Goal: Task Accomplishment & Management: Manage account settings

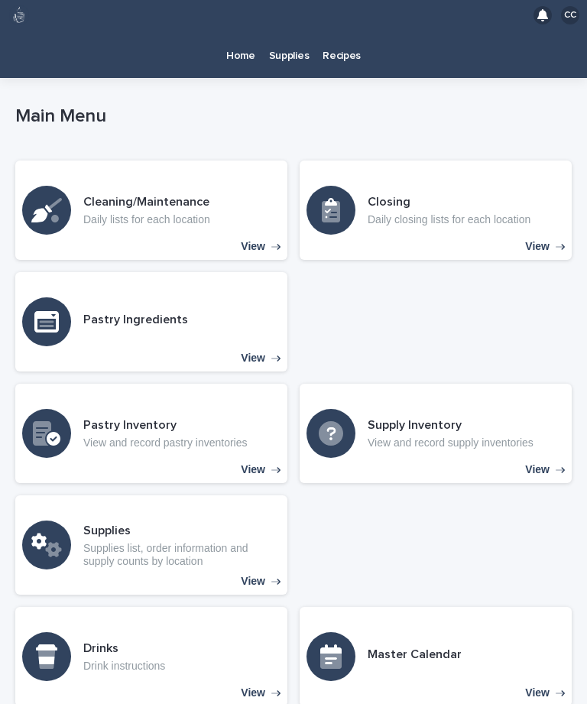
click at [290, 54] on p "Supplies" at bounding box center [289, 47] width 41 height 32
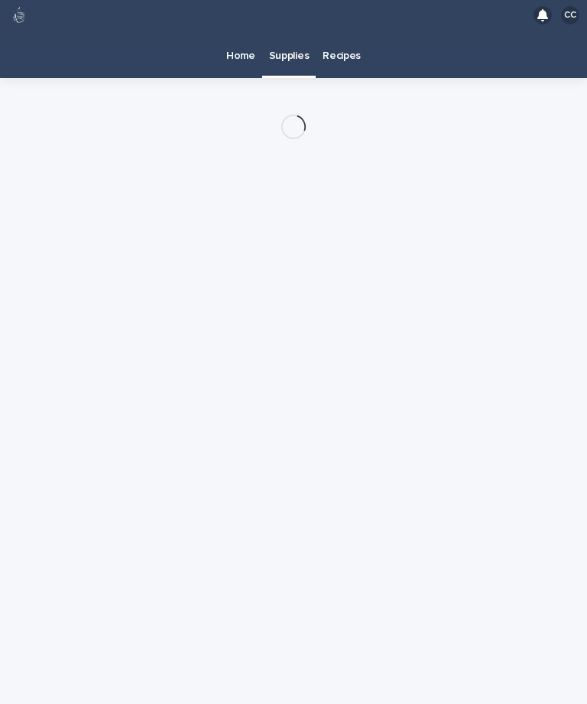
scroll to position [31, 0]
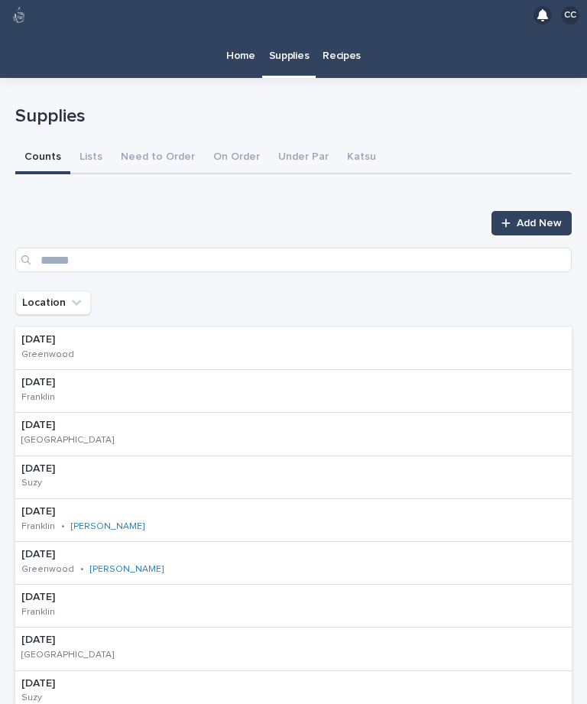
click at [95, 370] on div "[DATE] [PERSON_NAME]" at bounding box center [54, 391] width 79 height 42
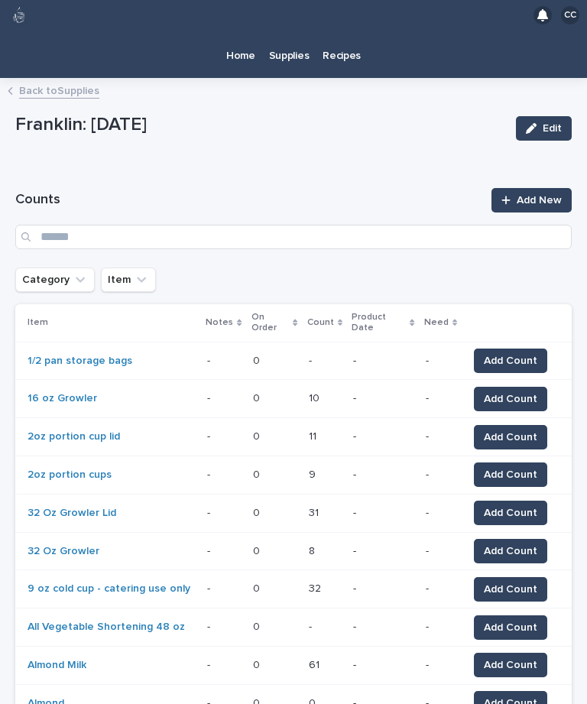
click at [68, 267] on button "Category" at bounding box center [54, 279] width 79 height 24
click at [69, 267] on button "Category" at bounding box center [54, 279] width 79 height 24
click at [73, 272] on icon "Category" at bounding box center [80, 279] width 15 height 15
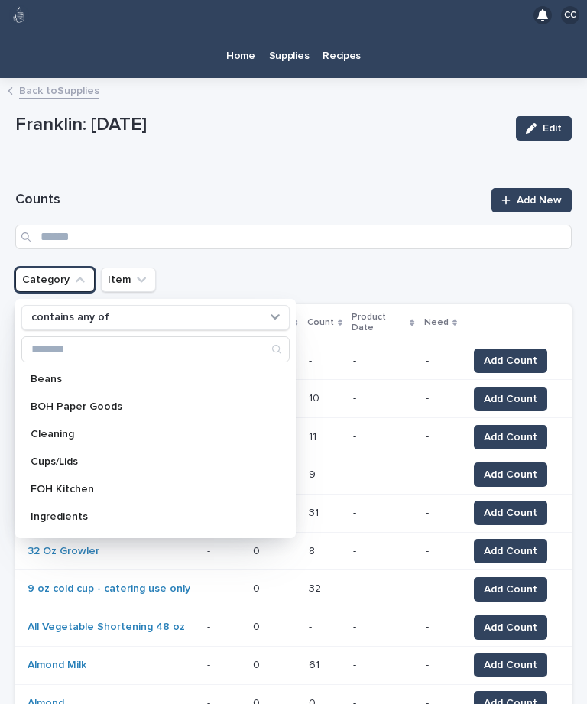
click at [85, 511] on p "Ingredients" at bounding box center [148, 516] width 235 height 11
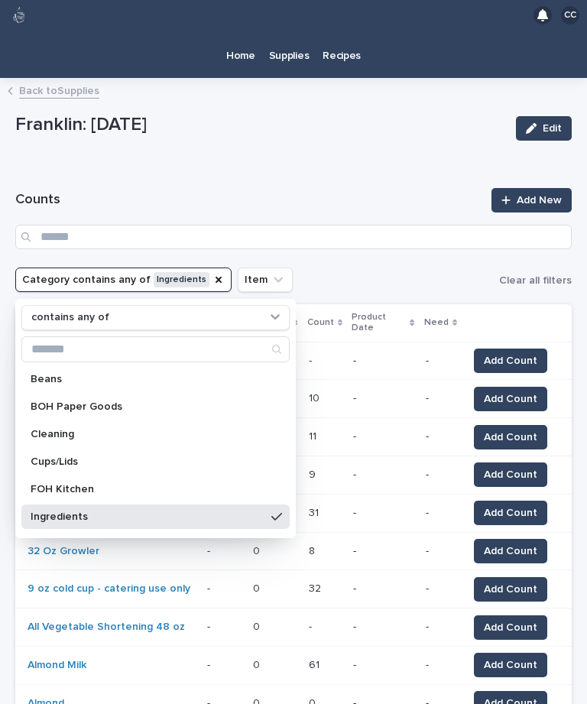
click at [310, 115] on div "[PERSON_NAME]: [DATE] Edit" at bounding box center [293, 128] width 556 height 46
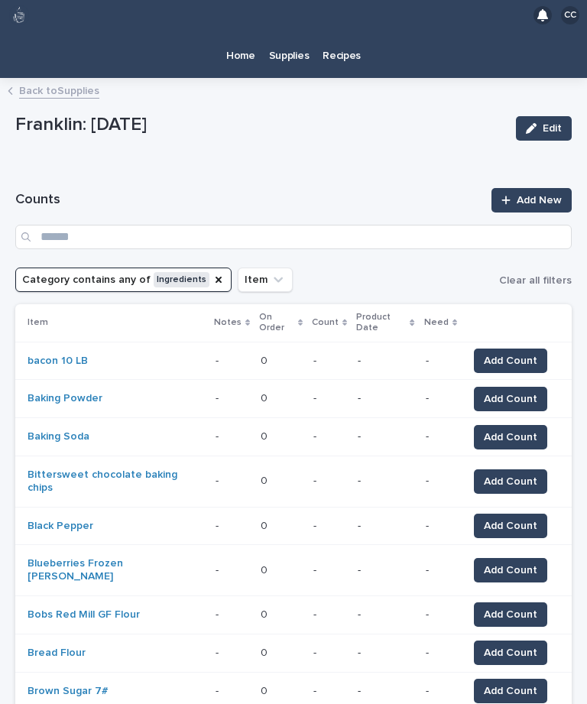
click at [507, 353] on span "Add Count" at bounding box center [510, 360] width 53 height 15
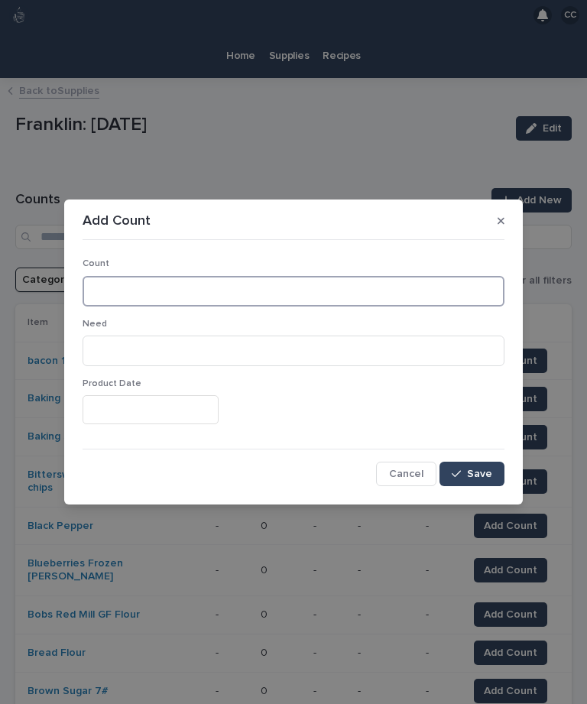
click at [176, 286] on input at bounding box center [294, 291] width 422 height 31
click at [166, 287] on input at bounding box center [294, 291] width 422 height 31
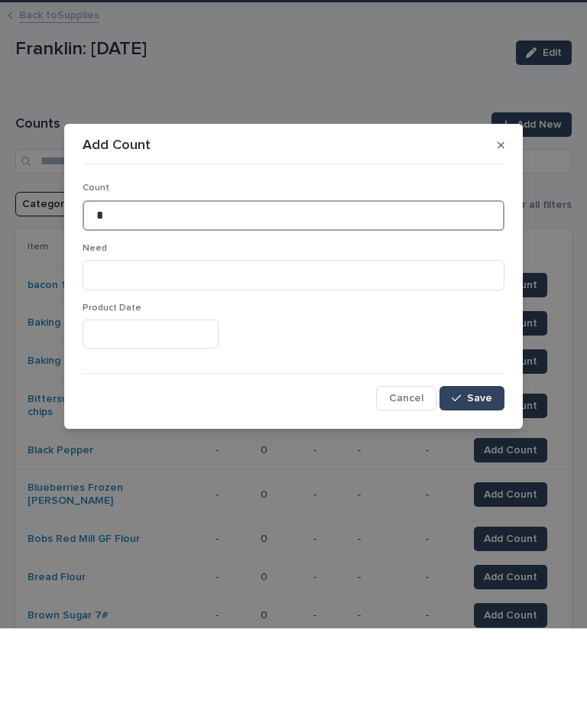
type input "*"
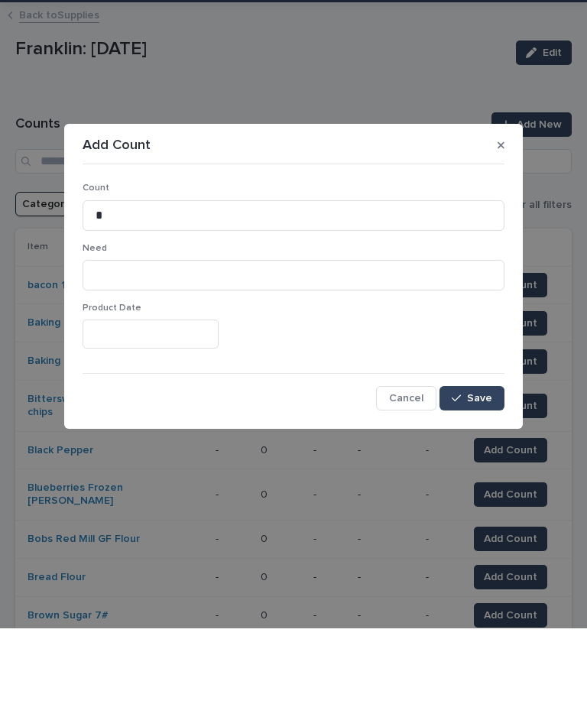
click at [477, 462] on button "Save" at bounding box center [471, 474] width 65 height 24
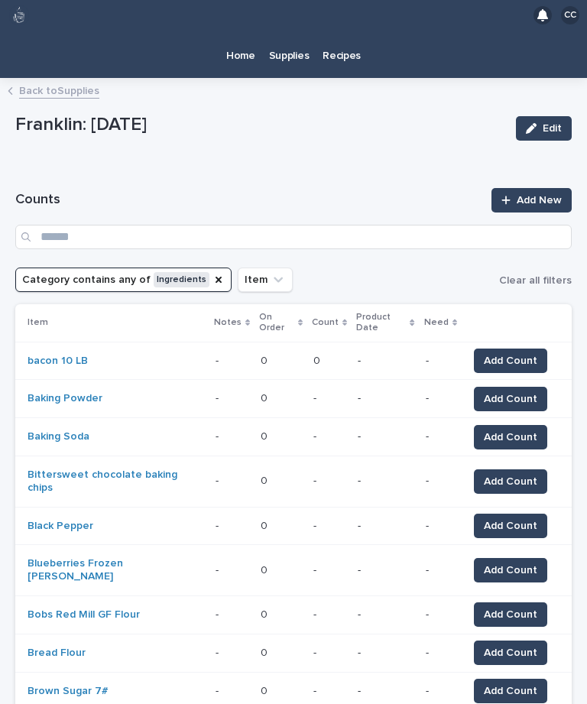
click at [514, 391] on span "Add Count" at bounding box center [510, 398] width 53 height 15
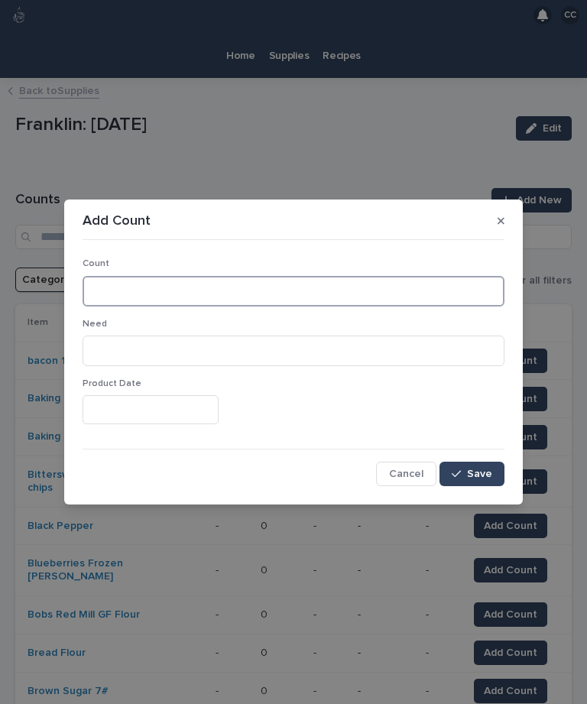
click at [166, 276] on input at bounding box center [294, 291] width 422 height 31
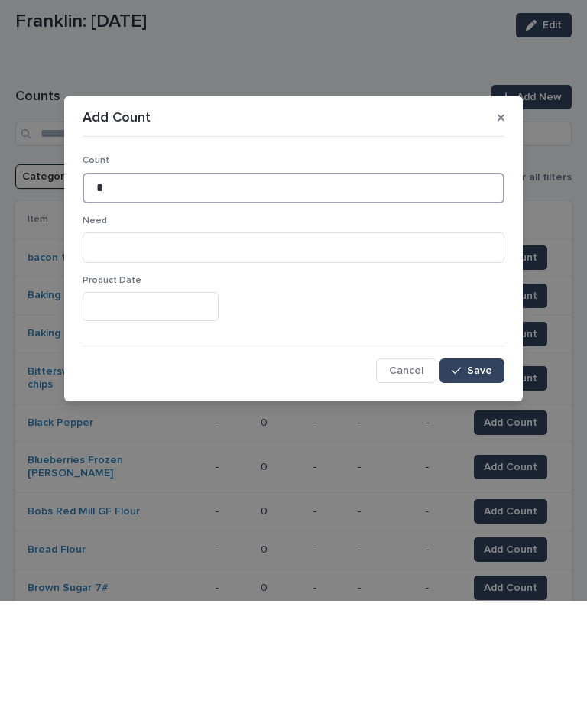
type input "*"
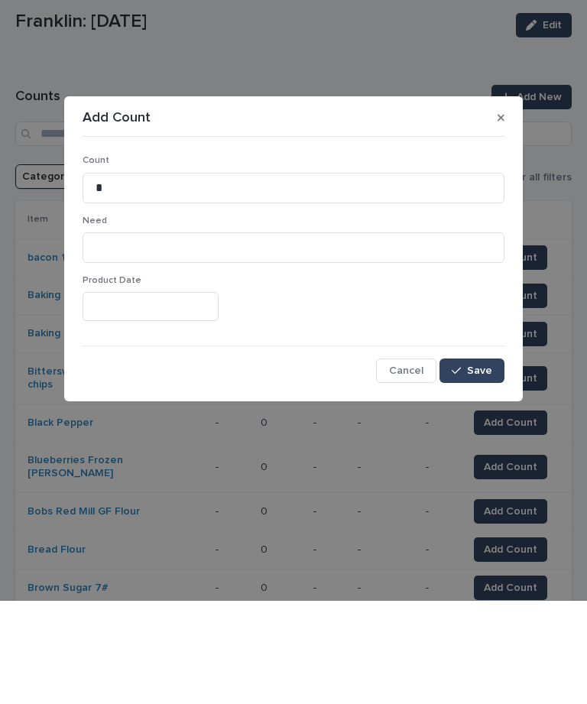
click at [491, 468] on span "Save" at bounding box center [479, 473] width 25 height 11
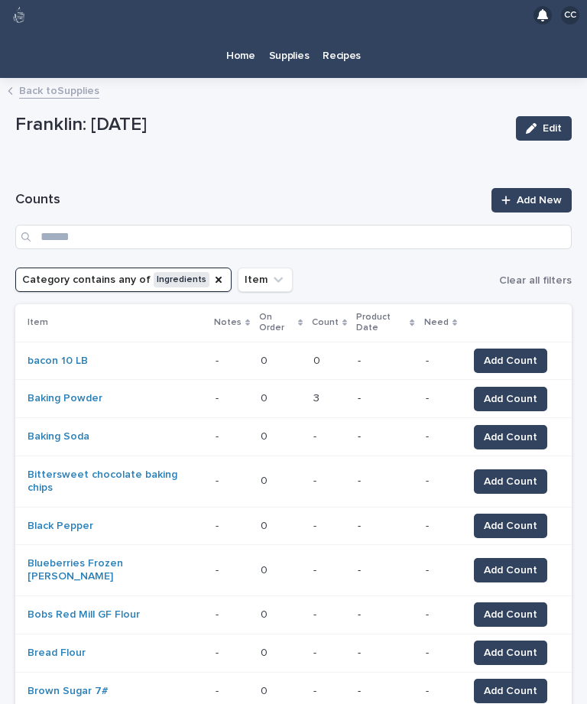
click at [524, 429] on span "Add Count" at bounding box center [510, 436] width 53 height 15
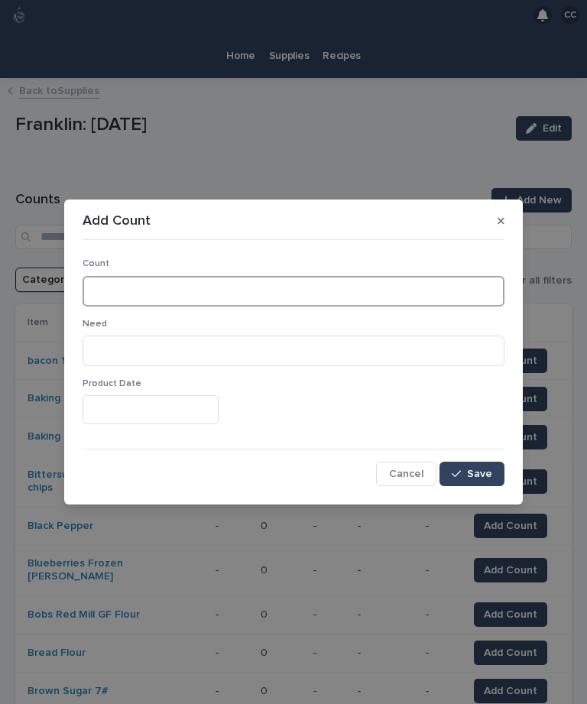
click at [141, 286] on input at bounding box center [294, 291] width 422 height 31
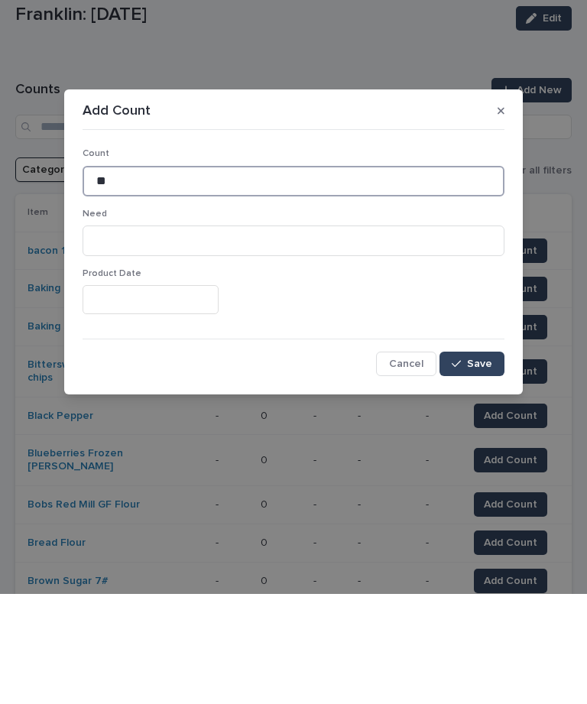
type input "**"
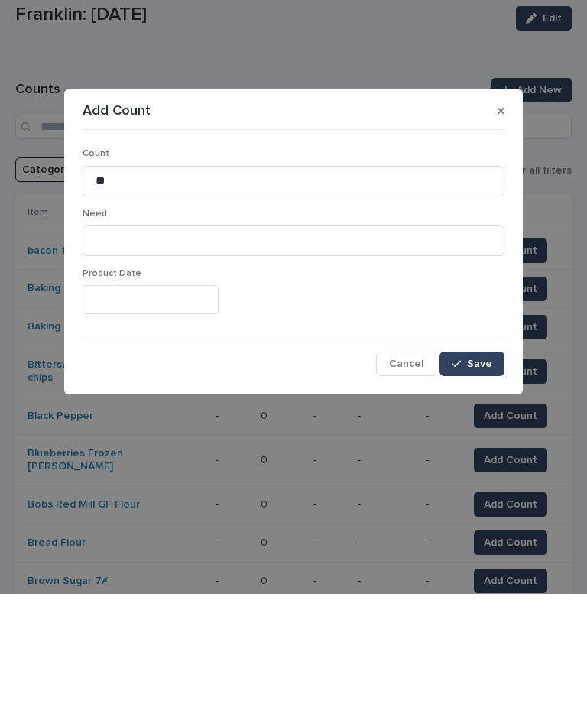
click at [484, 468] on span "Save" at bounding box center [479, 473] width 25 height 11
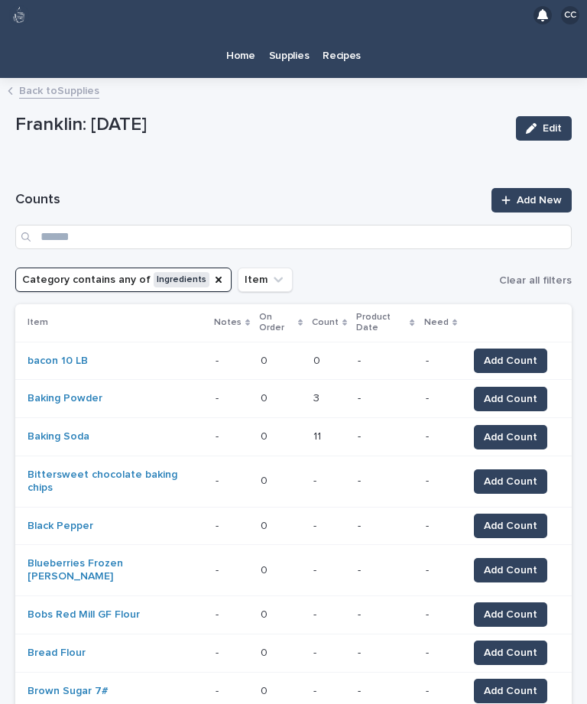
click at [511, 474] on span "Add Count" at bounding box center [510, 481] width 53 height 15
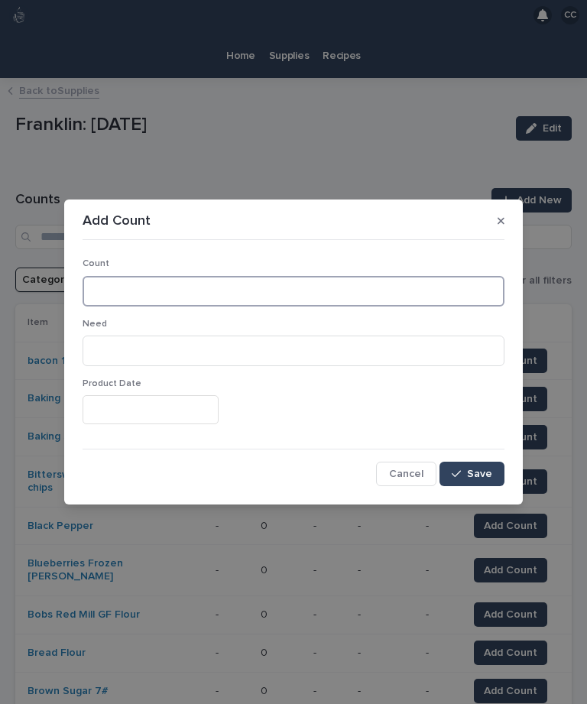
click at [246, 290] on input at bounding box center [294, 291] width 422 height 31
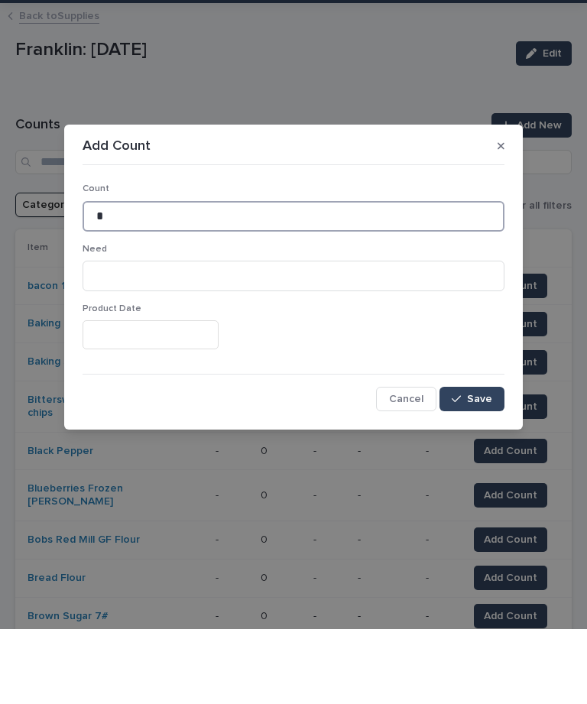
type input "*"
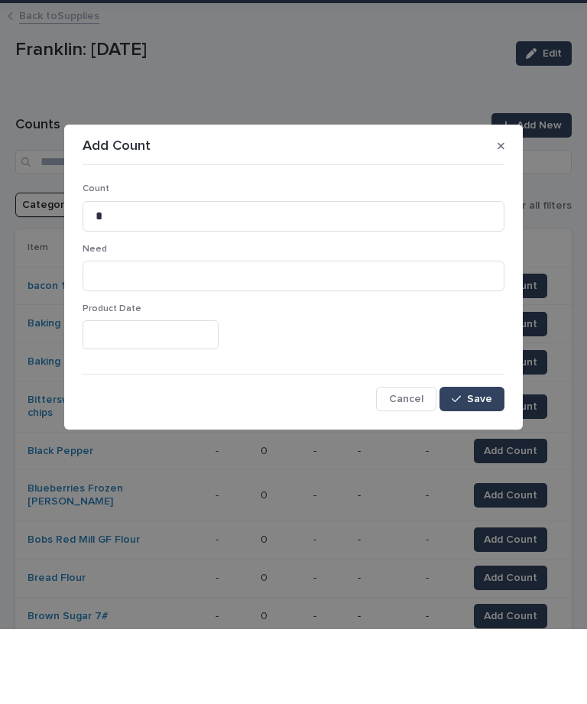
click at [475, 468] on span "Save" at bounding box center [479, 473] width 25 height 11
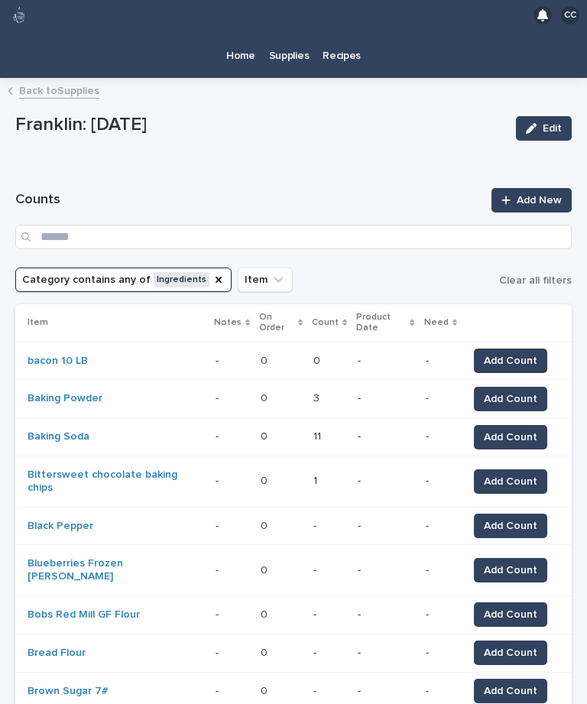
click at [516, 518] on span "Add Count" at bounding box center [510, 525] width 53 height 15
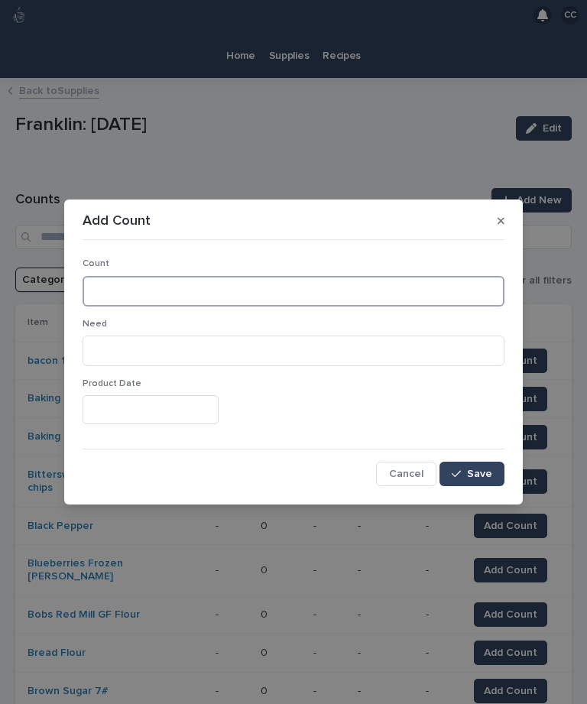
click at [174, 293] on input at bounding box center [294, 291] width 422 height 31
type input "**"
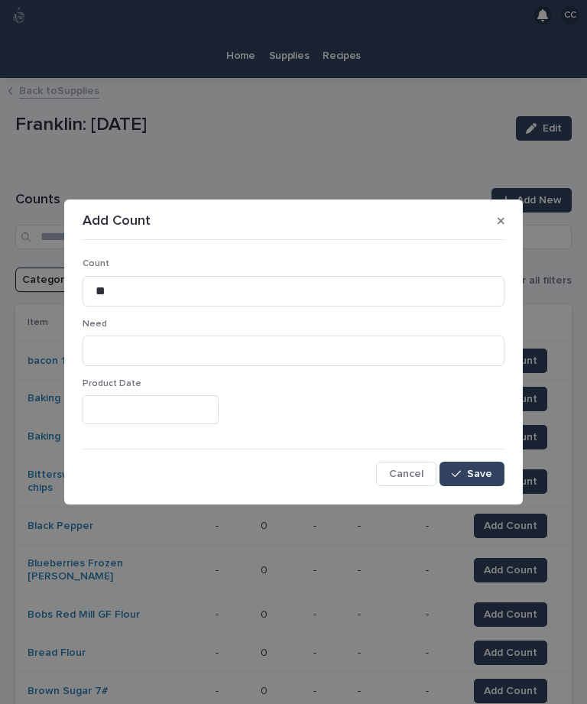
click at [484, 469] on span "Save" at bounding box center [479, 473] width 25 height 11
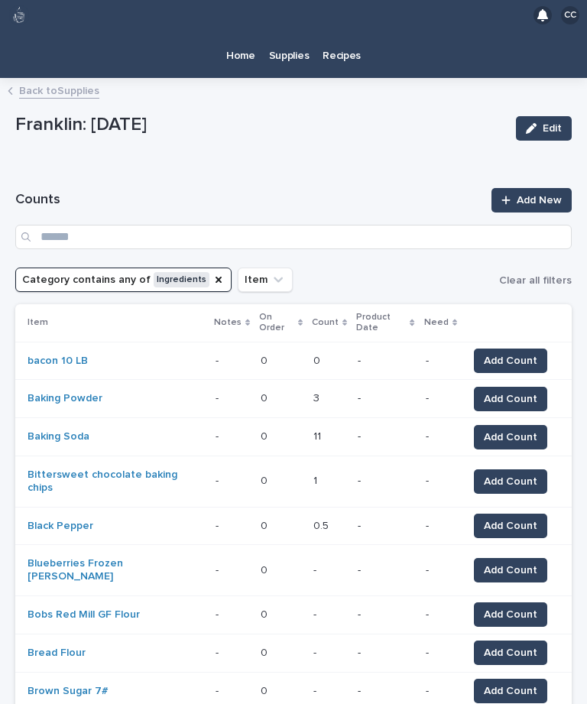
click at [517, 562] on span "Add Count" at bounding box center [510, 569] width 53 height 15
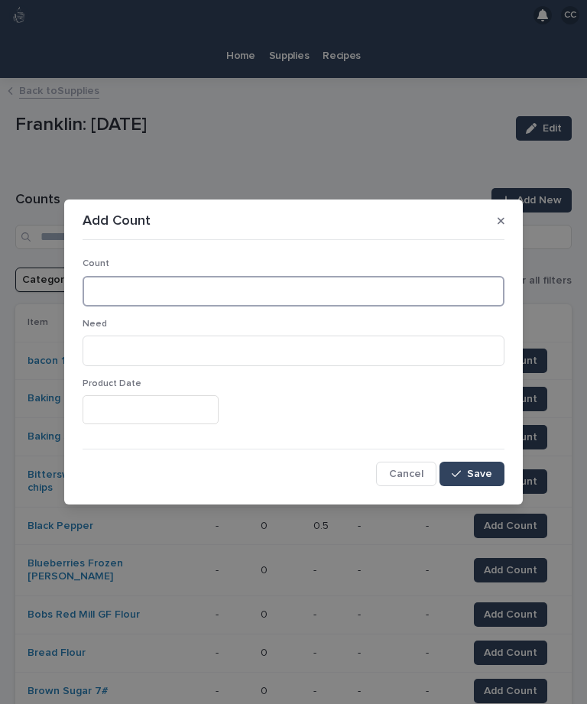
click at [150, 280] on input at bounding box center [294, 291] width 422 height 31
type input "**"
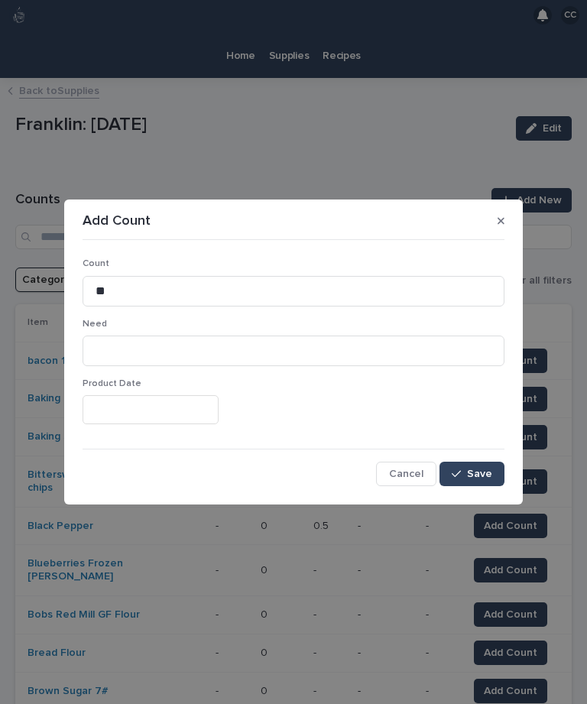
click at [479, 472] on span "Save" at bounding box center [479, 473] width 25 height 11
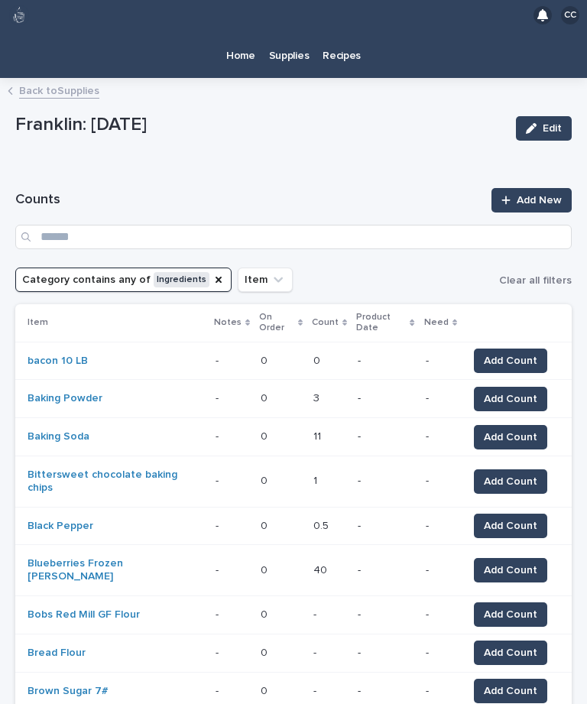
click at [508, 607] on span "Add Count" at bounding box center [510, 614] width 53 height 15
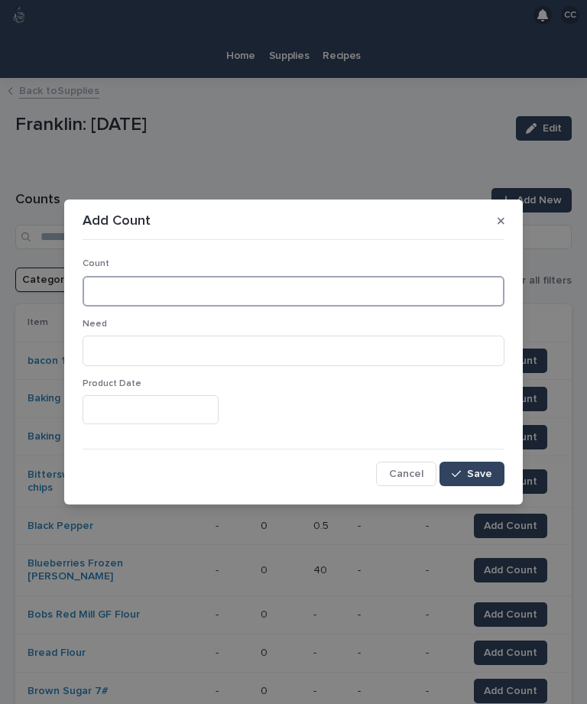
click at [242, 289] on input at bounding box center [294, 291] width 422 height 31
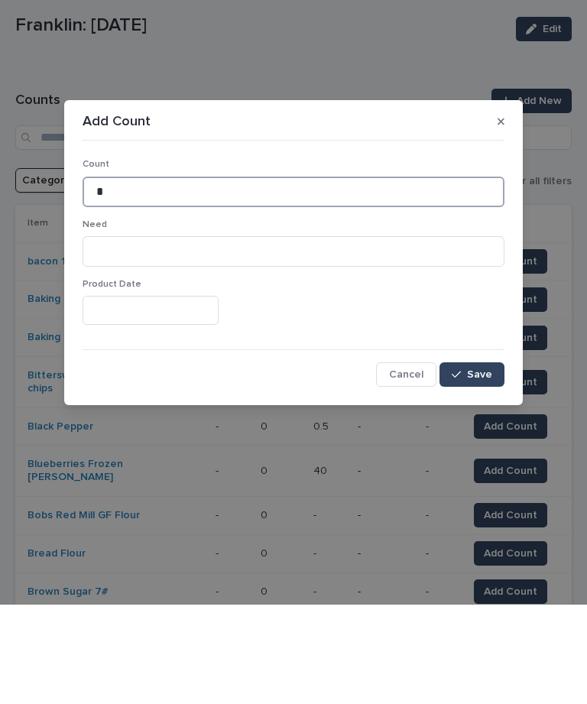
type input "*"
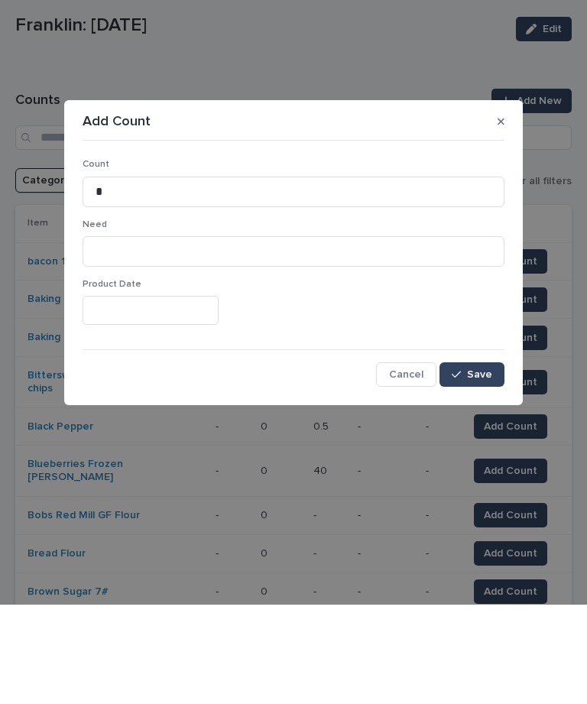
click at [484, 468] on span "Save" at bounding box center [479, 473] width 25 height 11
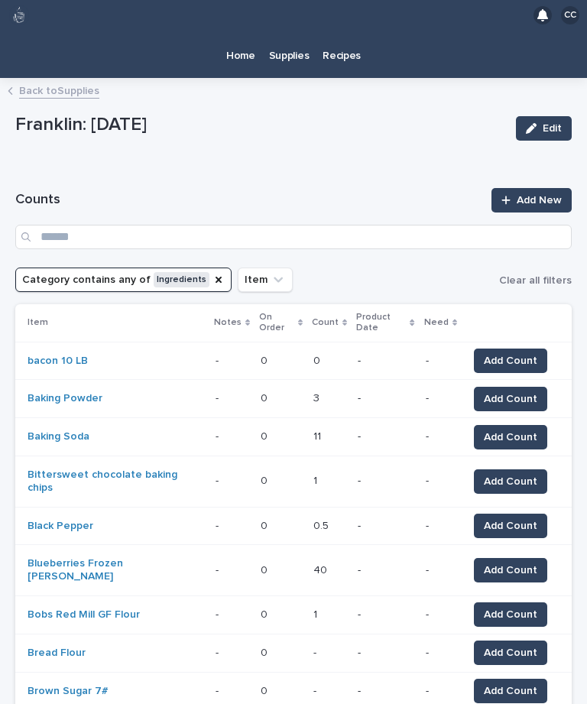
click at [514, 645] on span "Add Count" at bounding box center [510, 652] width 53 height 15
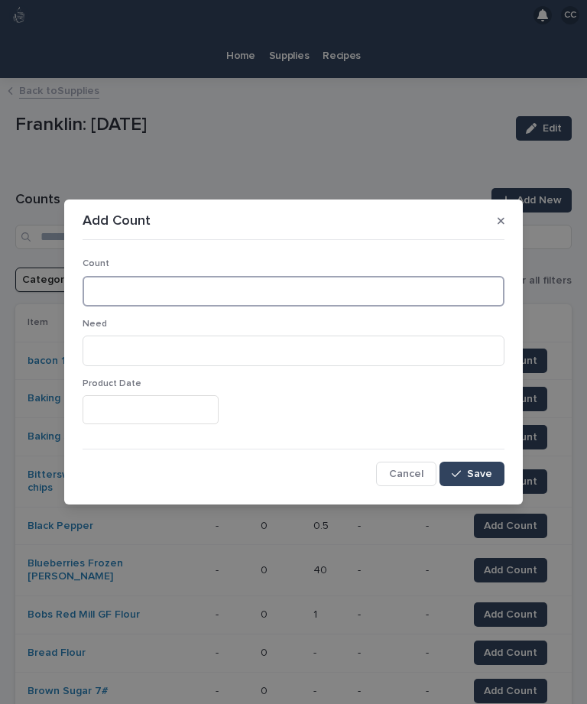
click at [194, 287] on input at bounding box center [294, 291] width 422 height 31
type input "*"
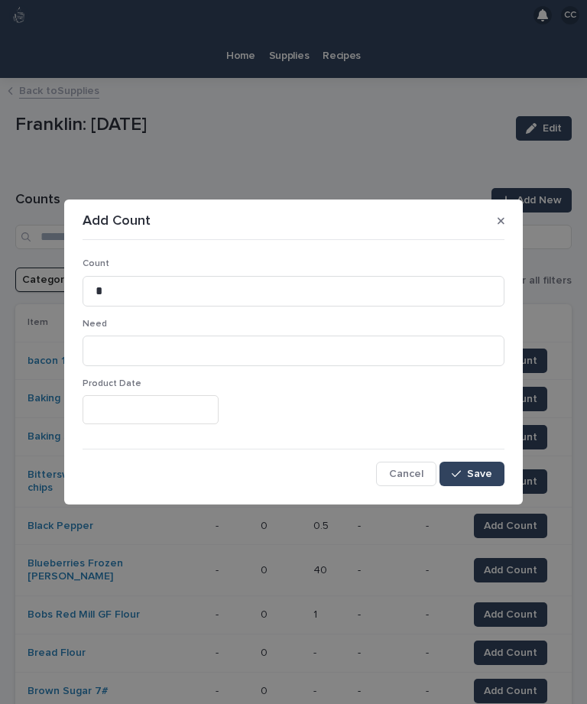
click at [484, 462] on button "Save" at bounding box center [471, 474] width 65 height 24
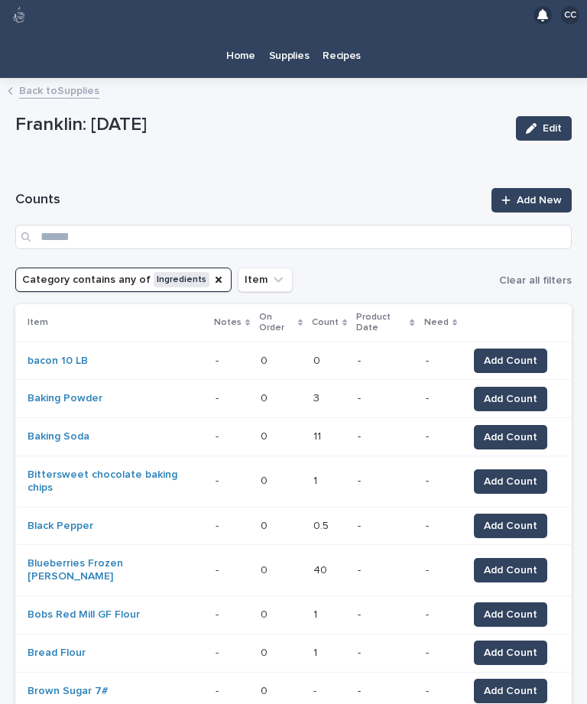
click at [525, 683] on span "Add Count" at bounding box center [510, 690] width 53 height 15
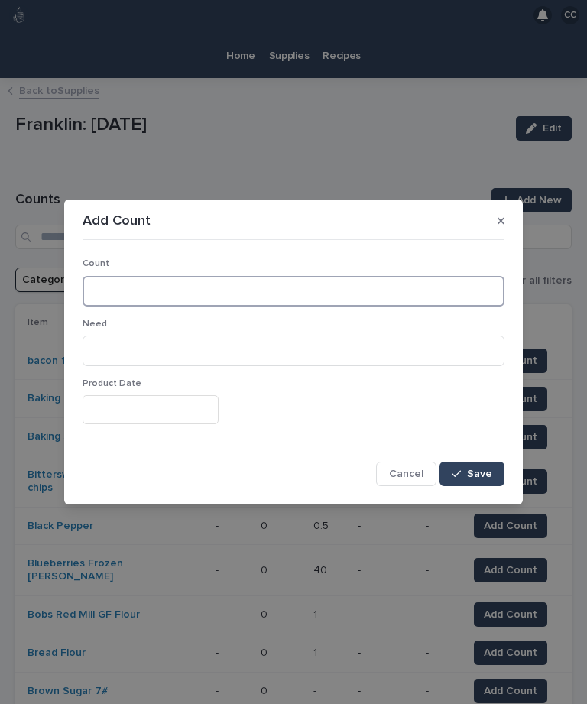
click at [219, 282] on input at bounding box center [294, 291] width 422 height 31
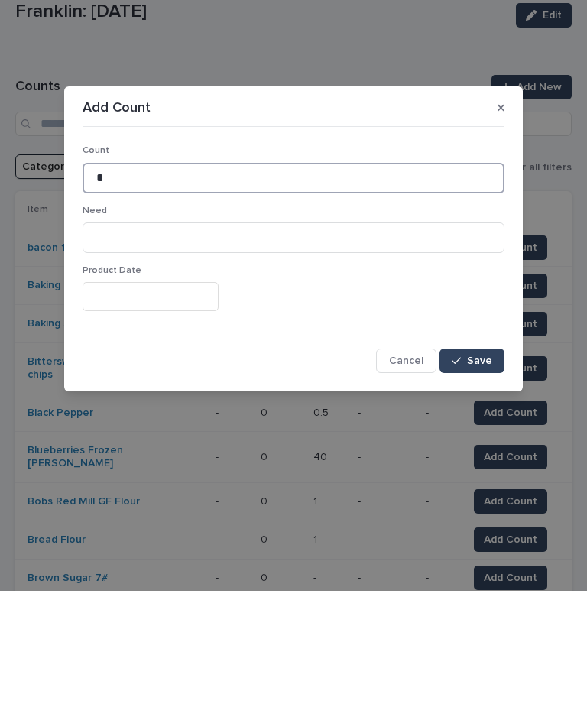
type input "*"
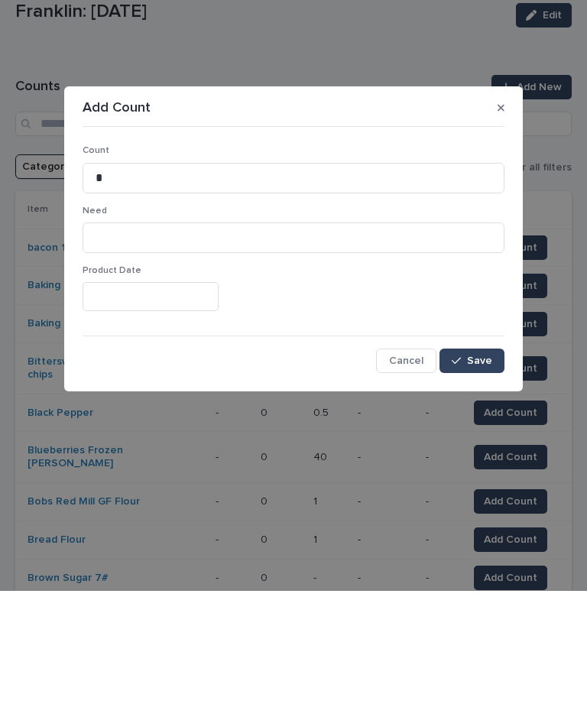
click at [488, 468] on span "Save" at bounding box center [479, 473] width 25 height 11
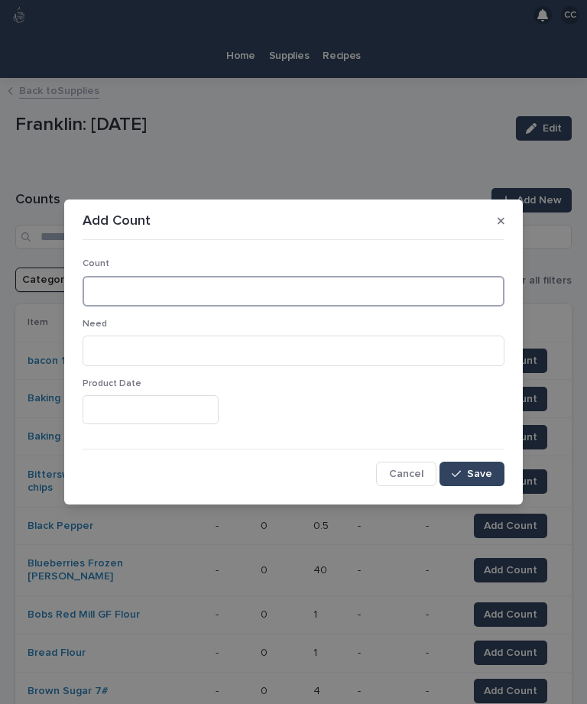
click at [274, 287] on input at bounding box center [294, 291] width 422 height 31
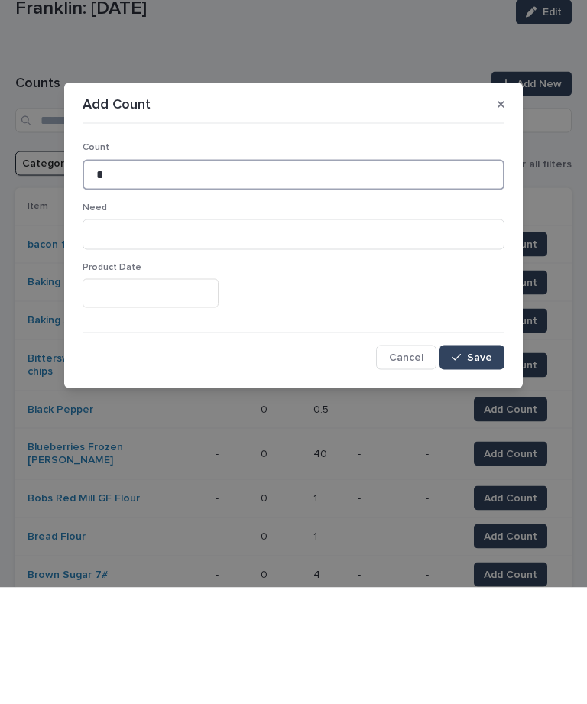
type input "*"
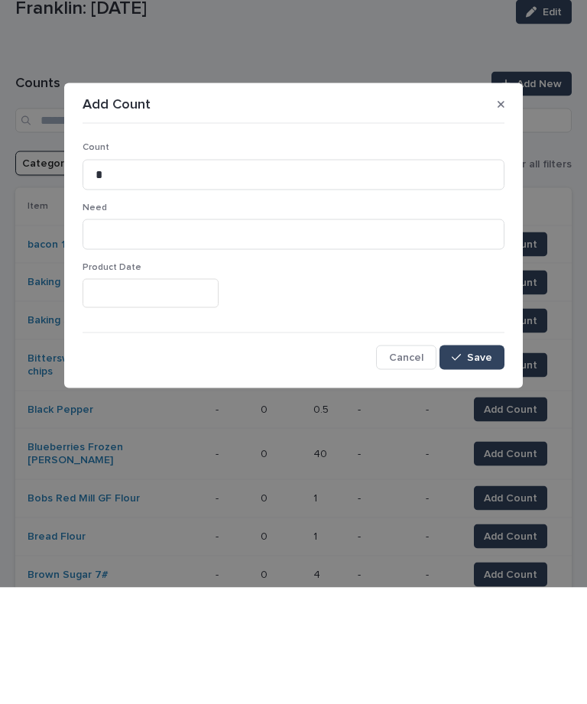
click at [497, 335] on div "Count * Need Product Date Cancel Save" at bounding box center [294, 365] width 422 height 239
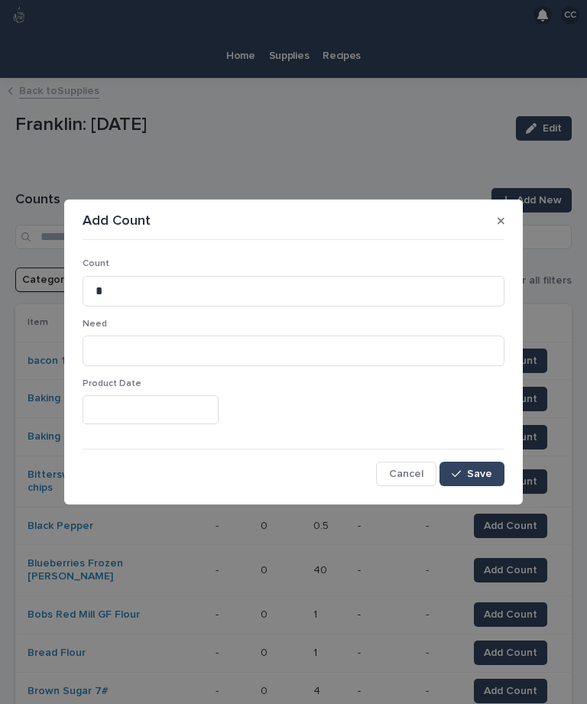
click at [475, 481] on button "Save" at bounding box center [471, 474] width 65 height 24
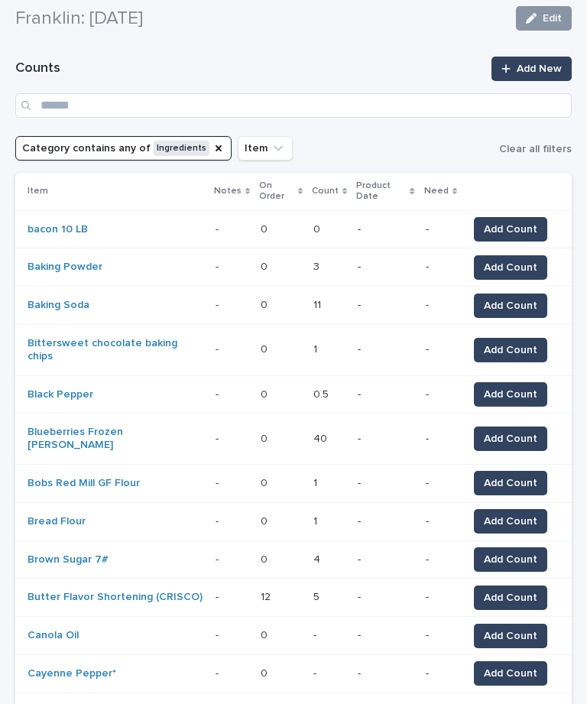
scroll to position [130, 0]
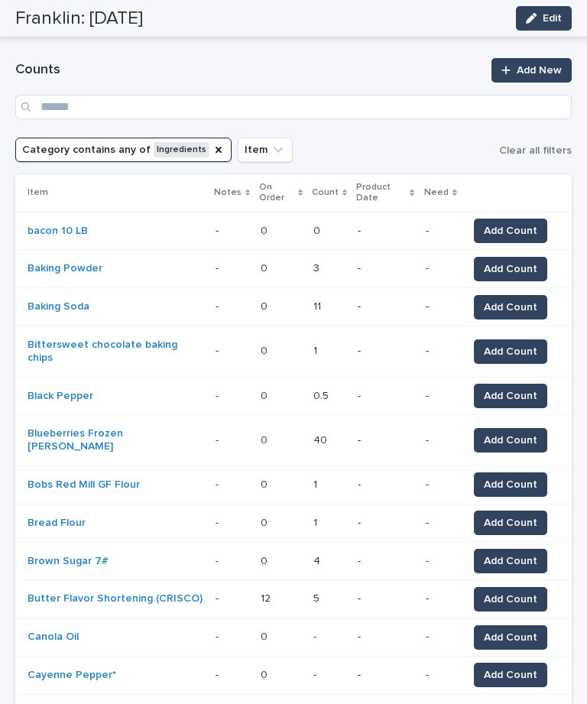
click at [507, 630] on span "Add Count" at bounding box center [510, 637] width 53 height 15
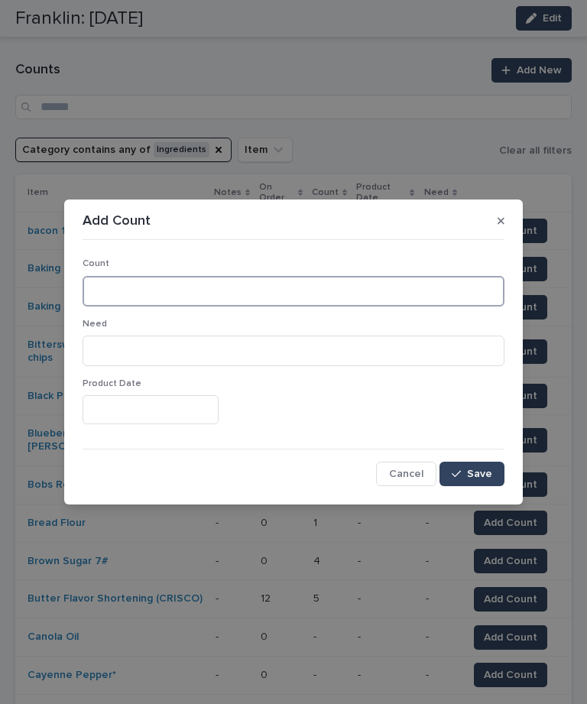
click at [232, 289] on input at bounding box center [294, 291] width 422 height 31
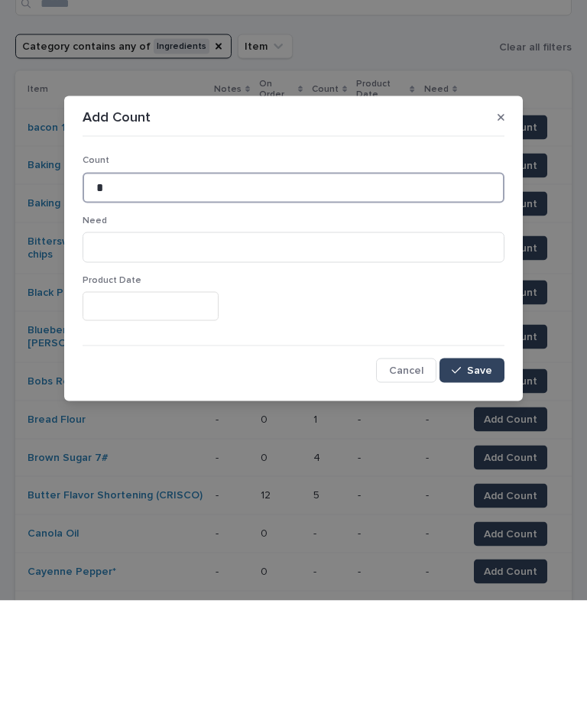
type input "*"
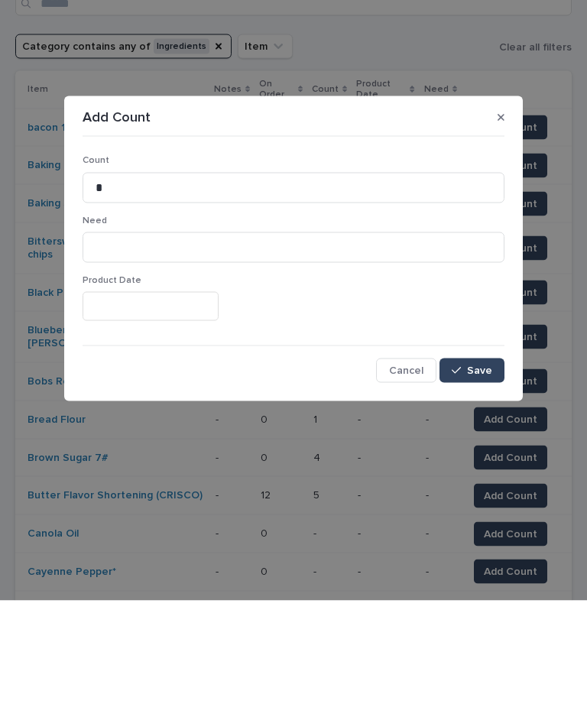
click at [478, 462] on button "Save" at bounding box center [471, 474] width 65 height 24
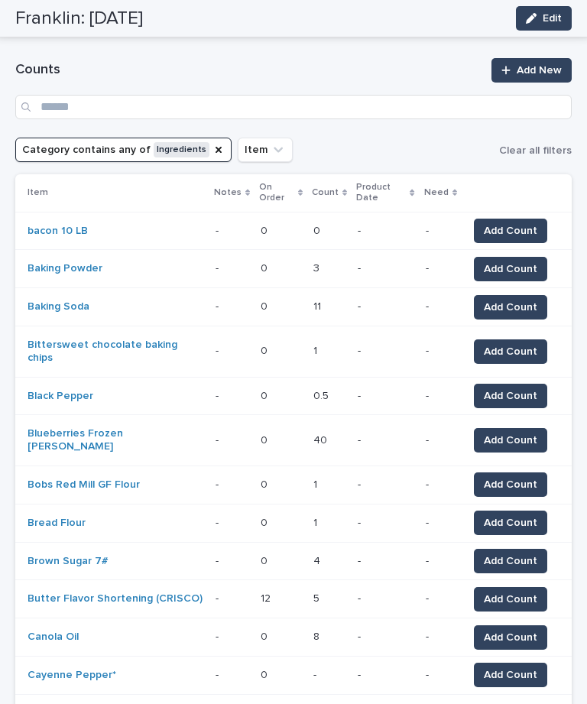
click at [515, 663] on button "Add Count" at bounding box center [510, 675] width 73 height 24
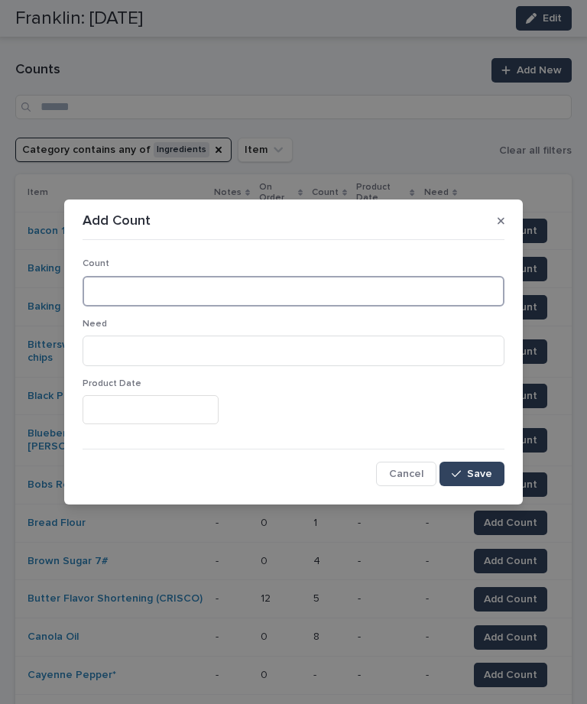
click at [206, 284] on input at bounding box center [294, 291] width 422 height 31
type input "*"
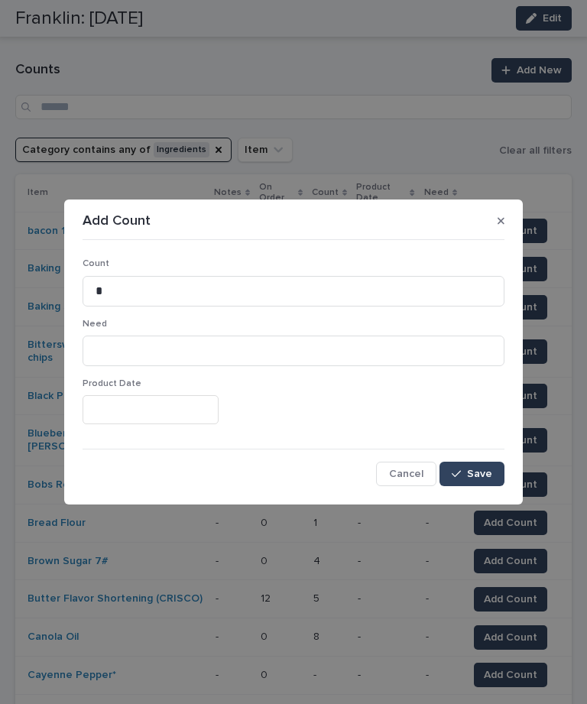
click at [501, 477] on button "Save" at bounding box center [471, 474] width 65 height 24
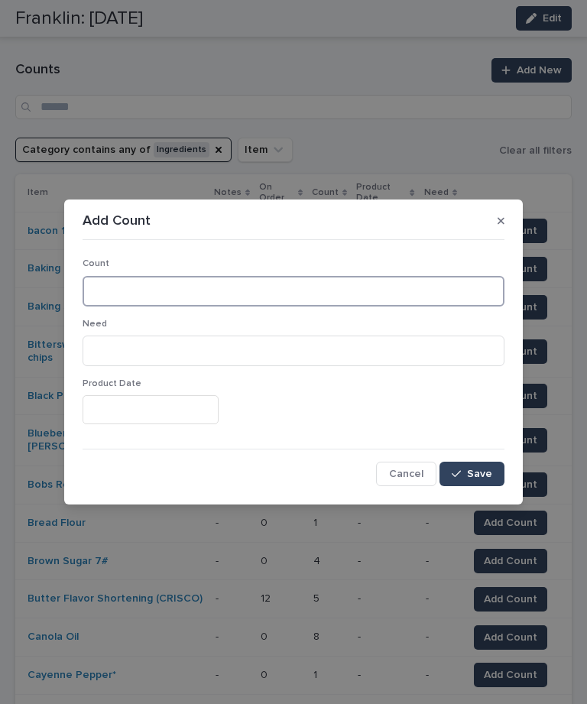
click at [278, 291] on input at bounding box center [294, 291] width 422 height 31
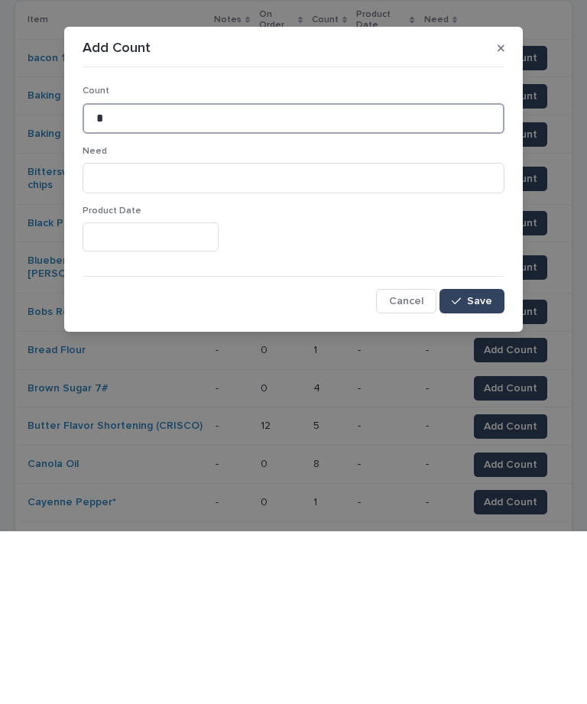
type input "*"
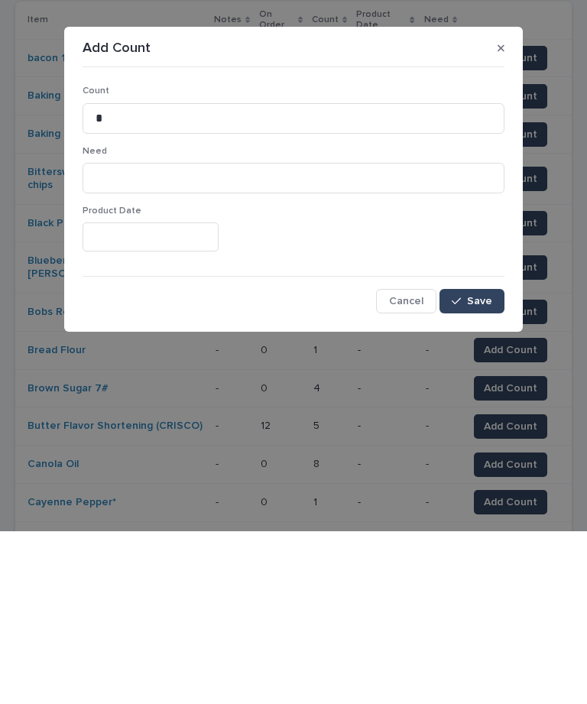
click at [481, 468] on span "Save" at bounding box center [479, 473] width 25 height 11
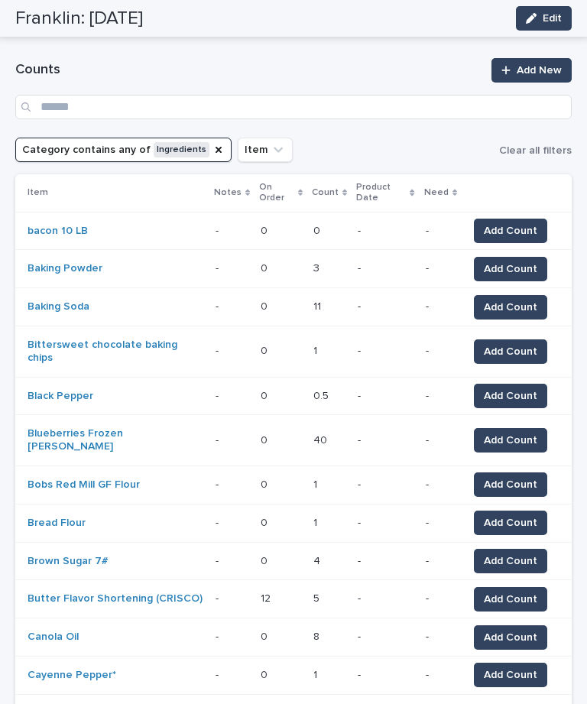
scroll to position [270, 0]
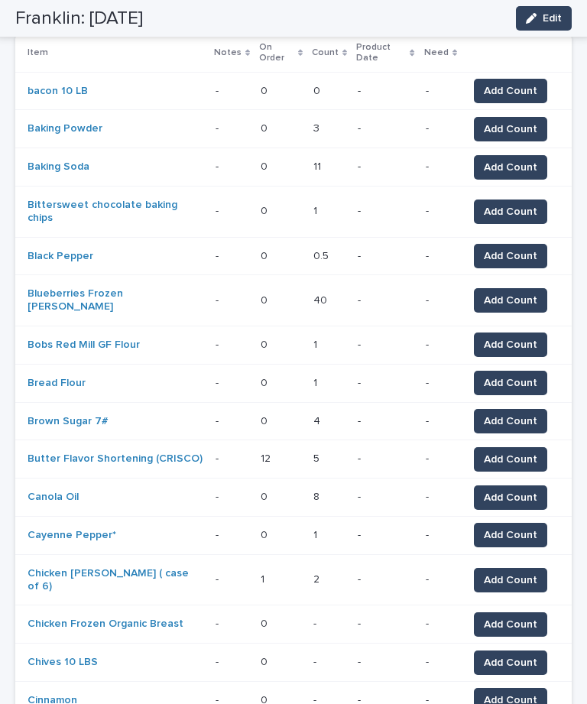
click at [514, 617] on span "Add Count" at bounding box center [510, 624] width 53 height 15
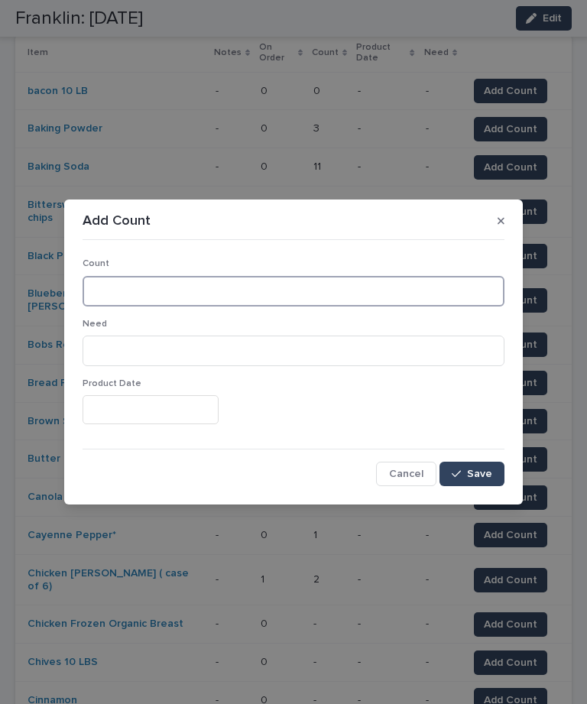
click at [198, 292] on input at bounding box center [294, 291] width 422 height 31
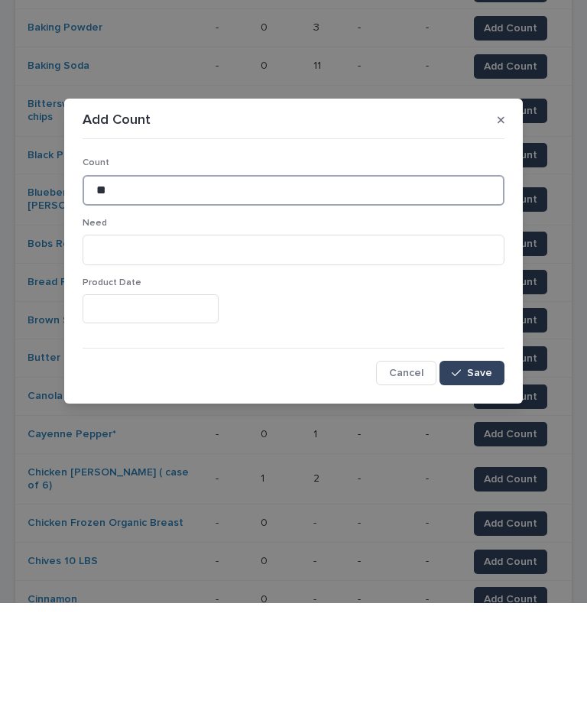
type input "**"
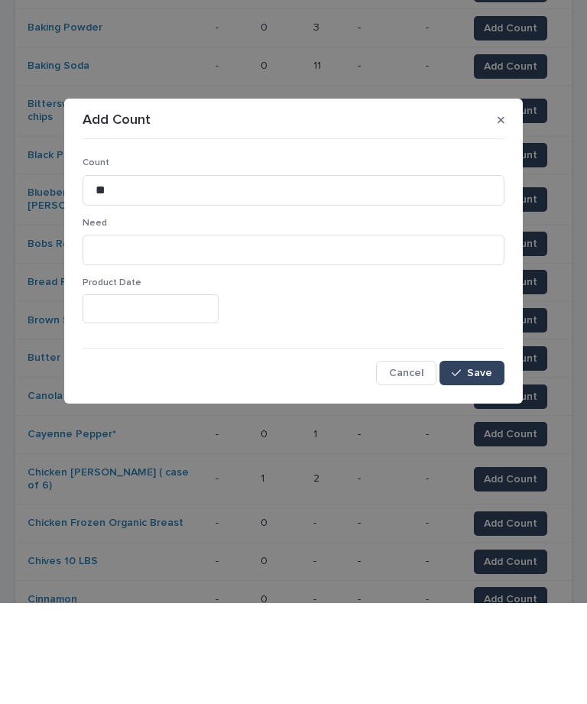
click at [473, 468] on span "Save" at bounding box center [479, 473] width 25 height 11
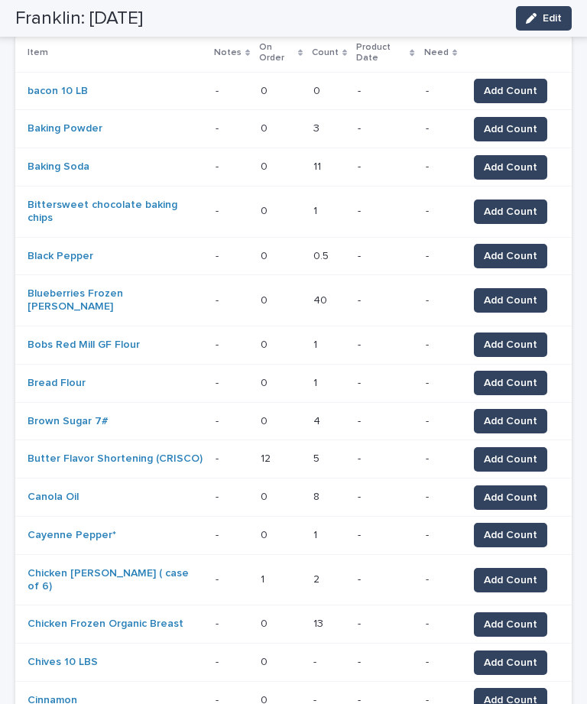
click at [506, 650] on button "Add Count" at bounding box center [510, 662] width 73 height 24
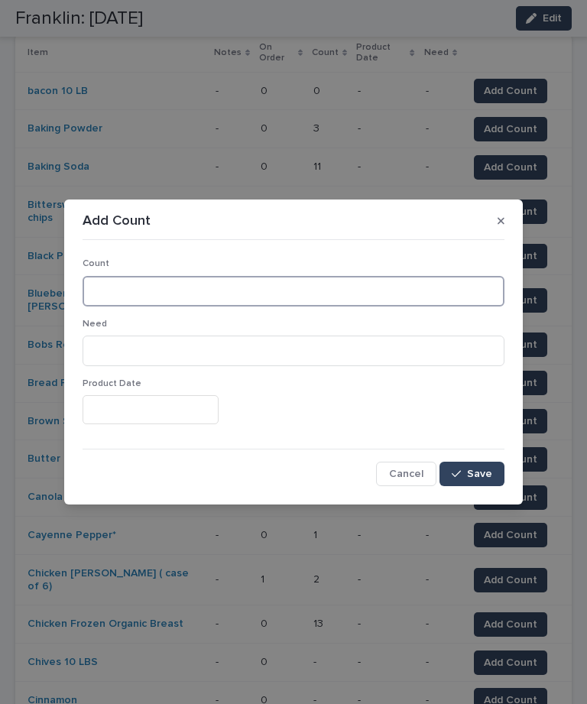
click at [163, 287] on input at bounding box center [294, 291] width 422 height 31
type input "*"
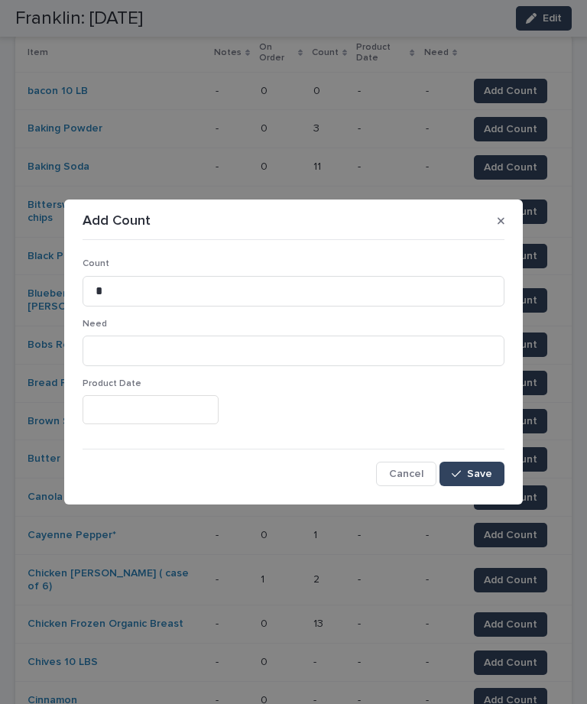
click at [478, 468] on span "Save" at bounding box center [479, 473] width 25 height 11
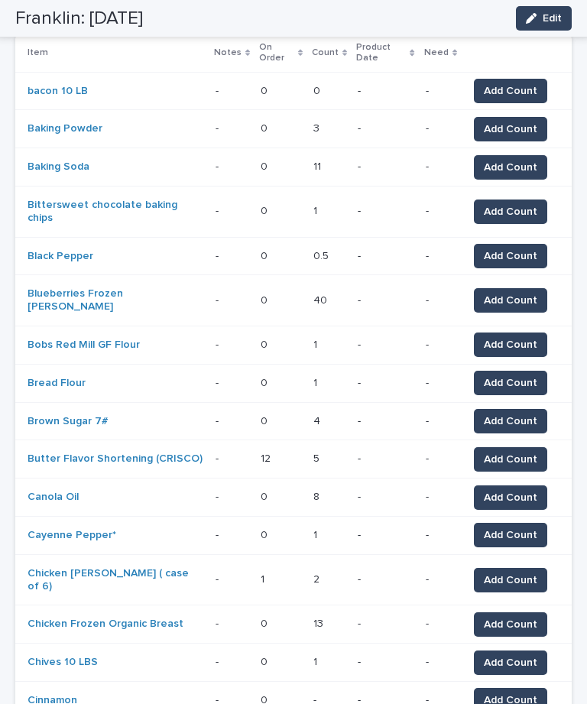
click at [515, 692] on span "Add Count" at bounding box center [510, 699] width 53 height 15
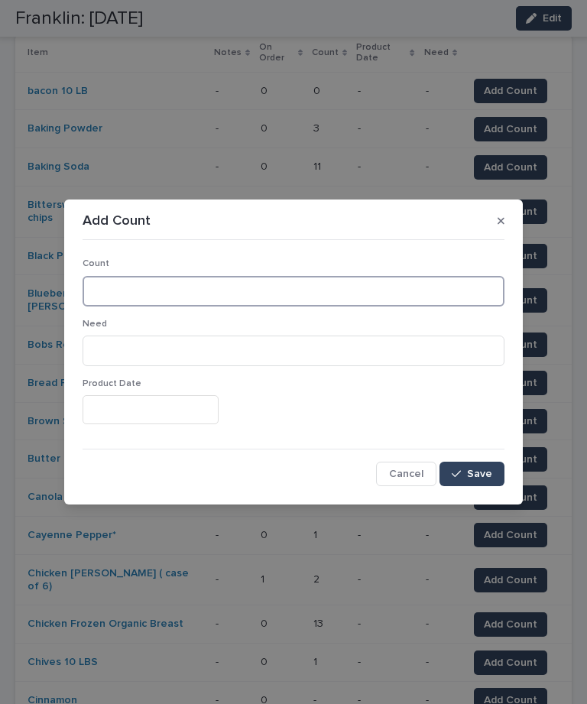
click at [159, 296] on input at bounding box center [294, 291] width 422 height 31
type input "*"
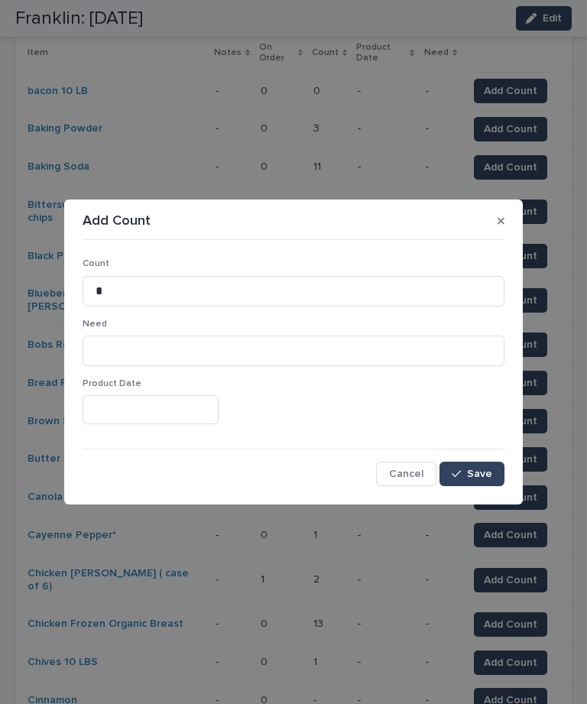
click at [488, 472] on span "Save" at bounding box center [479, 473] width 25 height 11
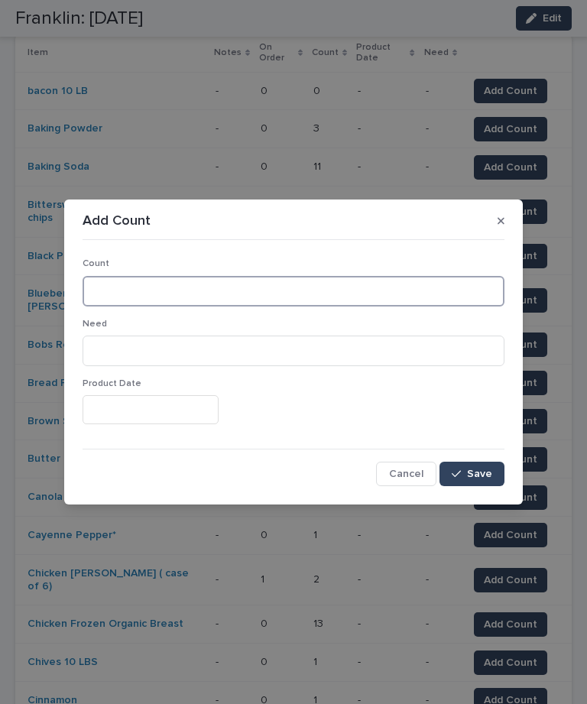
click at [274, 295] on input at bounding box center [294, 291] width 422 height 31
type input "***"
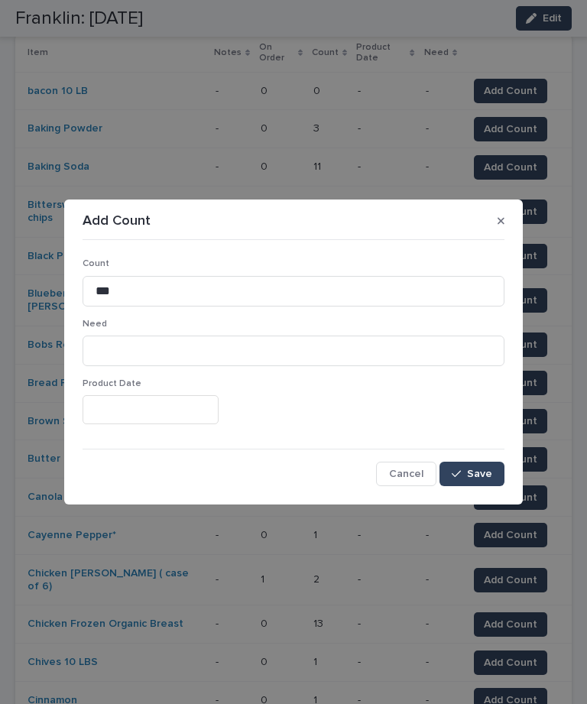
click at [486, 465] on button "Save" at bounding box center [471, 474] width 65 height 24
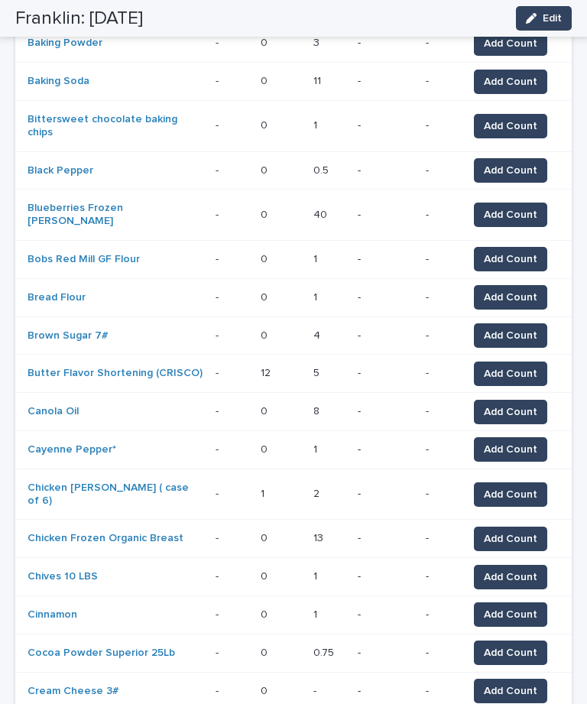
scroll to position [365, 0]
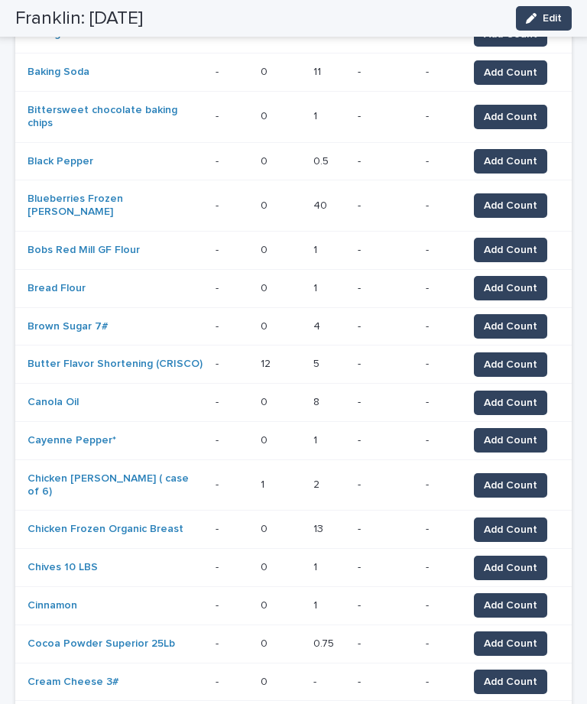
click at [512, 674] on span "Add Count" at bounding box center [510, 681] width 53 height 15
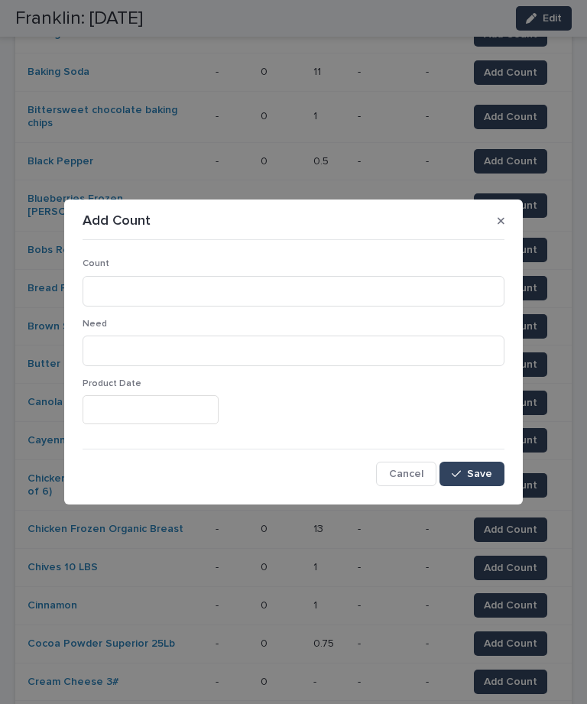
click at [399, 484] on button "Cancel" at bounding box center [406, 474] width 60 height 24
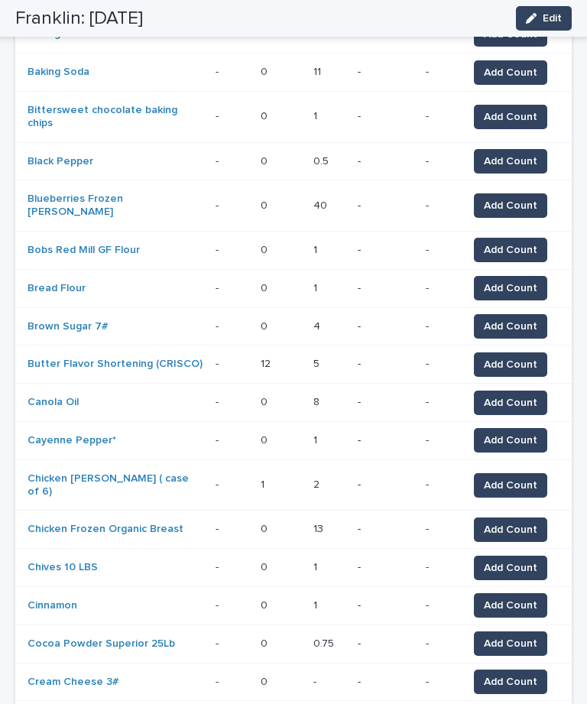
click at [518, 674] on span "Add Count" at bounding box center [510, 681] width 53 height 15
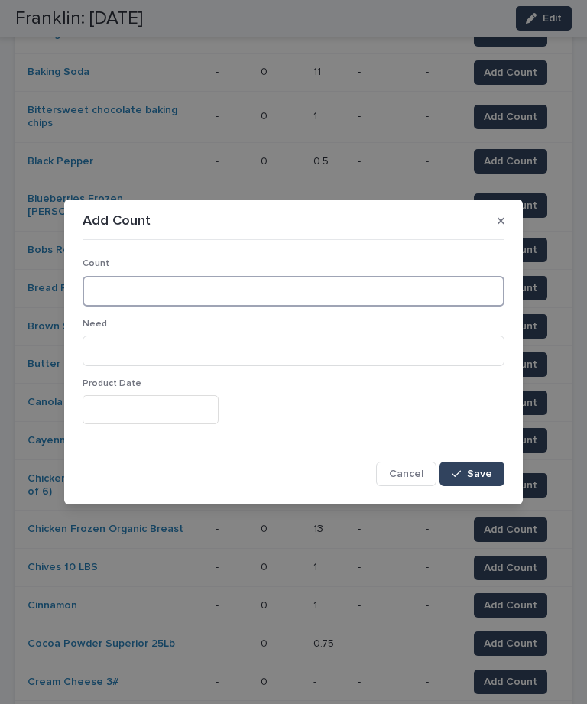
click at [311, 293] on input at bounding box center [294, 291] width 422 height 31
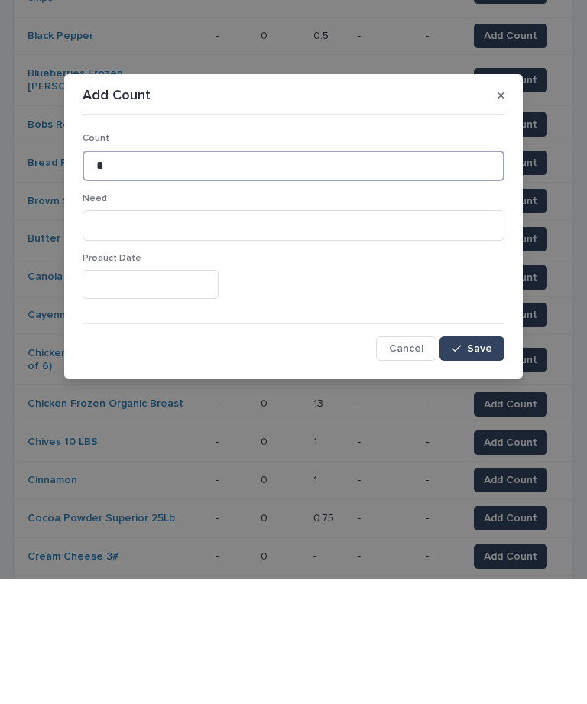
type input "*"
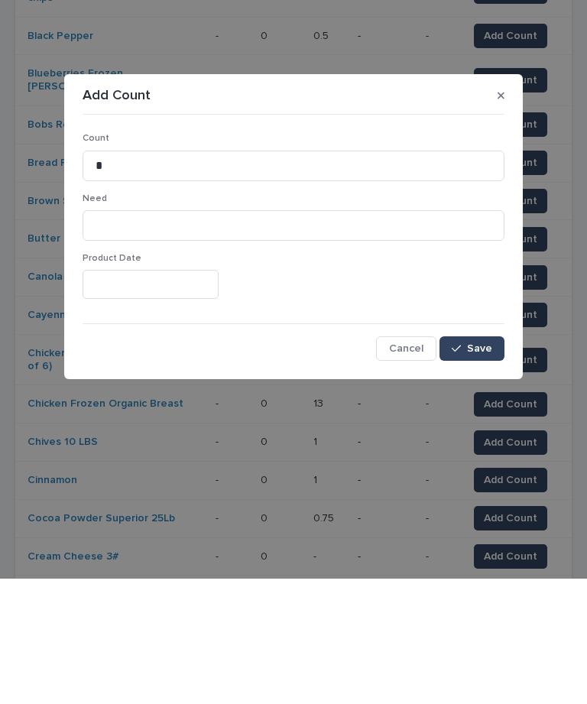
click at [475, 468] on span "Save" at bounding box center [479, 473] width 25 height 11
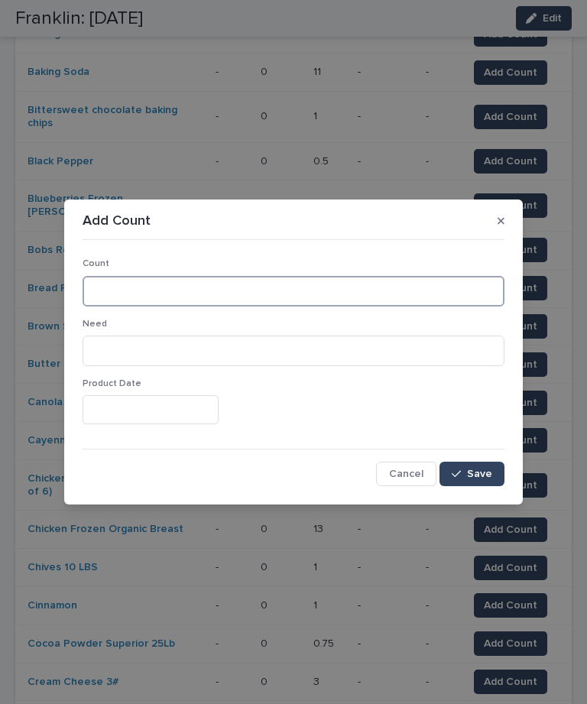
click at [216, 286] on input at bounding box center [294, 291] width 422 height 31
type input "*"
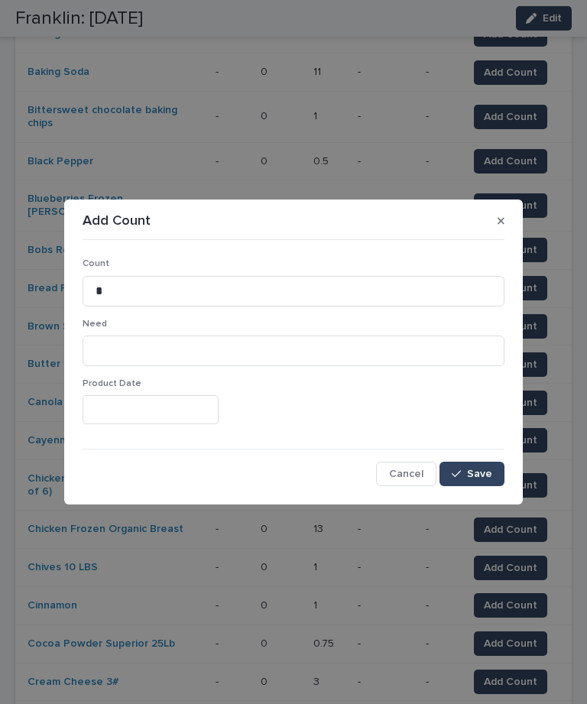
click at [488, 470] on span "Save" at bounding box center [479, 473] width 25 height 11
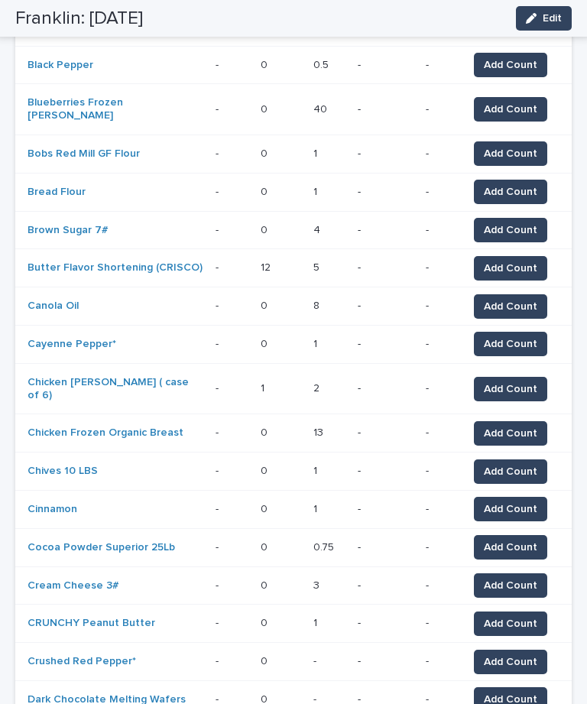
scroll to position [466, 0]
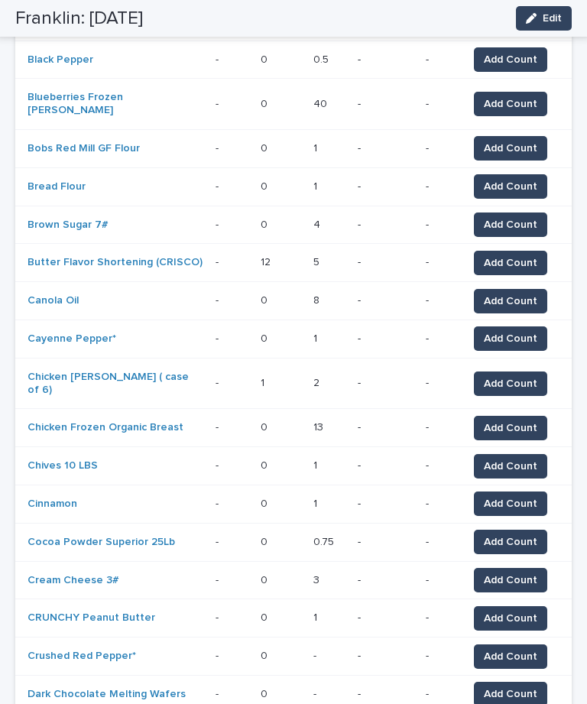
click at [514, 649] on span "Add Count" at bounding box center [510, 656] width 53 height 15
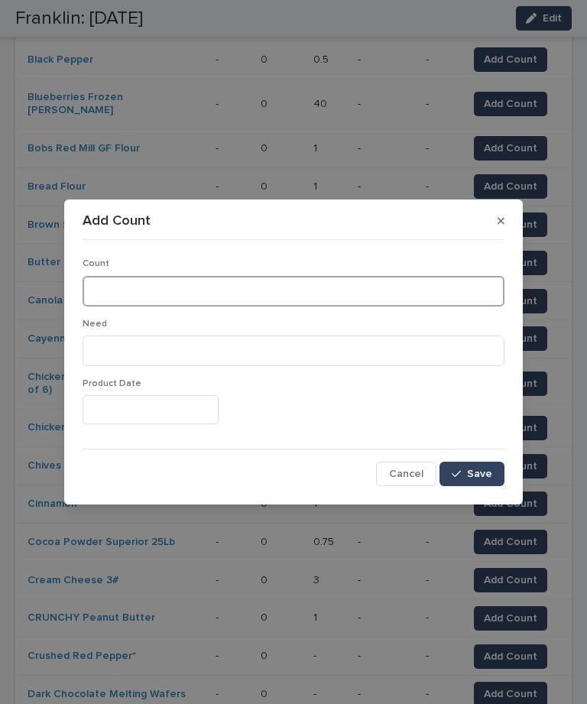
click at [174, 280] on input at bounding box center [294, 291] width 422 height 31
type input "*"
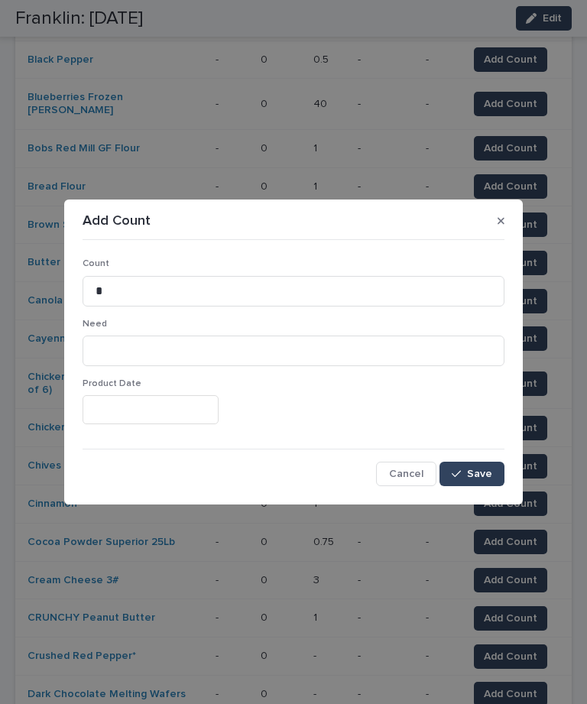
click at [482, 465] on button "Save" at bounding box center [471, 474] width 65 height 24
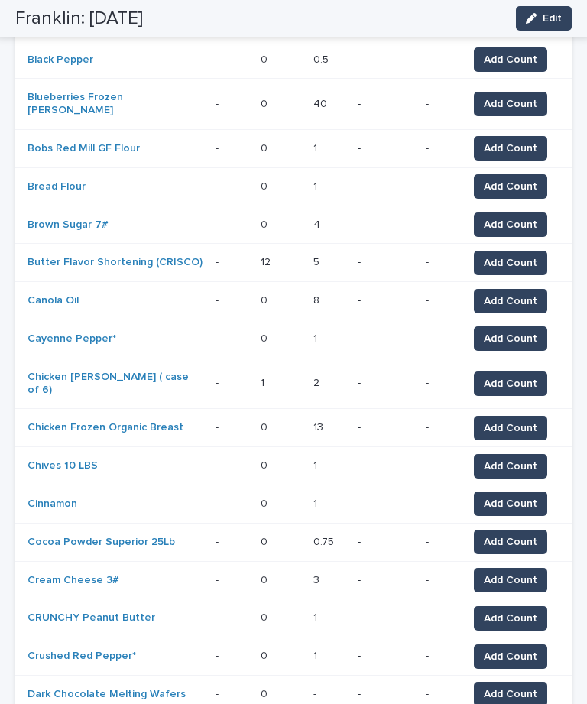
click at [506, 686] on span "Add Count" at bounding box center [510, 693] width 53 height 15
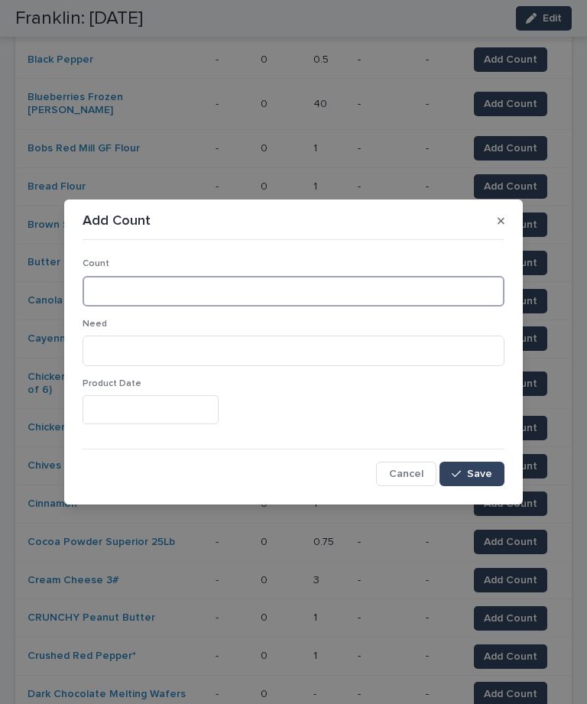
click at [251, 290] on input at bounding box center [294, 291] width 422 height 31
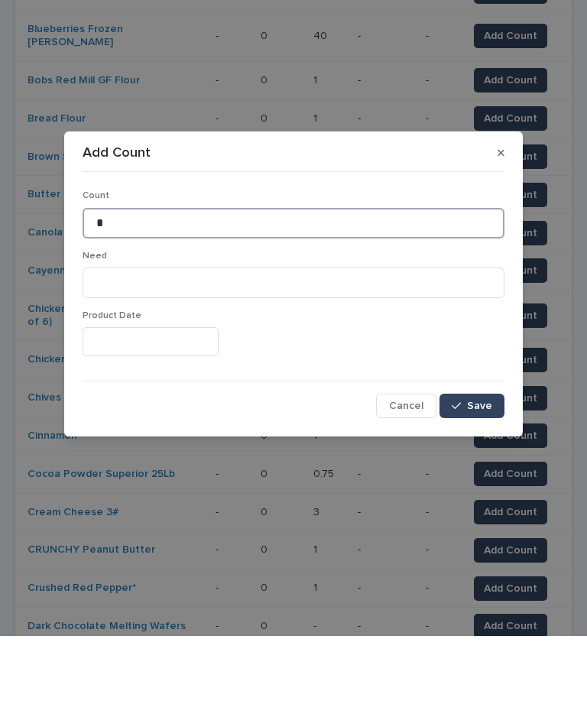
type input "*"
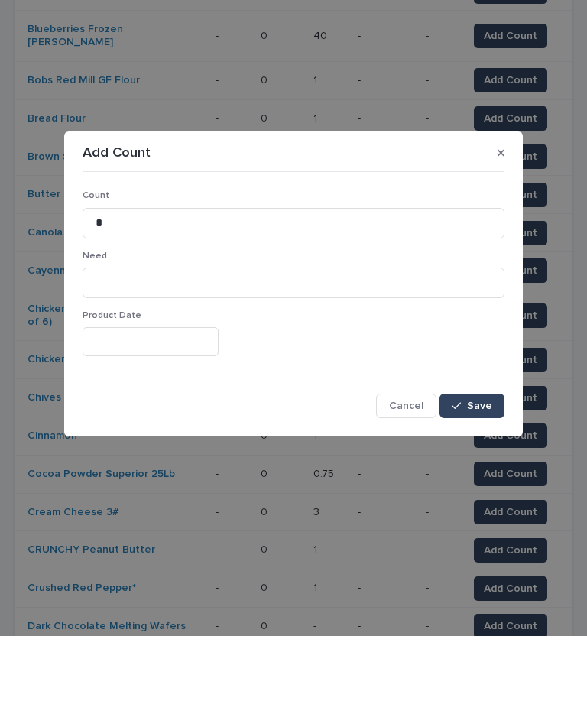
click at [485, 468] on span "Save" at bounding box center [479, 473] width 25 height 11
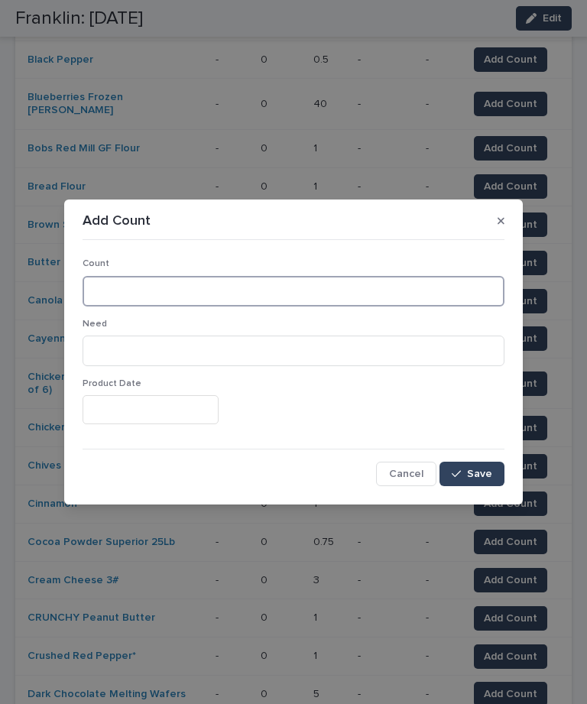
click at [176, 292] on input at bounding box center [294, 291] width 422 height 31
type input "*"
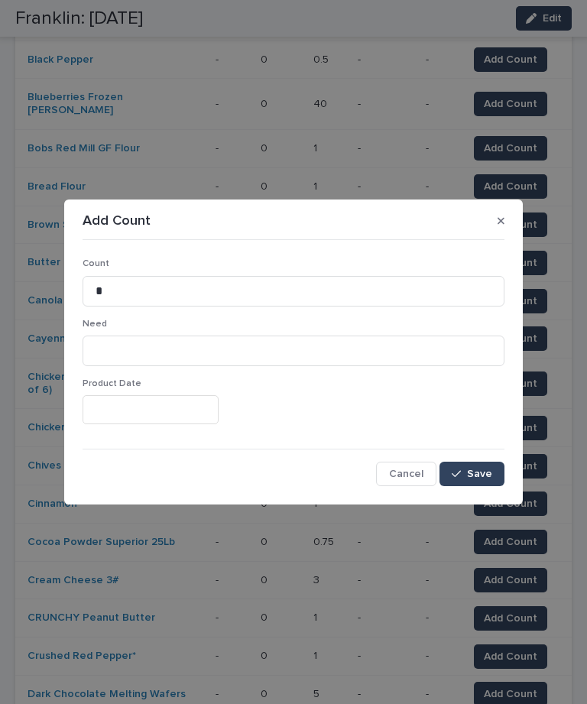
click at [482, 482] on button "Save" at bounding box center [471, 474] width 65 height 24
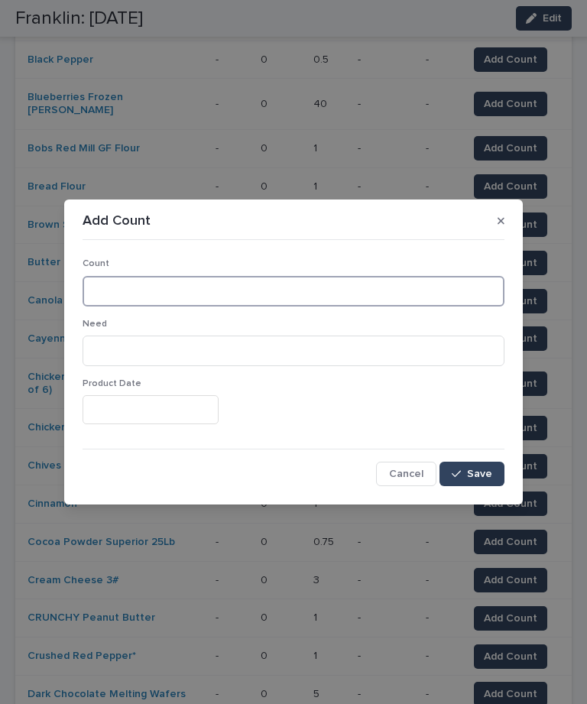
click at [209, 279] on input at bounding box center [294, 291] width 422 height 31
type input "*"
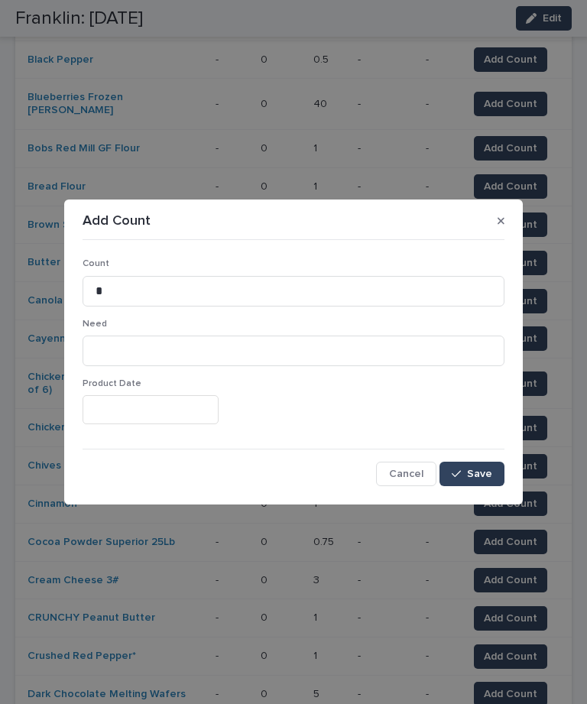
click at [479, 481] on button "Save" at bounding box center [471, 474] width 65 height 24
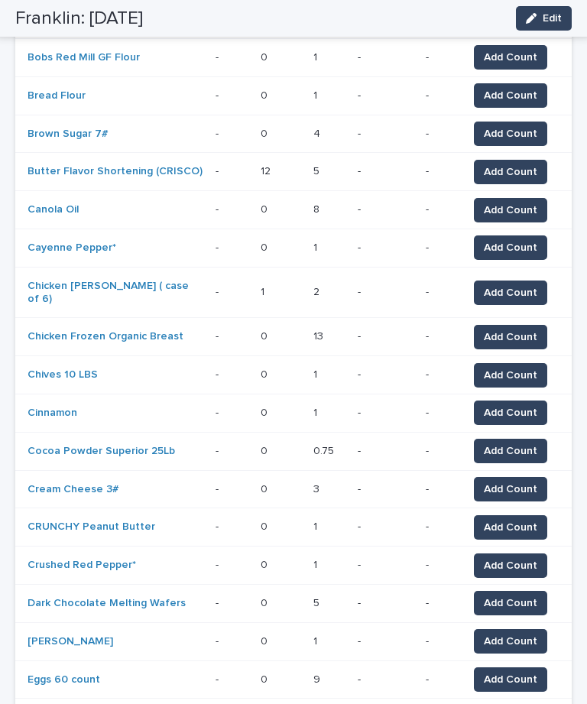
scroll to position [728, 0]
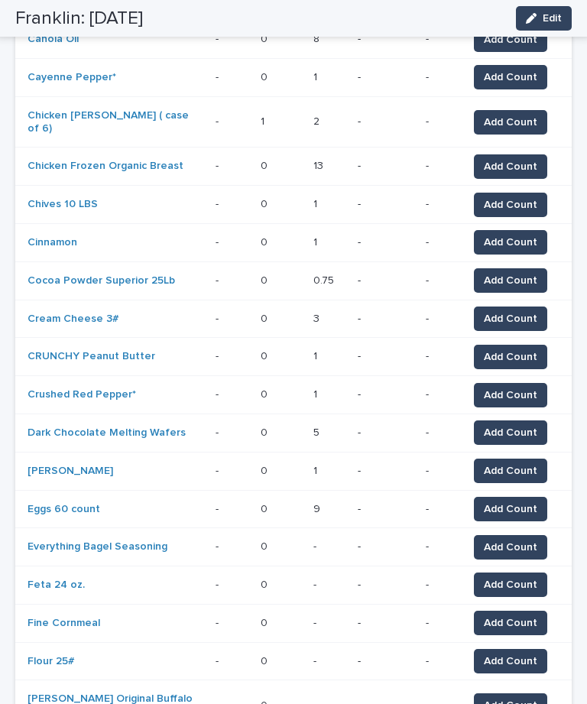
click at [521, 540] on span "Add Count" at bounding box center [510, 547] width 53 height 15
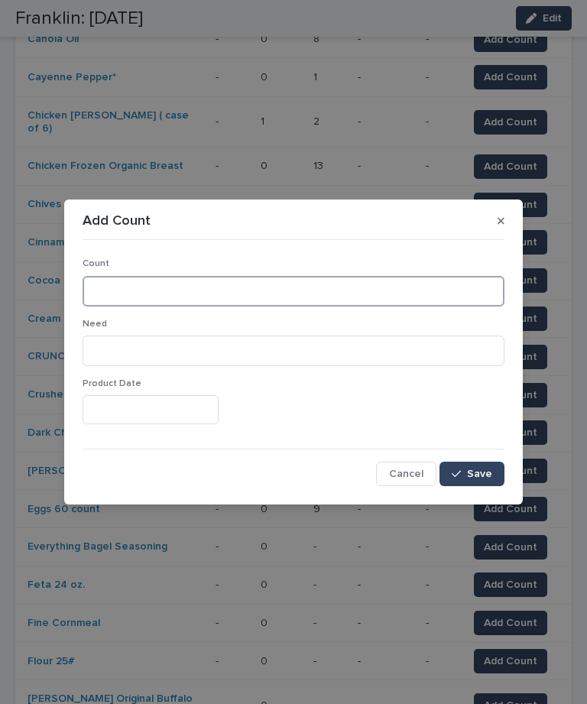
click at [248, 284] on input at bounding box center [294, 291] width 422 height 31
type input "*"
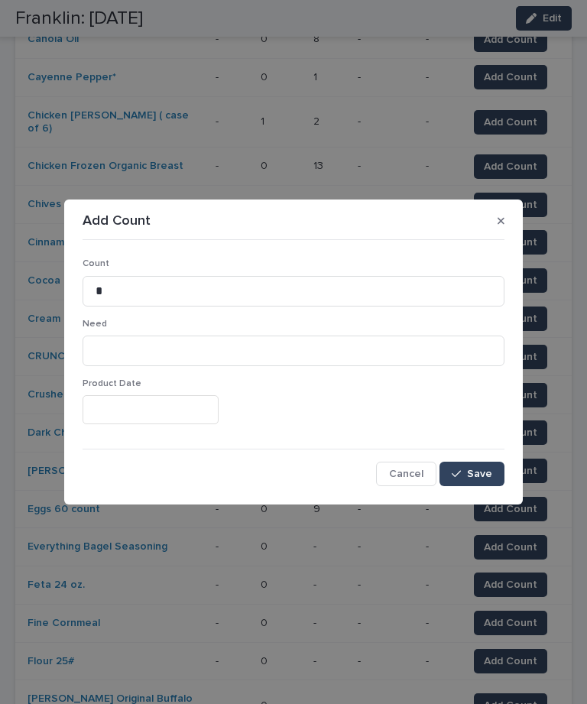
click at [481, 468] on span "Save" at bounding box center [479, 473] width 25 height 11
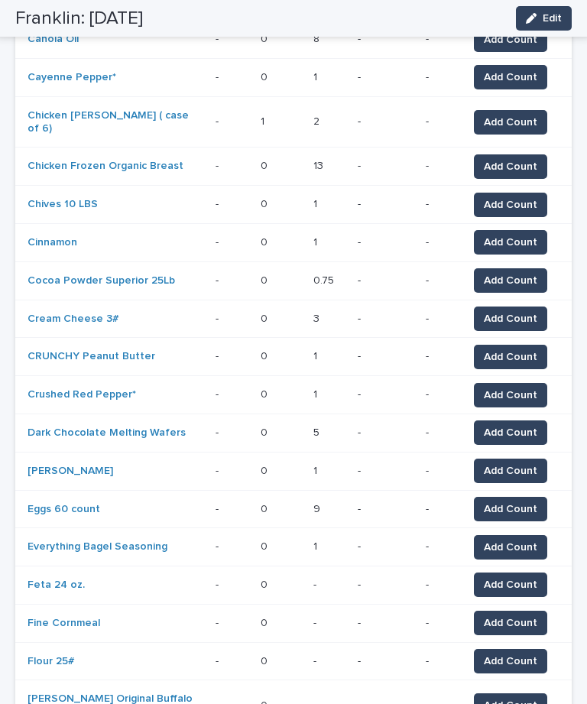
click at [520, 577] on span "Add Count" at bounding box center [510, 584] width 53 height 15
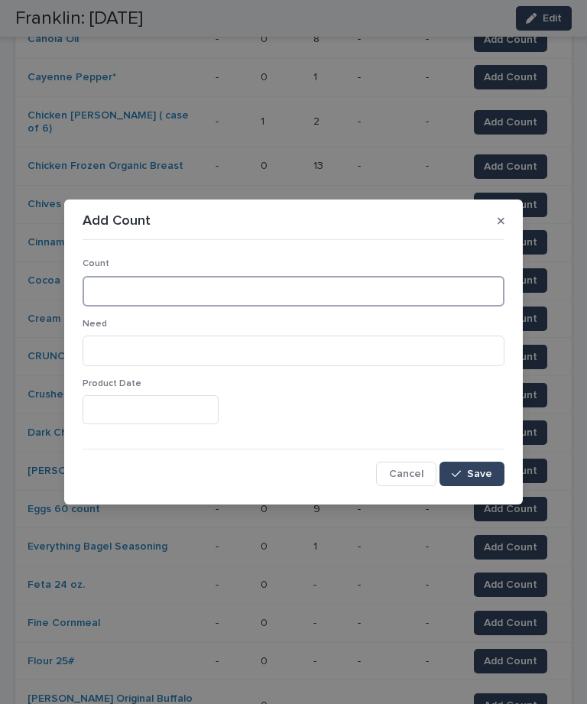
click at [237, 288] on input at bounding box center [294, 291] width 422 height 31
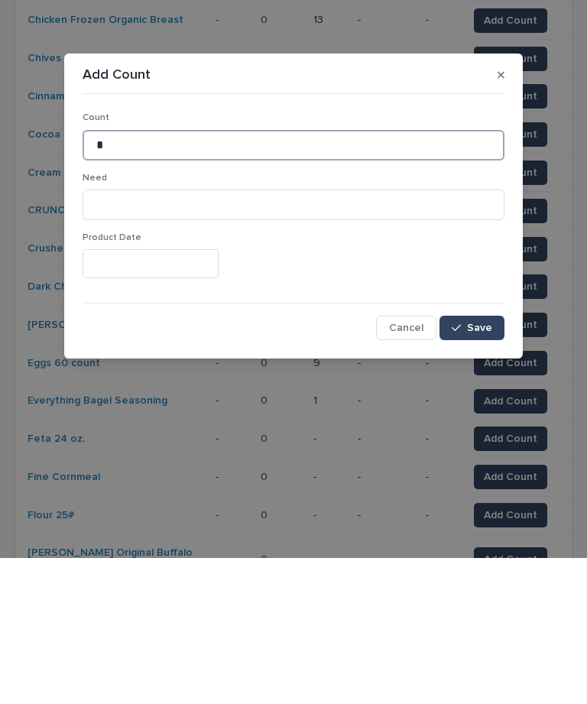
type input "*"
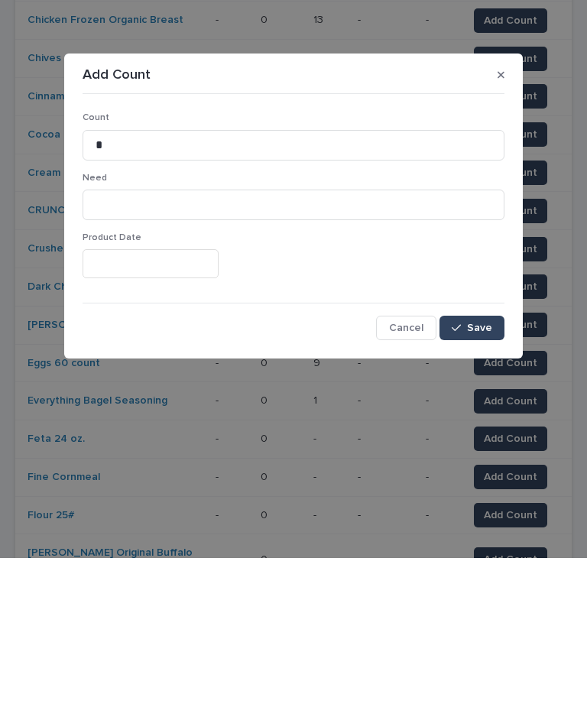
click at [488, 468] on span "Save" at bounding box center [479, 473] width 25 height 11
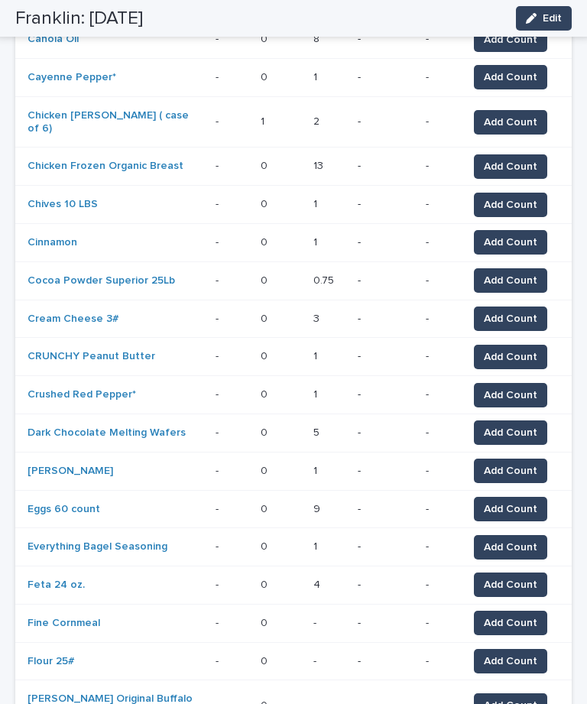
click at [514, 615] on span "Add Count" at bounding box center [510, 622] width 53 height 15
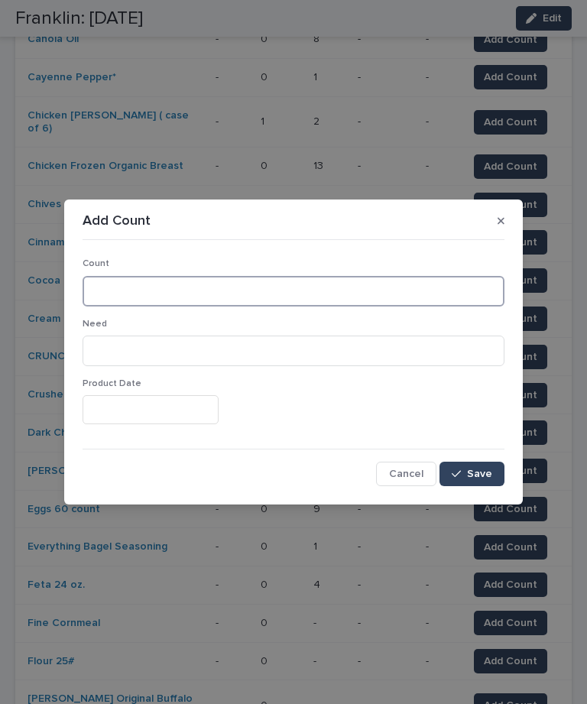
click at [173, 291] on input at bounding box center [294, 291] width 422 height 31
type input "*"
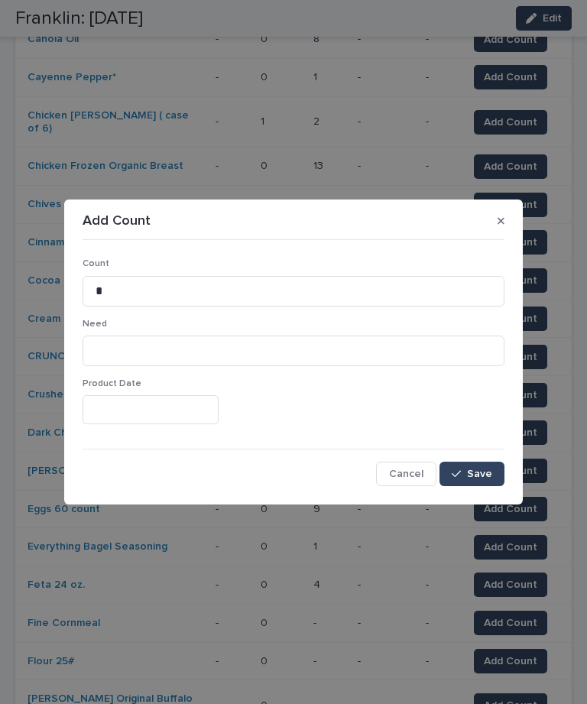
click at [484, 472] on span "Save" at bounding box center [479, 473] width 25 height 11
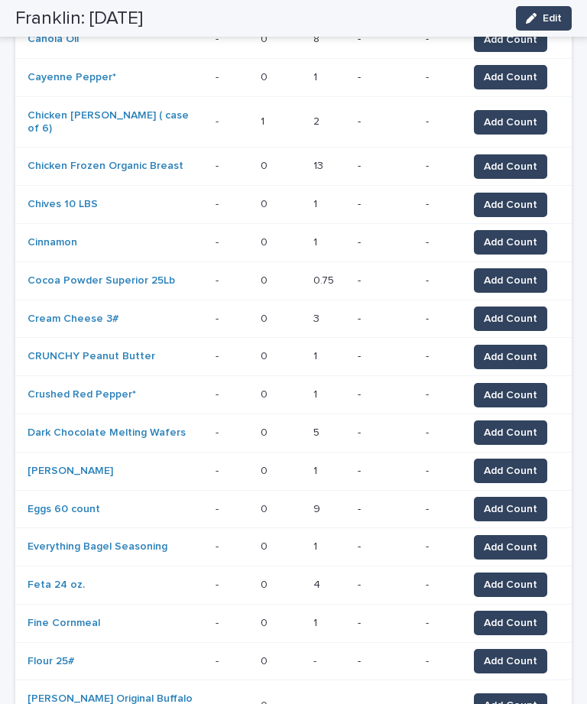
click at [516, 653] on span "Add Count" at bounding box center [510, 660] width 53 height 15
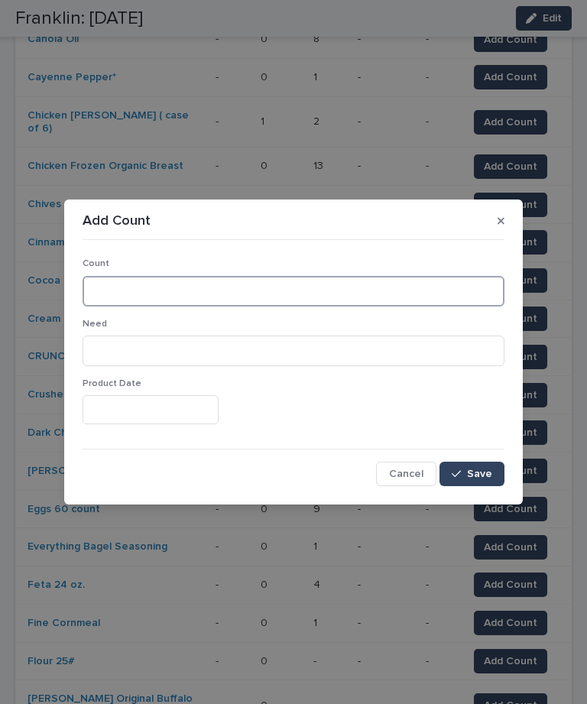
click at [177, 289] on input at bounding box center [294, 291] width 422 height 31
type input "*"
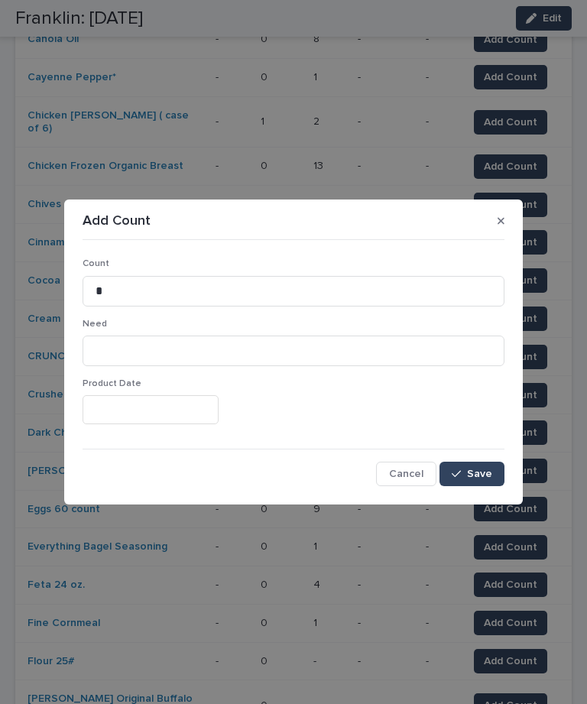
click at [483, 476] on span "Save" at bounding box center [479, 473] width 25 height 11
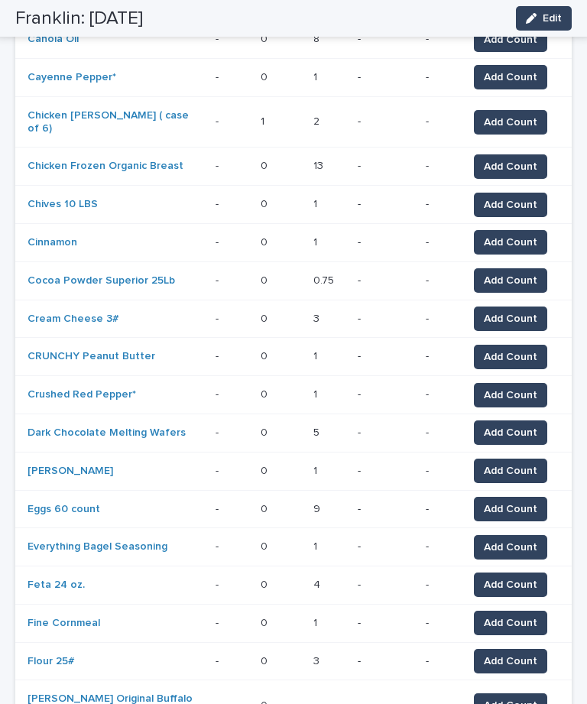
click at [514, 698] on span "Add Count" at bounding box center [510, 705] width 53 height 15
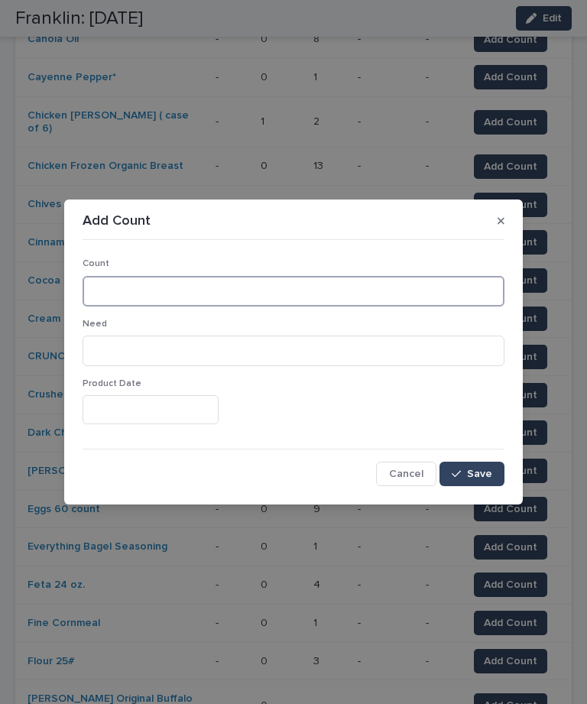
click at [169, 281] on input at bounding box center [294, 291] width 422 height 31
type input "*"
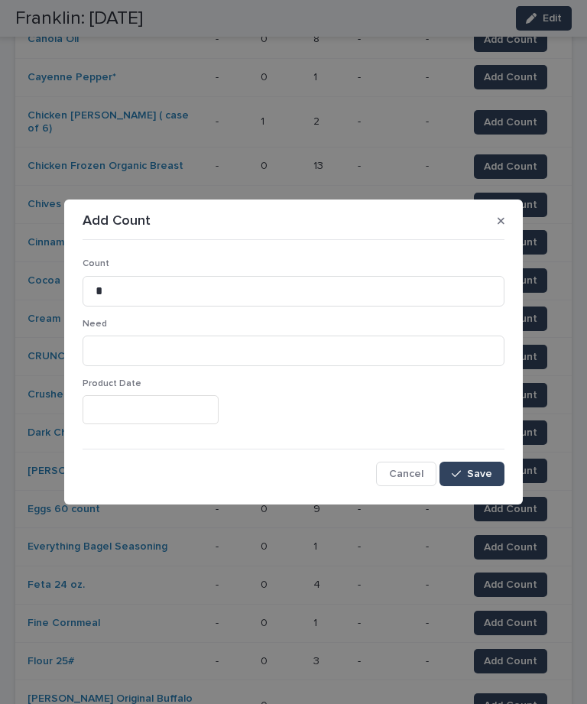
click at [472, 463] on button "Save" at bounding box center [471, 474] width 65 height 24
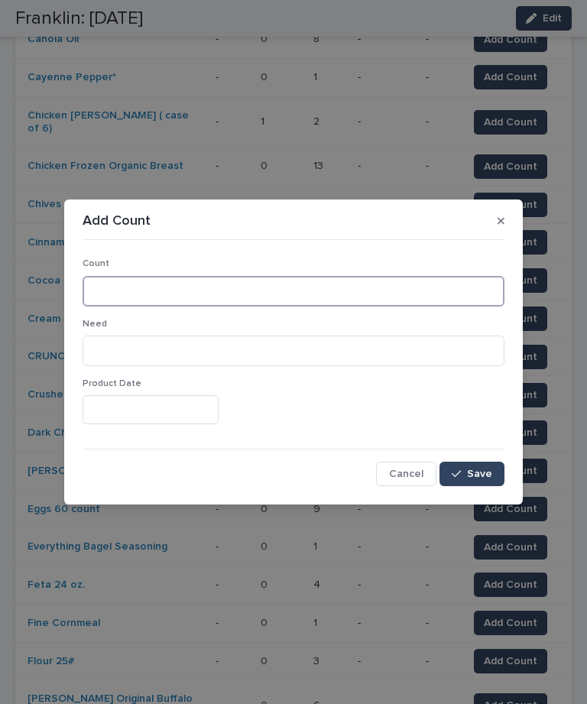
click at [186, 293] on input at bounding box center [294, 291] width 422 height 31
type input "*"
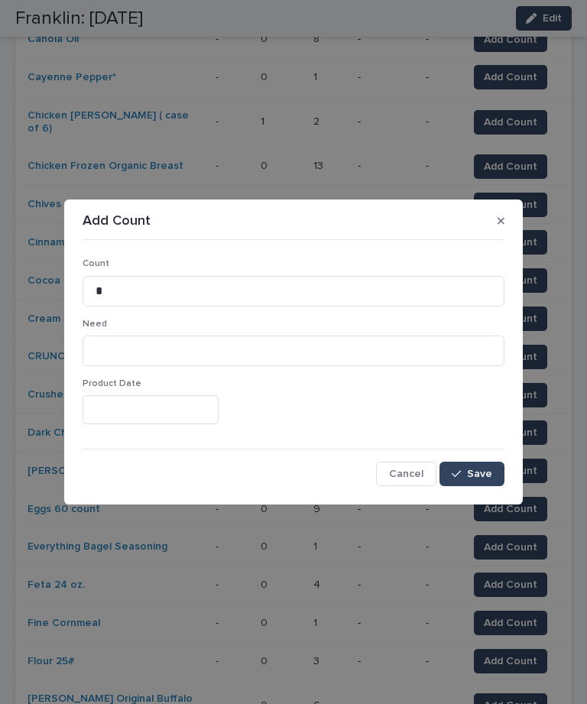
click at [481, 472] on span "Save" at bounding box center [479, 473] width 25 height 11
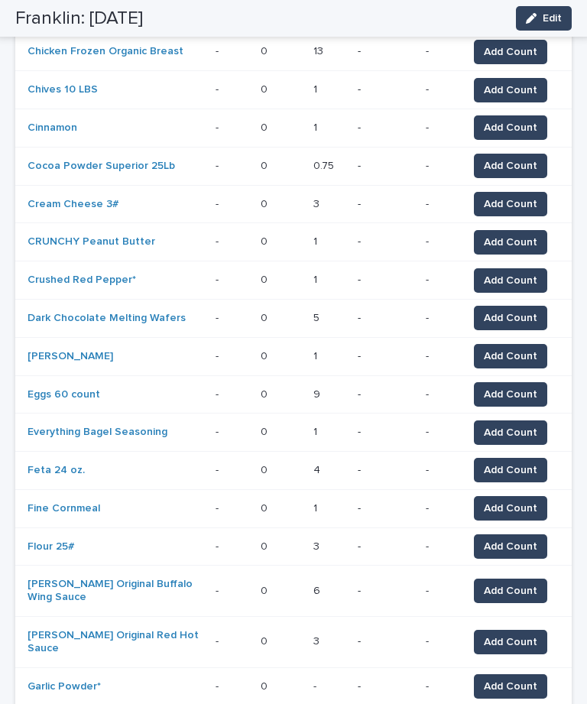
scroll to position [839, 0]
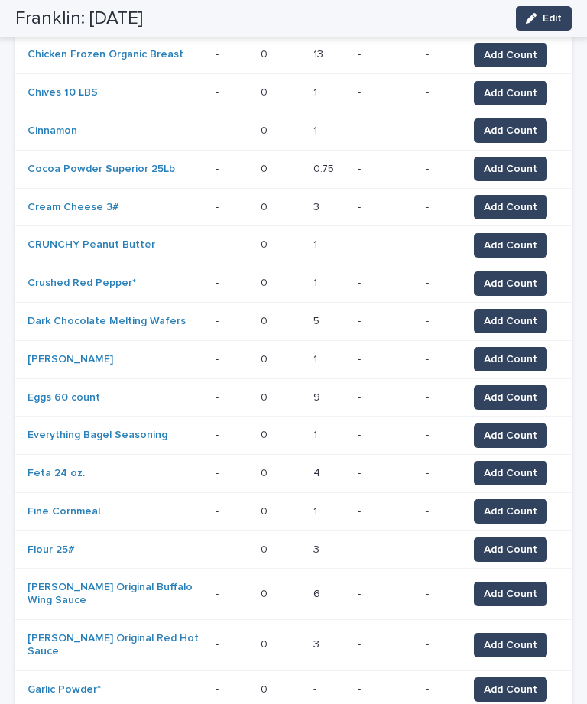
click at [517, 677] on button "Add Count" at bounding box center [510, 689] width 73 height 24
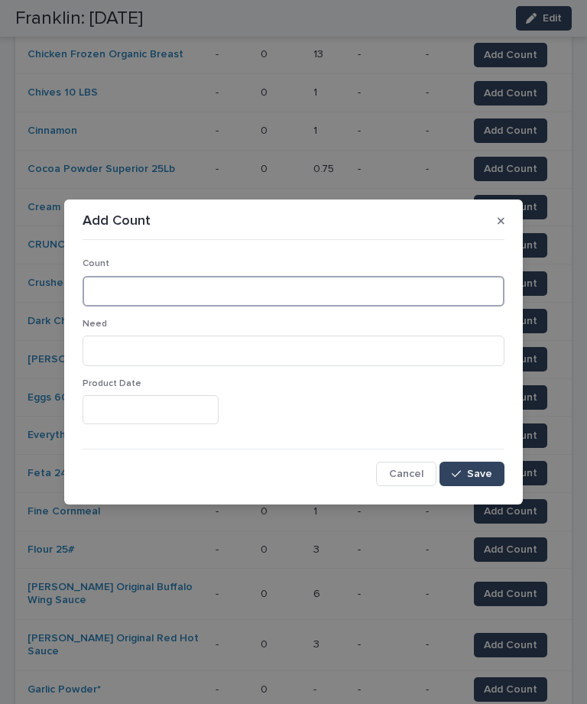
click at [254, 286] on input at bounding box center [294, 291] width 422 height 31
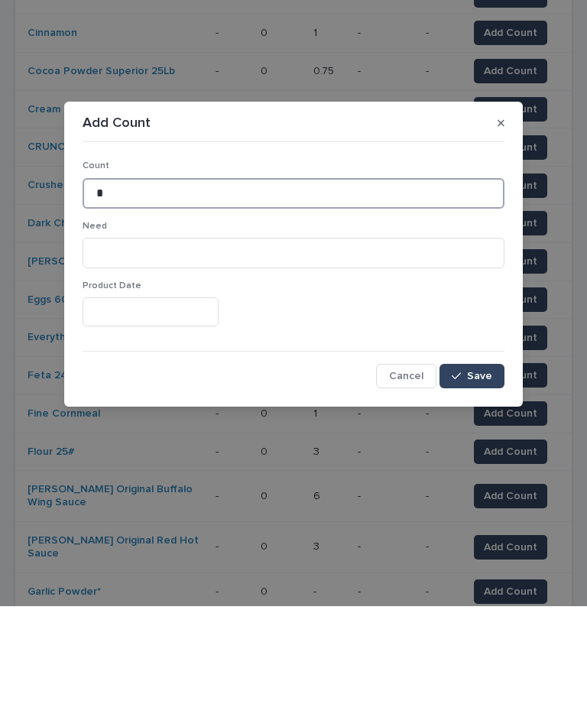
type input "*"
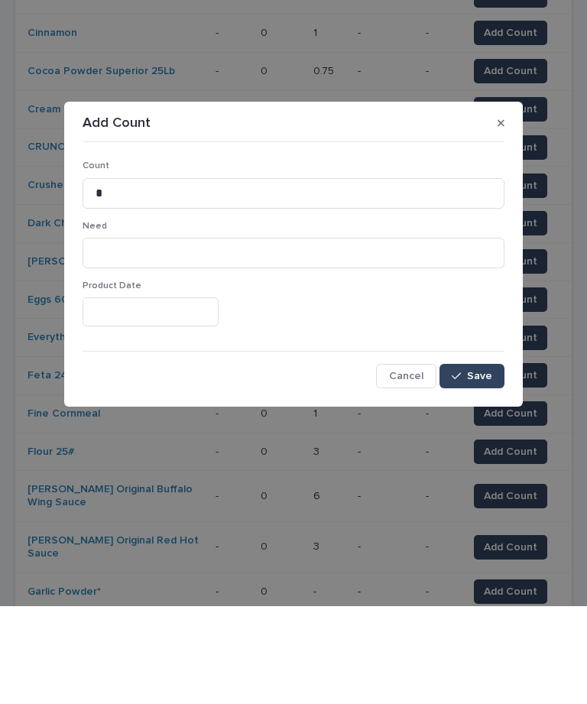
click at [481, 468] on span "Save" at bounding box center [479, 473] width 25 height 11
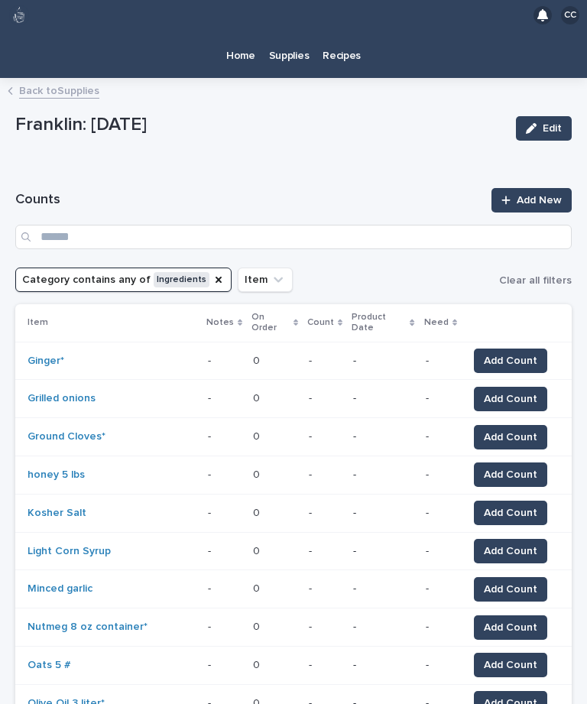
scroll to position [0, 0]
click at [516, 353] on span "Add Count" at bounding box center [510, 360] width 53 height 15
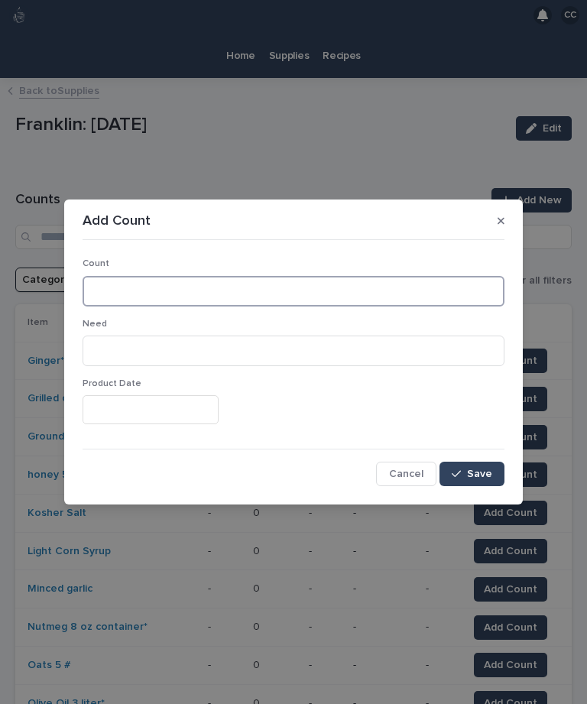
click at [181, 288] on input at bounding box center [294, 291] width 422 height 31
type input "*"
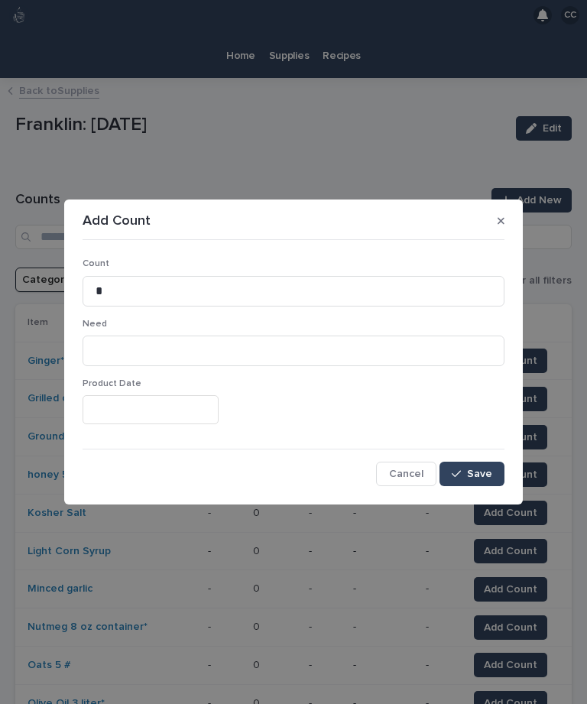
click at [491, 475] on span "Save" at bounding box center [479, 473] width 25 height 11
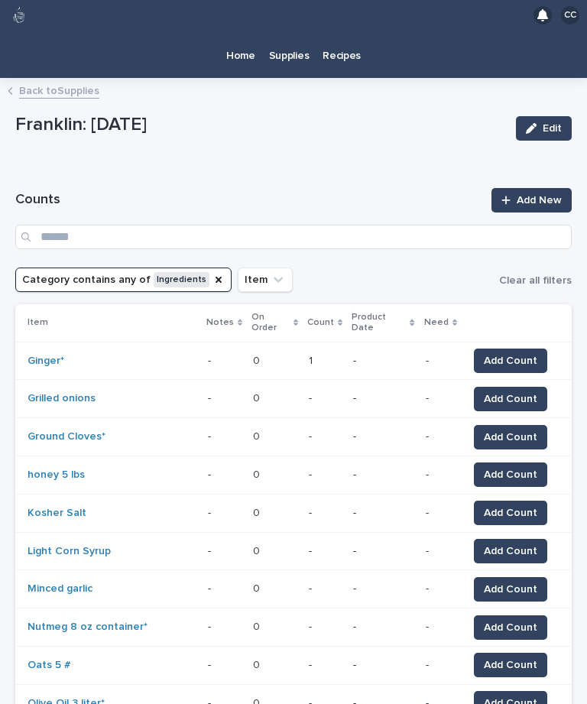
click at [504, 391] on span "Add Count" at bounding box center [510, 398] width 53 height 15
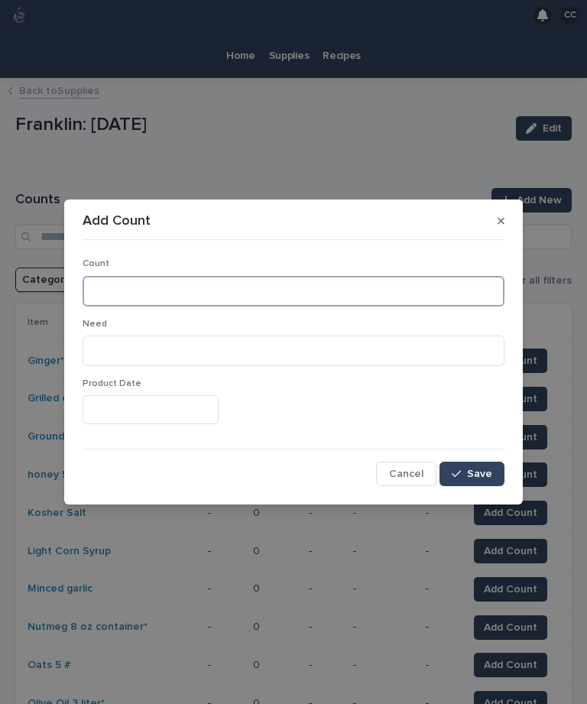
click at [167, 303] on input at bounding box center [294, 291] width 422 height 31
type input "**"
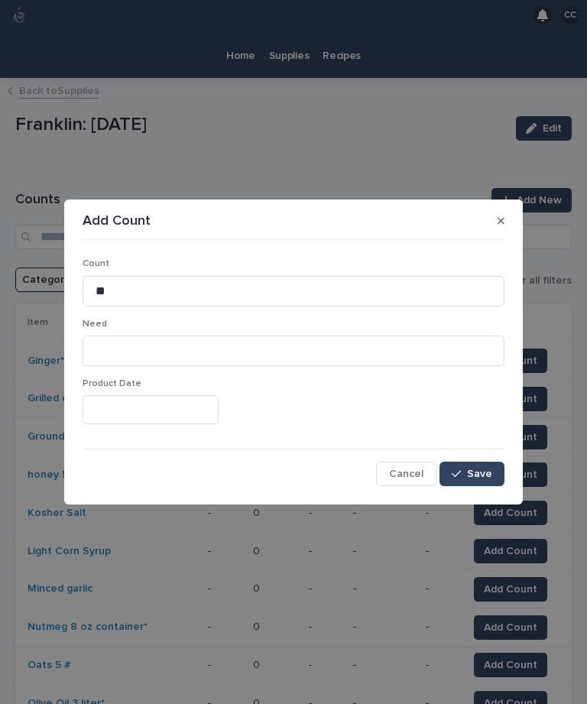
click at [485, 470] on span "Save" at bounding box center [479, 473] width 25 height 11
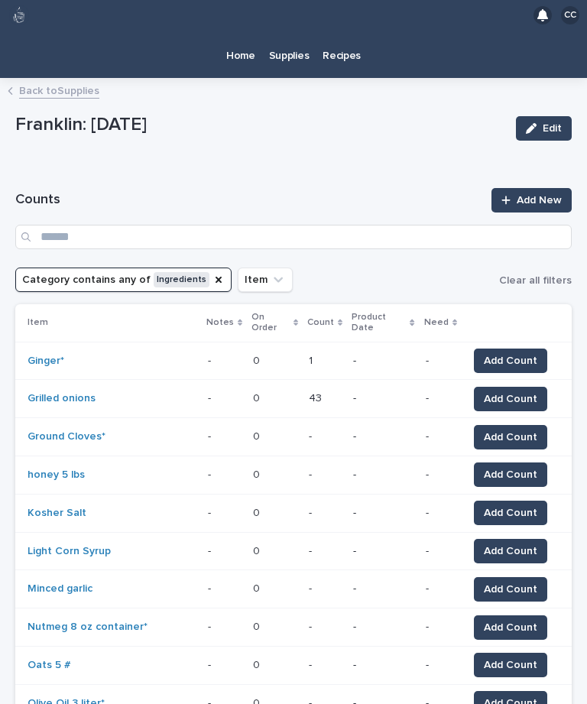
click at [508, 425] on button "Add Count" at bounding box center [510, 437] width 73 height 24
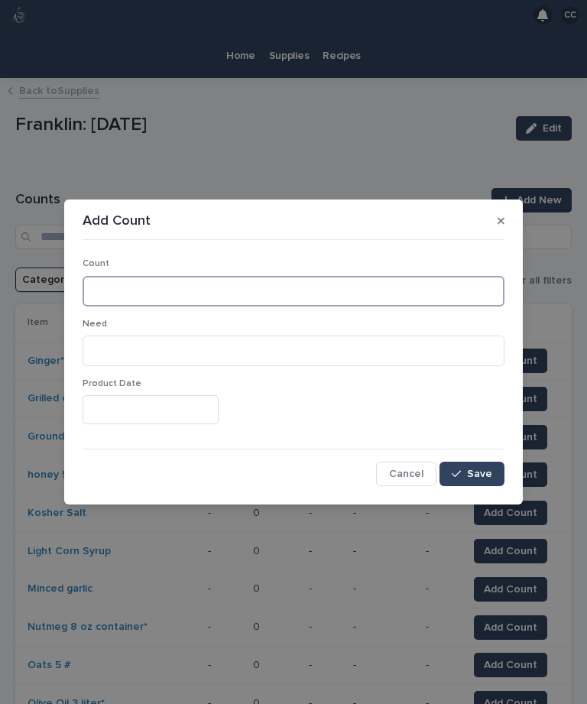
click at [199, 295] on input at bounding box center [294, 291] width 422 height 31
type input "*"
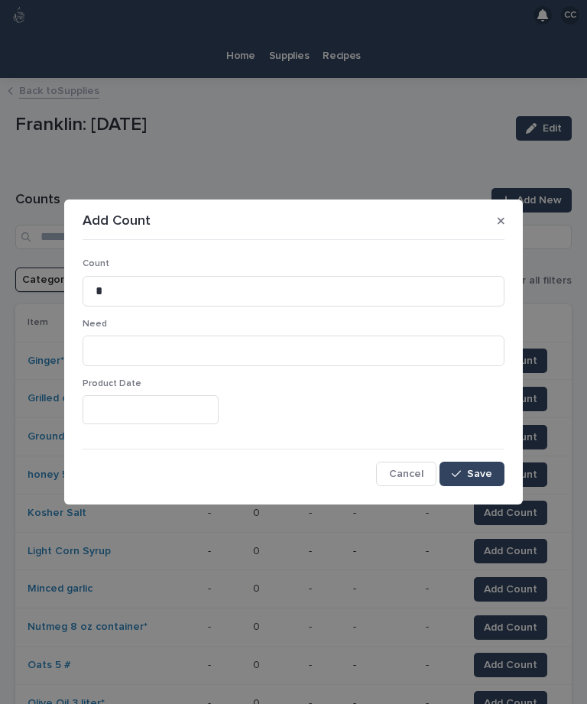
click at [485, 481] on button "Save" at bounding box center [471, 474] width 65 height 24
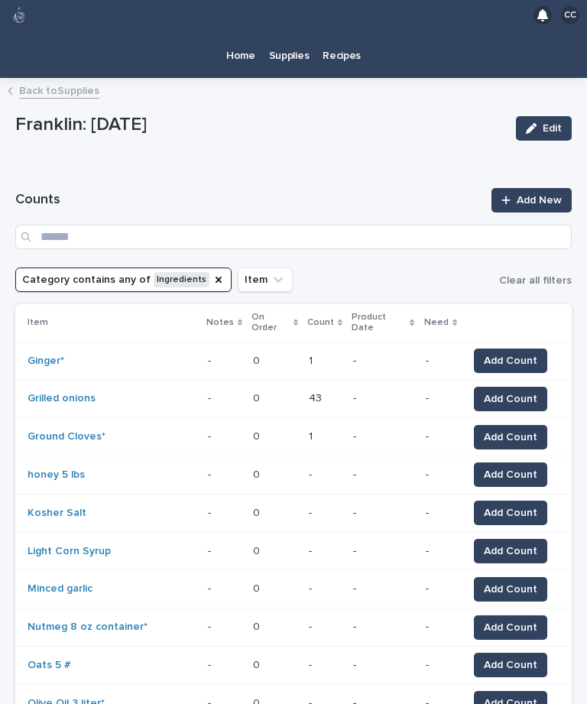
click at [514, 467] on span "Add Count" at bounding box center [510, 474] width 53 height 15
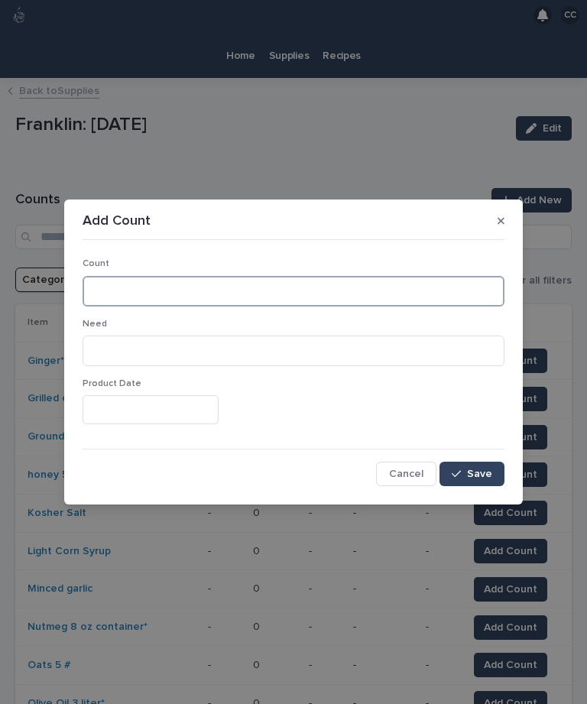
click at [182, 284] on input at bounding box center [294, 291] width 422 height 31
type input "**"
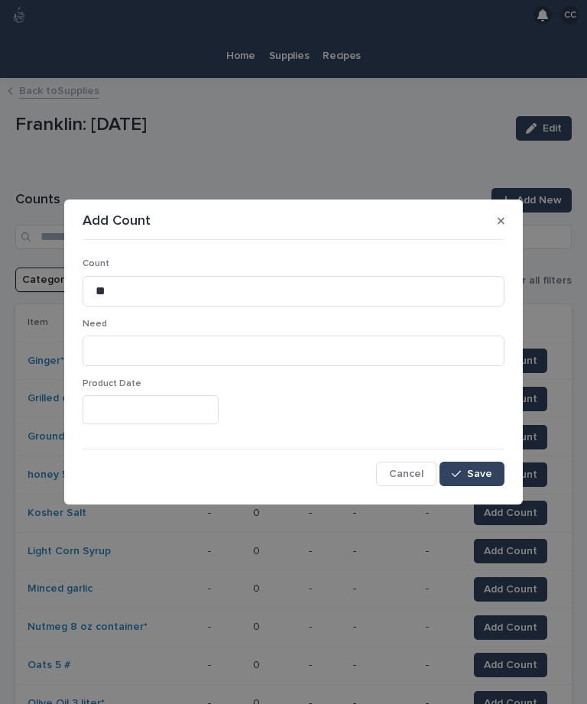
click at [481, 472] on span "Save" at bounding box center [479, 473] width 25 height 11
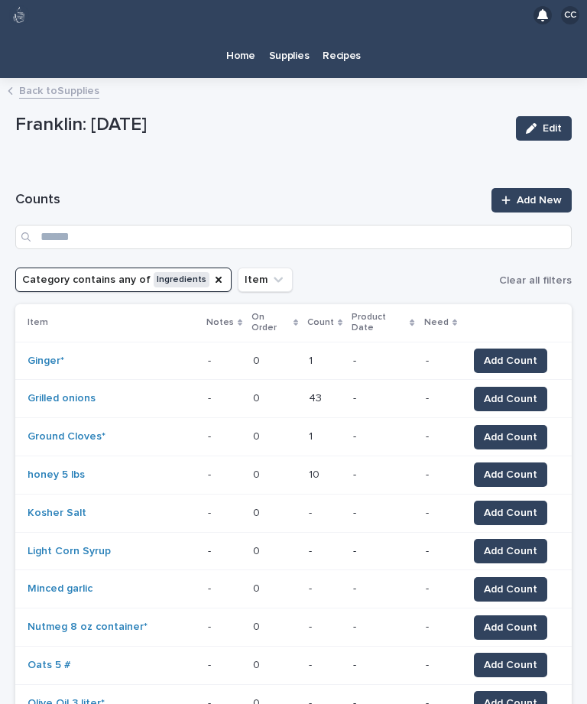
click at [519, 505] on span "Add Count" at bounding box center [510, 512] width 53 height 15
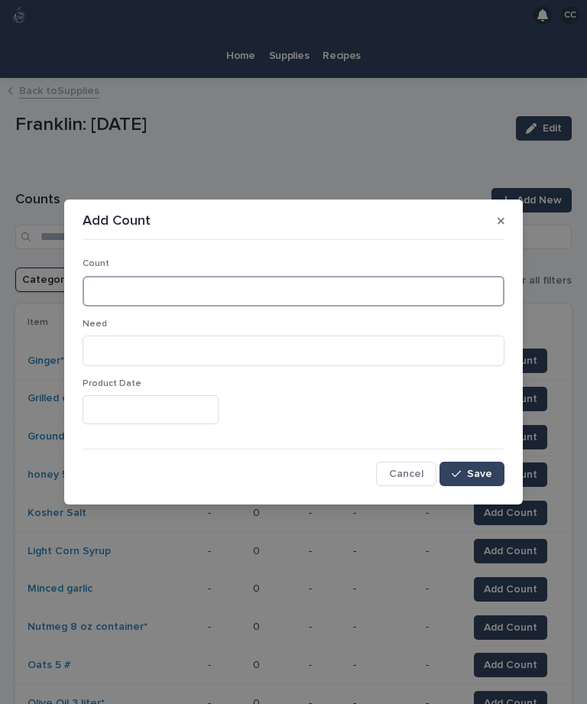
click at [170, 293] on input at bounding box center [294, 291] width 422 height 31
type input "*"
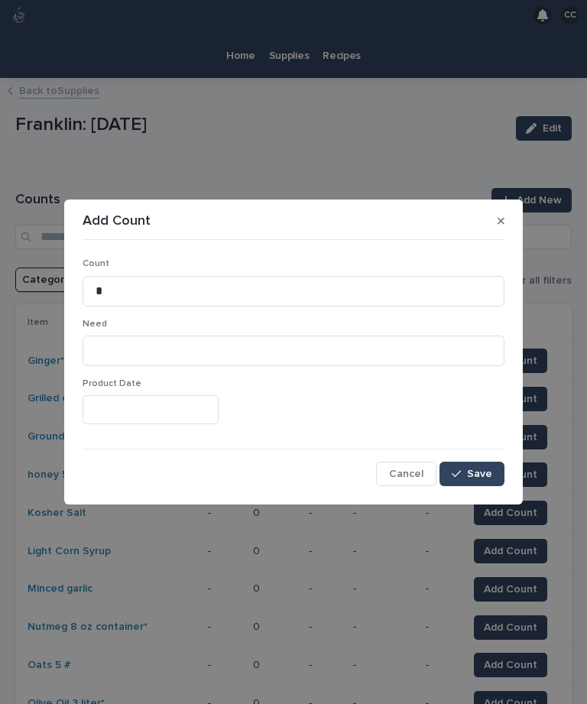
click at [481, 468] on span "Save" at bounding box center [479, 473] width 25 height 11
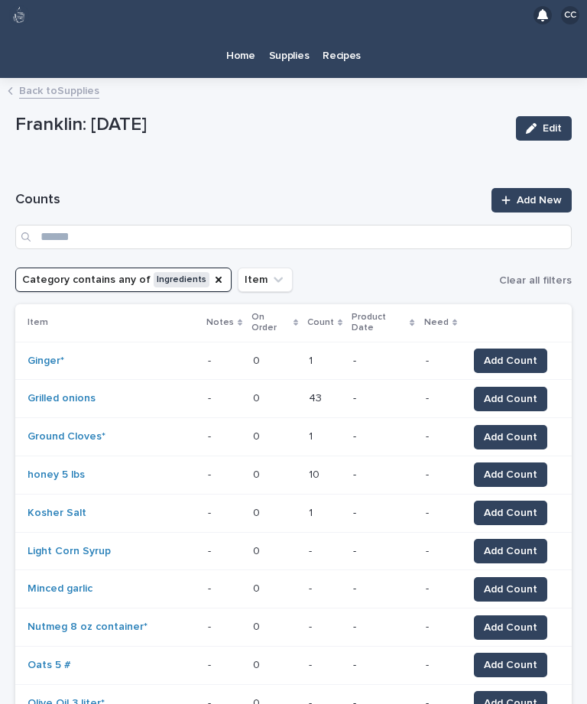
click at [527, 543] on span "Add Count" at bounding box center [510, 550] width 53 height 15
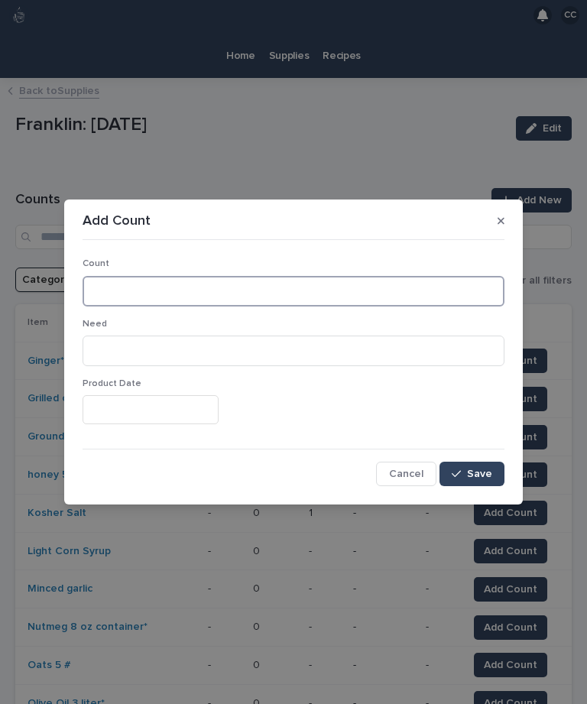
click at [177, 289] on input at bounding box center [294, 291] width 422 height 31
type input "*"
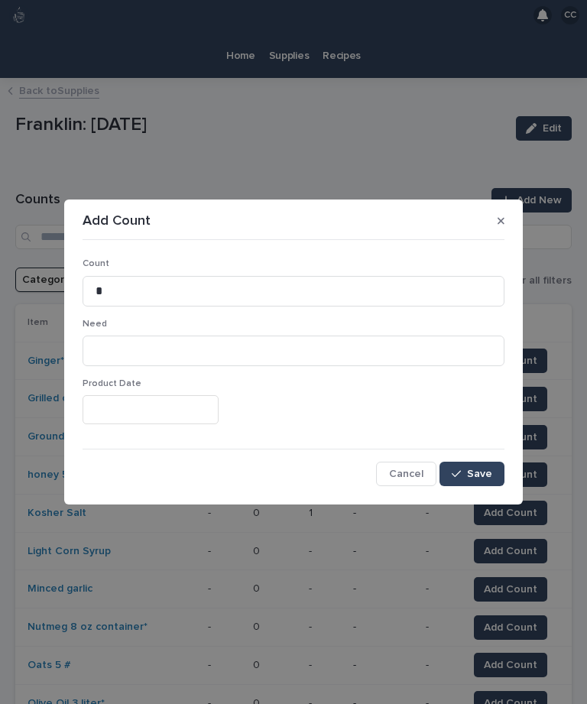
click at [481, 466] on button "Save" at bounding box center [471, 474] width 65 height 24
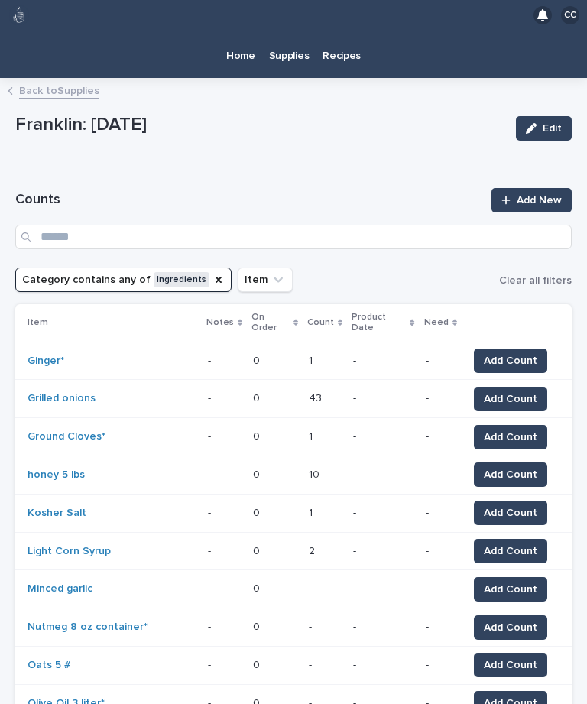
click at [528, 582] on span "Add Count" at bounding box center [510, 589] width 53 height 15
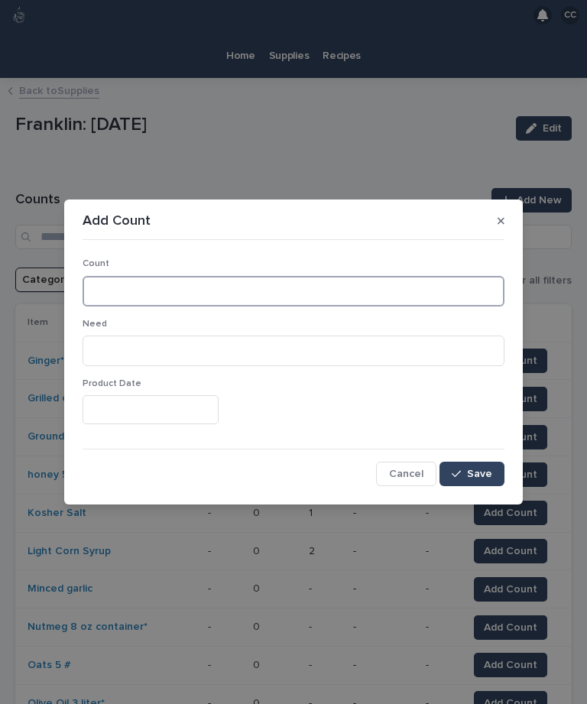
click at [176, 290] on input at bounding box center [294, 291] width 422 height 31
type input "*"
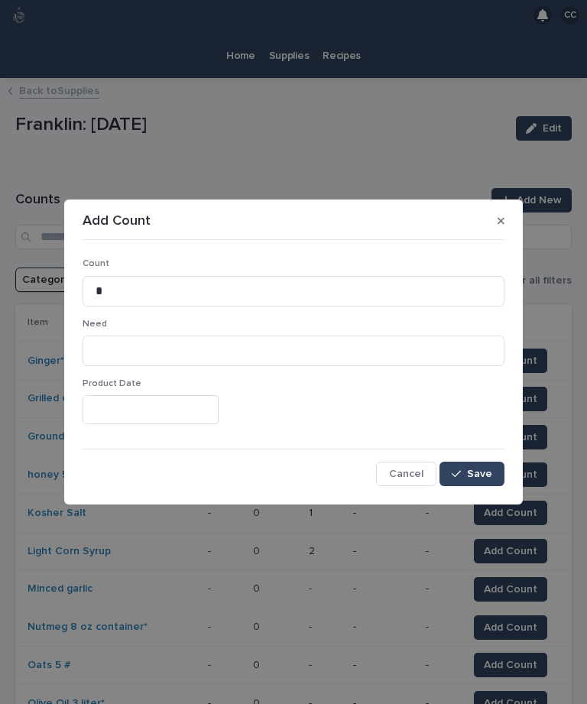
click at [481, 469] on span "Save" at bounding box center [479, 473] width 25 height 11
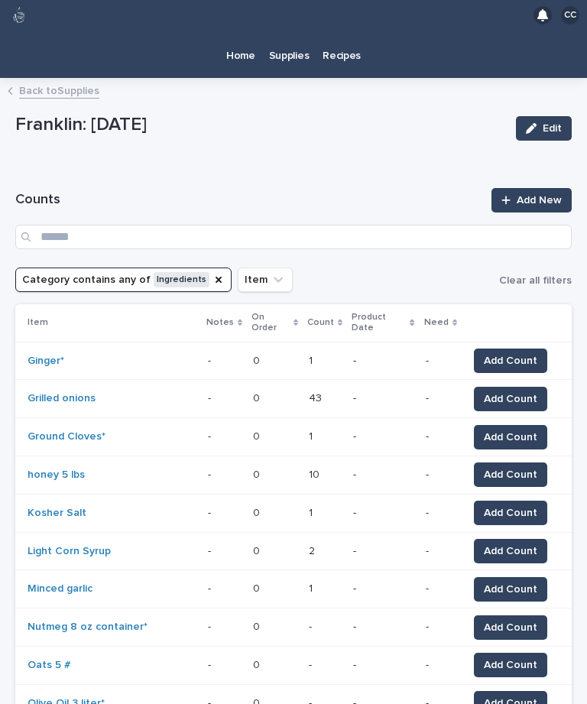
click at [508, 620] on span "Add Count" at bounding box center [510, 627] width 53 height 15
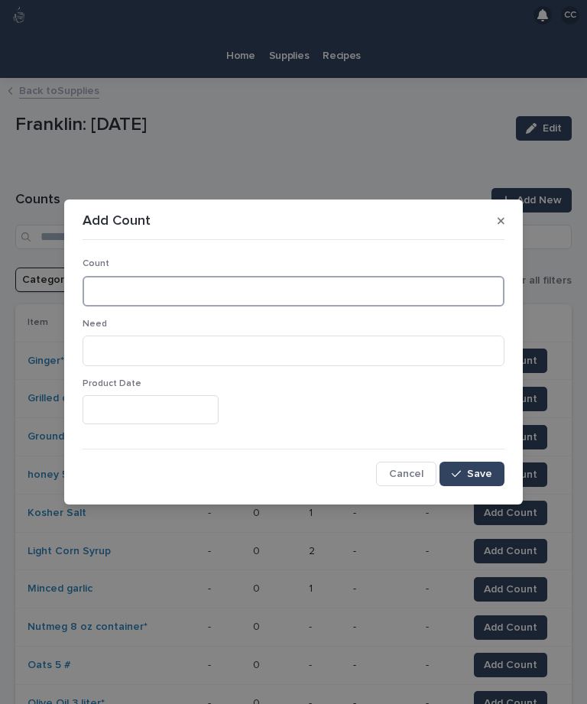
click at [192, 291] on input at bounding box center [294, 291] width 422 height 31
type input "*"
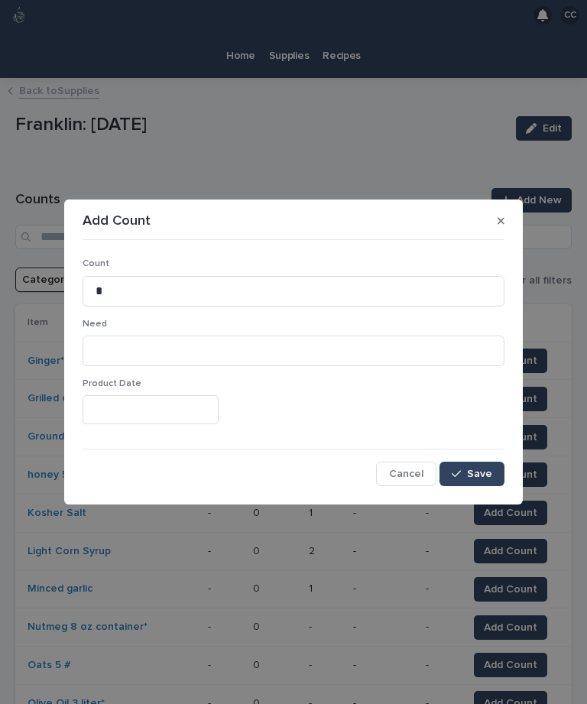
click at [482, 485] on button "Save" at bounding box center [471, 474] width 65 height 24
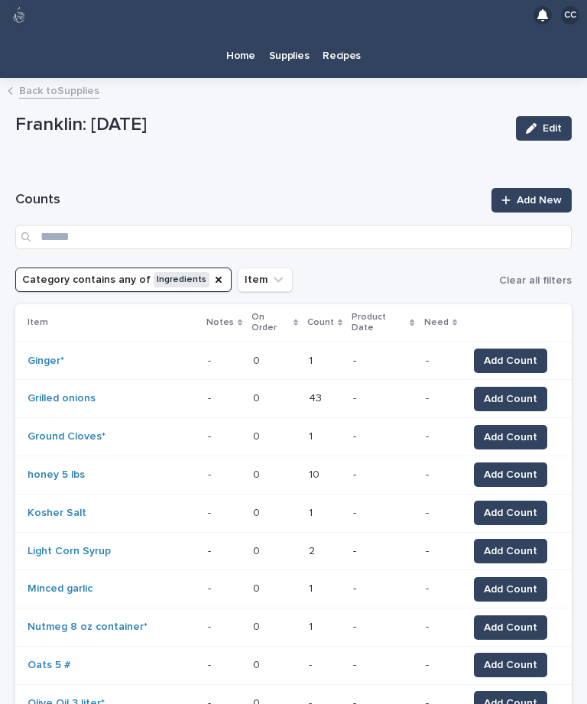
click at [521, 657] on span "Add Count" at bounding box center [510, 664] width 53 height 15
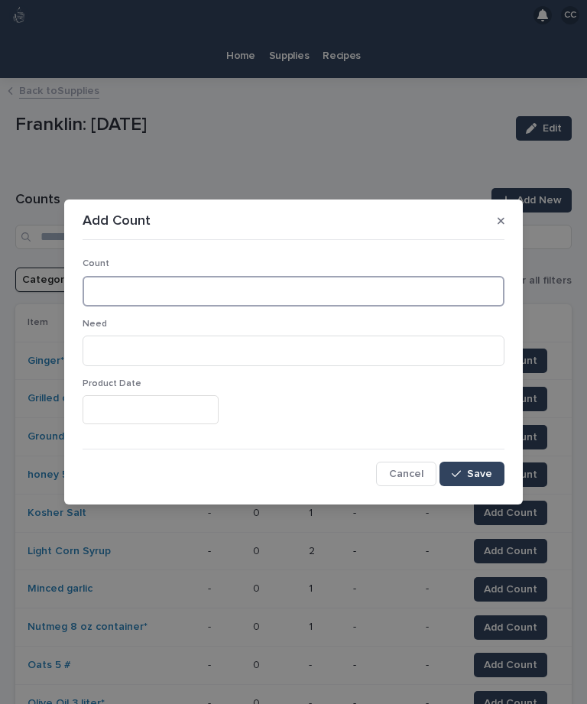
click at [196, 295] on input at bounding box center [294, 291] width 422 height 31
type input "*"
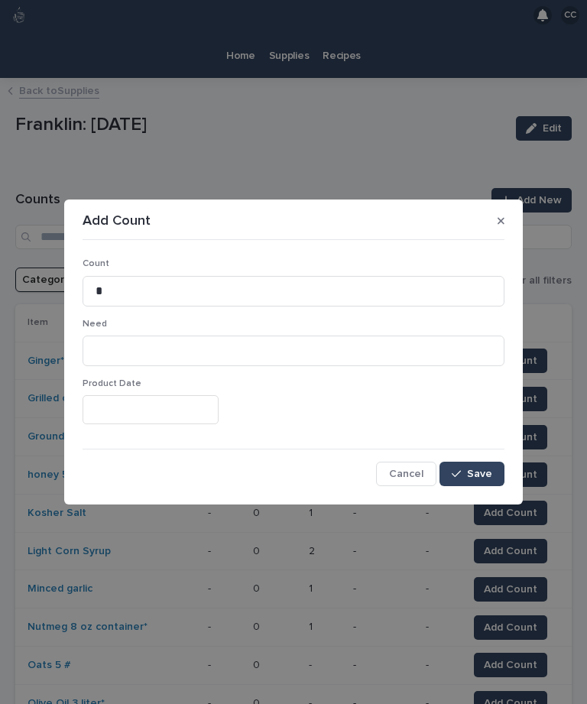
click at [484, 470] on span "Save" at bounding box center [479, 473] width 25 height 11
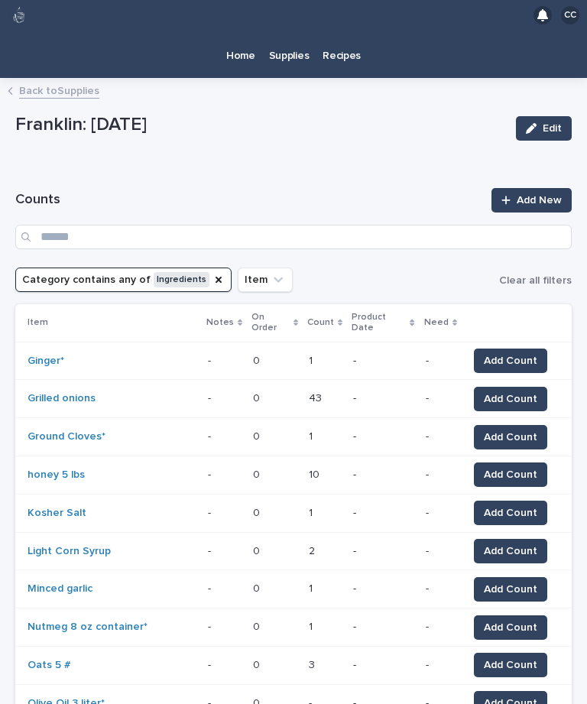
click at [524, 695] on span "Add Count" at bounding box center [510, 702] width 53 height 15
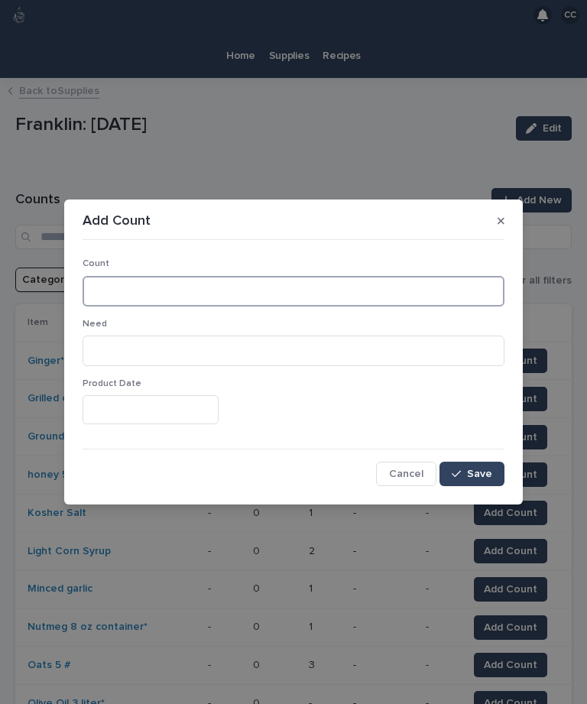
click at [196, 296] on input at bounding box center [294, 291] width 422 height 31
type input "*"
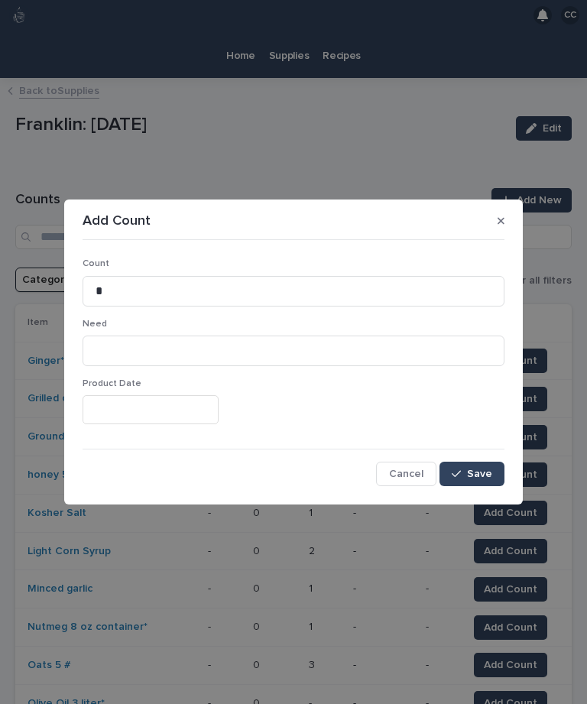
click at [477, 472] on span "Save" at bounding box center [479, 473] width 25 height 11
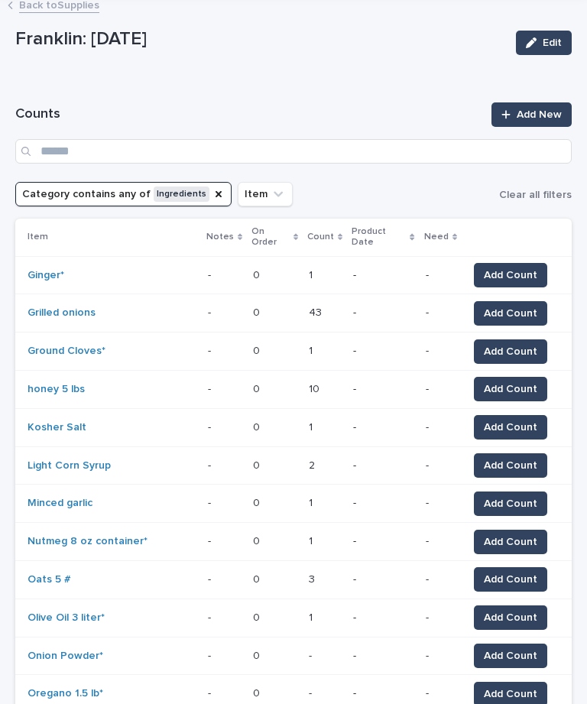
scroll to position [86, 0]
click at [533, 648] on span "Add Count" at bounding box center [510, 655] width 53 height 15
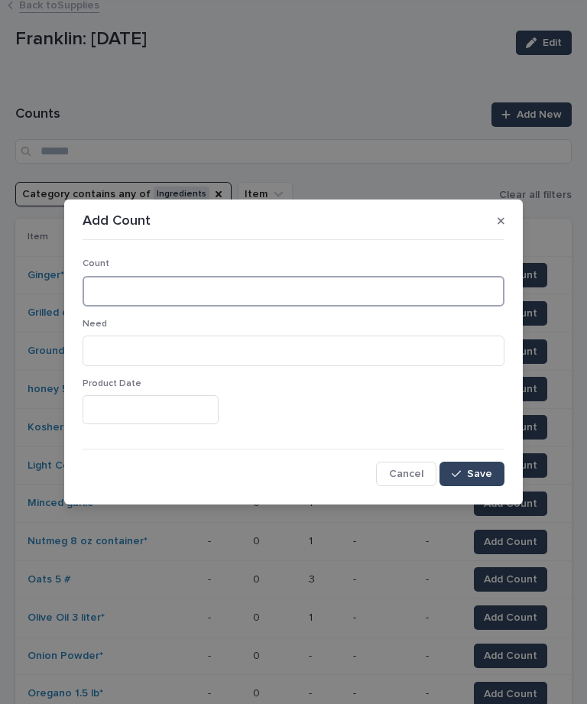
click at [172, 300] on input at bounding box center [294, 291] width 422 height 31
type input "*"
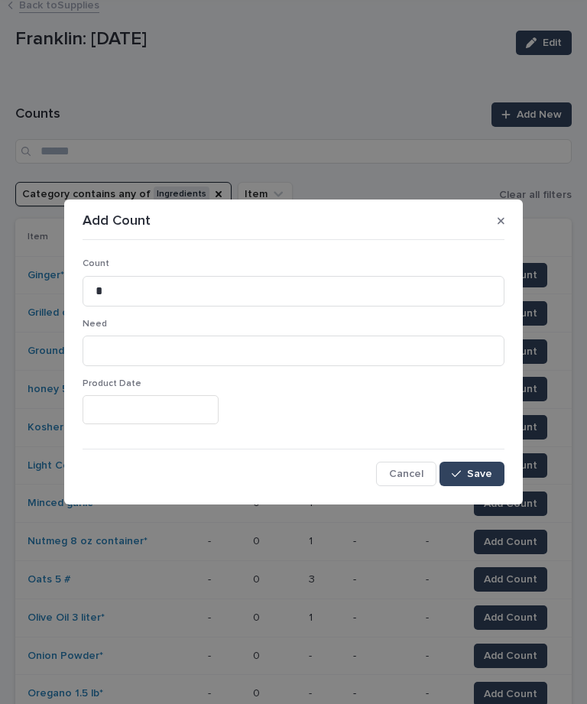
click at [497, 467] on button "Save" at bounding box center [471, 474] width 65 height 24
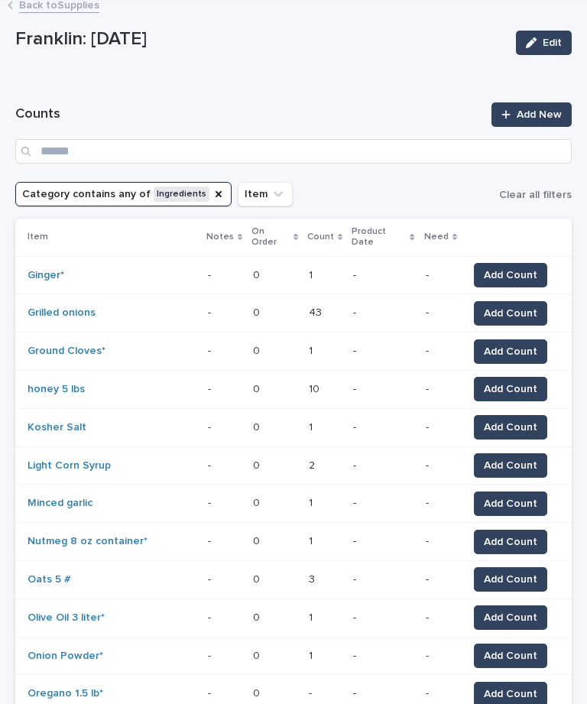
click at [497, 686] on span "Add Count" at bounding box center [510, 693] width 53 height 15
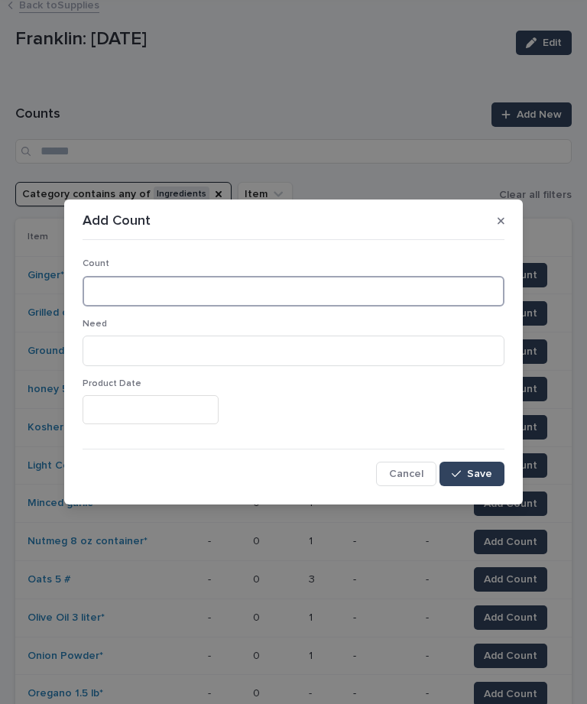
click at [167, 290] on input at bounding box center [294, 291] width 422 height 31
type input "***"
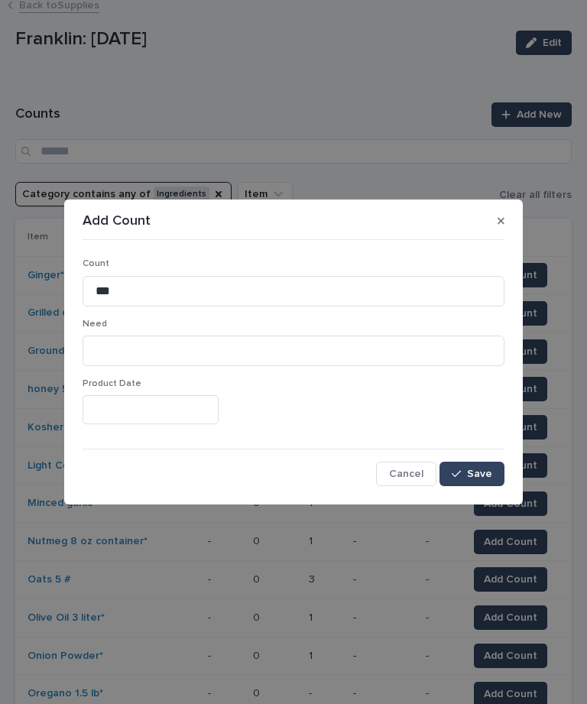
click at [482, 475] on span "Save" at bounding box center [479, 473] width 25 height 11
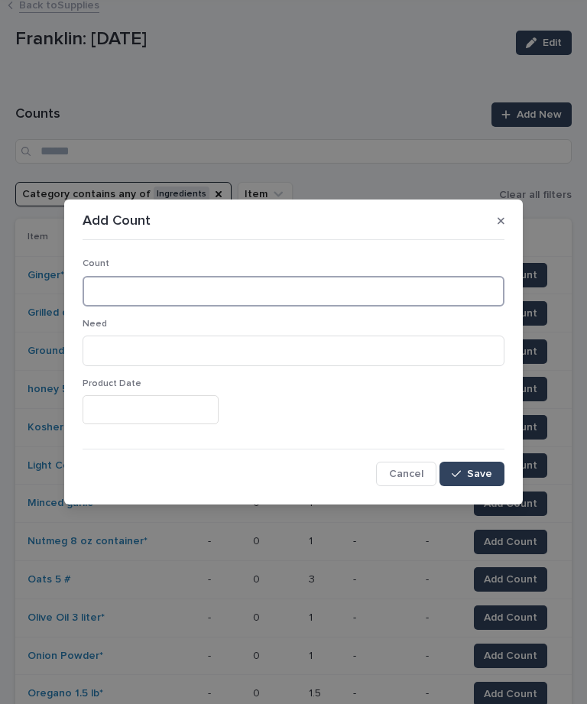
click at [203, 292] on input at bounding box center [294, 291] width 422 height 31
type input "*"
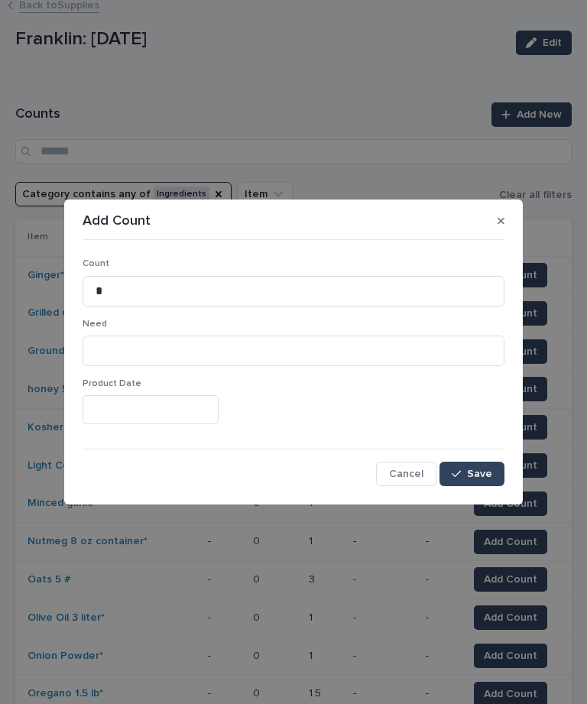
click at [475, 485] on button "Save" at bounding box center [471, 474] width 65 height 24
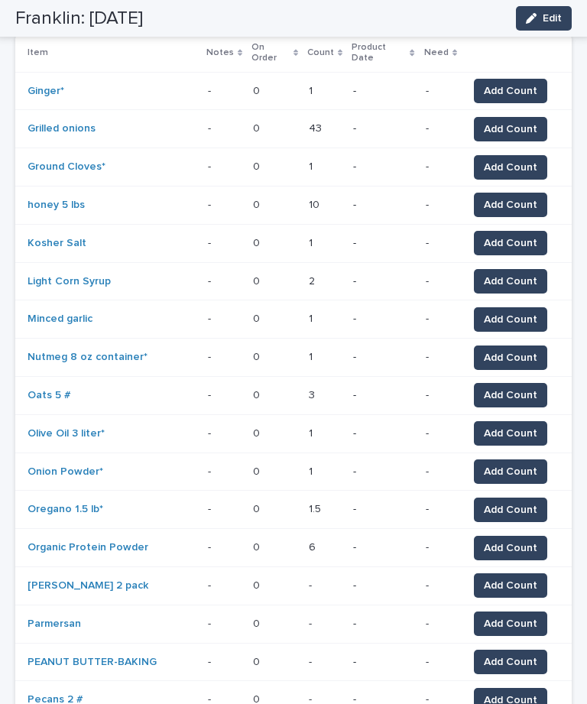
scroll to position [271, 0]
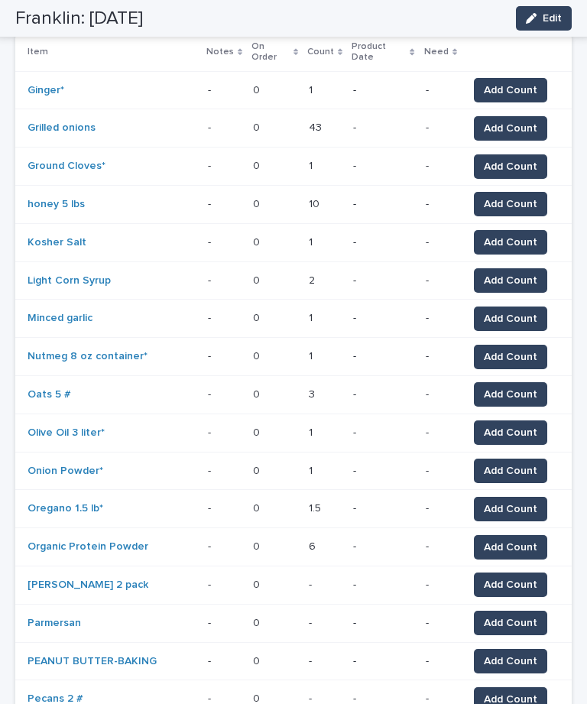
click at [525, 577] on span "Add Count" at bounding box center [510, 584] width 53 height 15
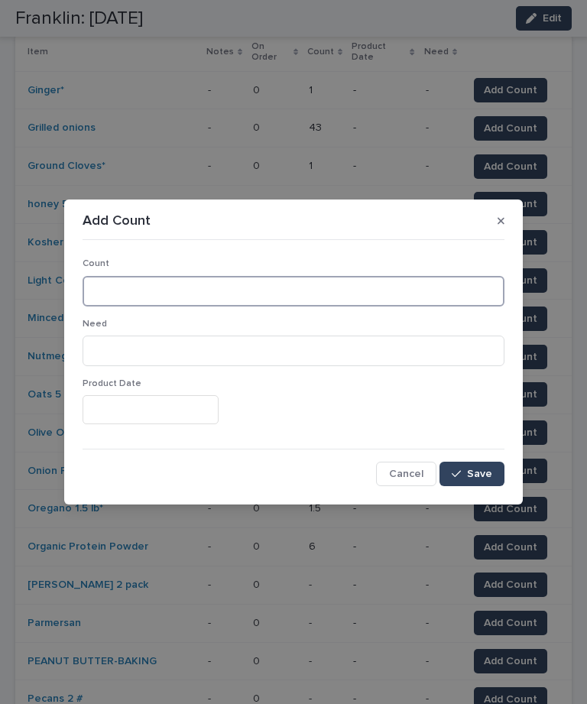
click at [216, 297] on input at bounding box center [294, 291] width 422 height 31
type input "*"
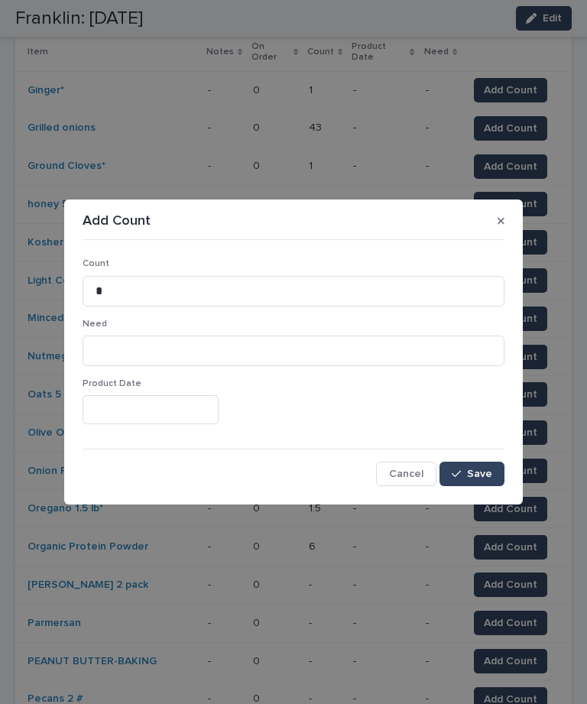
click at [493, 470] on button "Save" at bounding box center [471, 474] width 65 height 24
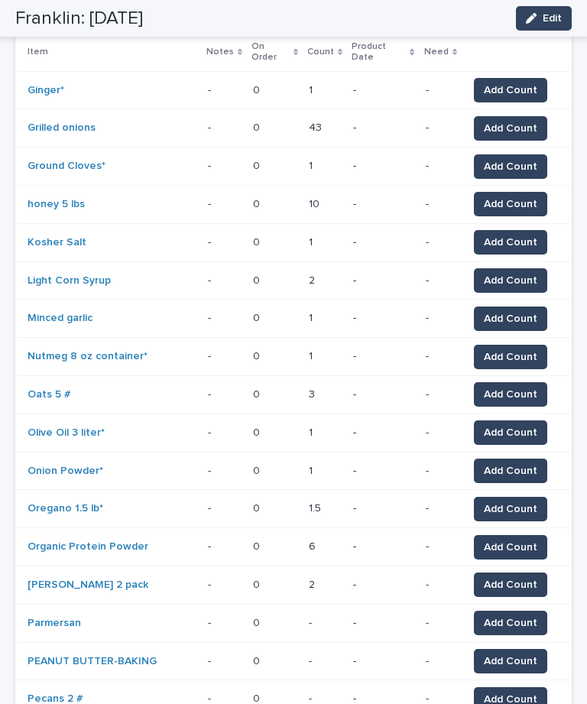
click at [528, 611] on button "Add Count" at bounding box center [510, 623] width 73 height 24
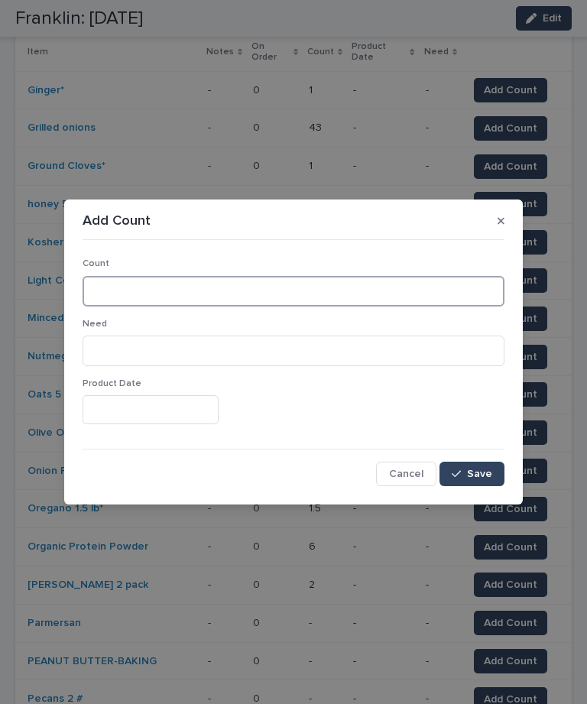
click at [390, 290] on input at bounding box center [294, 291] width 422 height 31
type input "*"
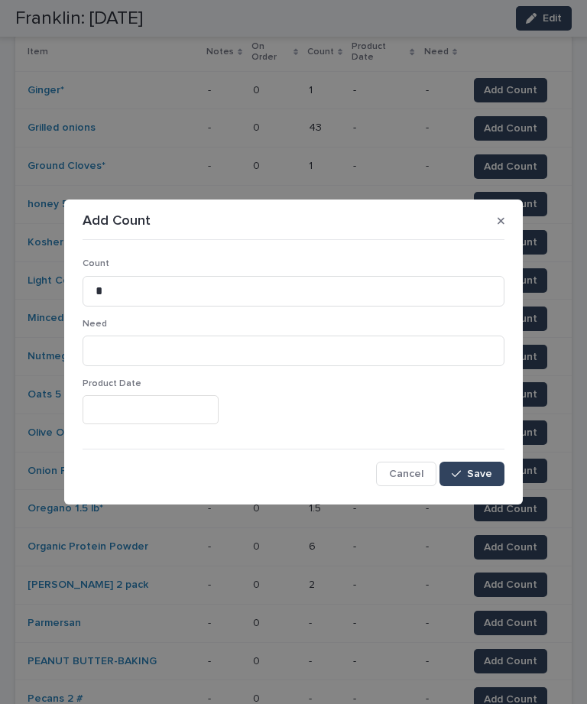
click at [485, 468] on span "Save" at bounding box center [479, 473] width 25 height 11
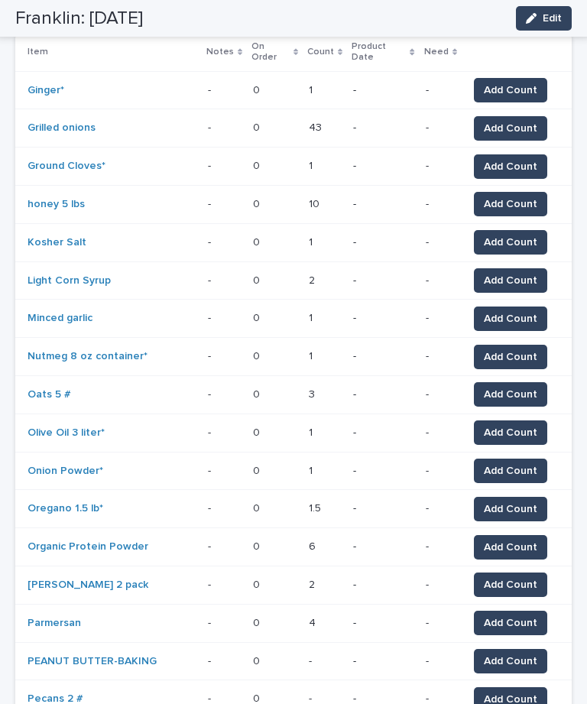
click at [521, 653] on span "Add Count" at bounding box center [510, 660] width 53 height 15
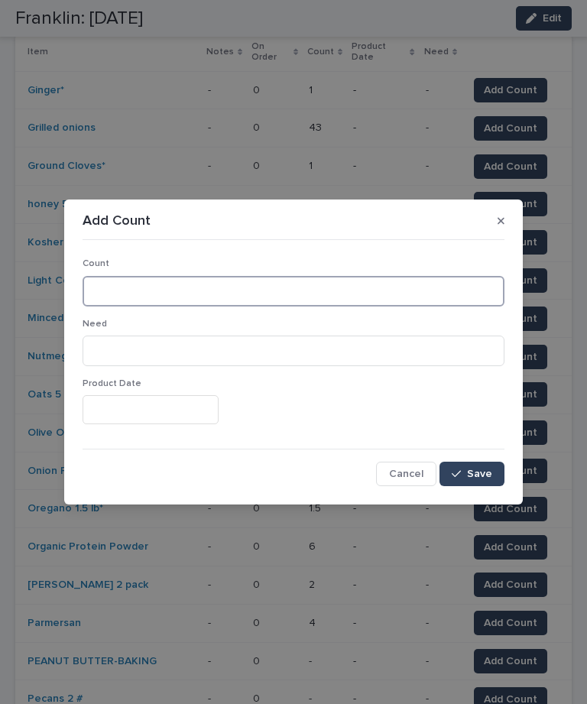
click at [180, 293] on input at bounding box center [294, 291] width 422 height 31
type input "**"
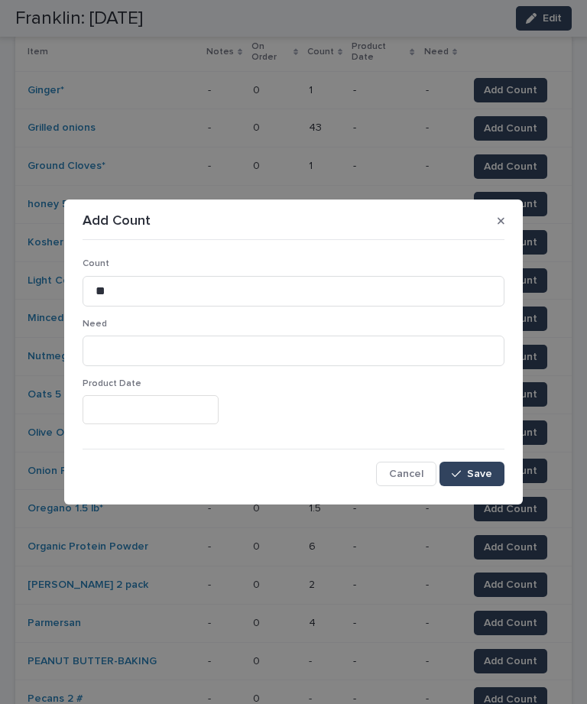
click at [491, 478] on span "Save" at bounding box center [479, 473] width 25 height 11
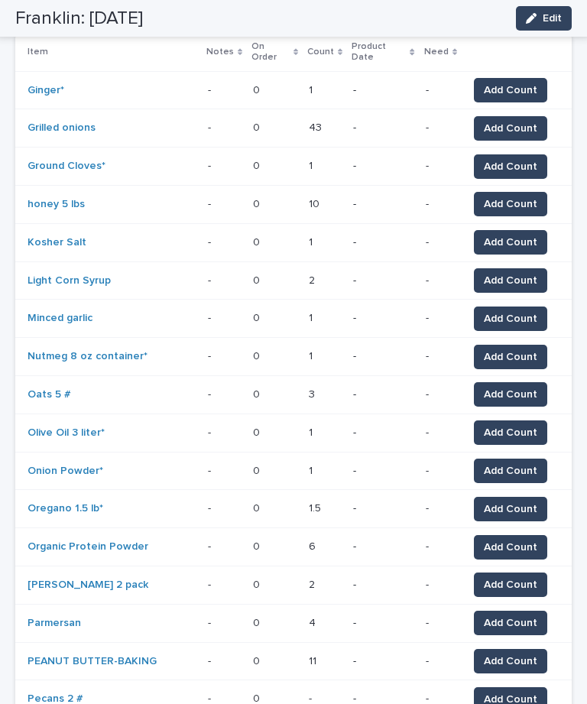
click at [521, 692] on span "Add Count" at bounding box center [510, 699] width 53 height 15
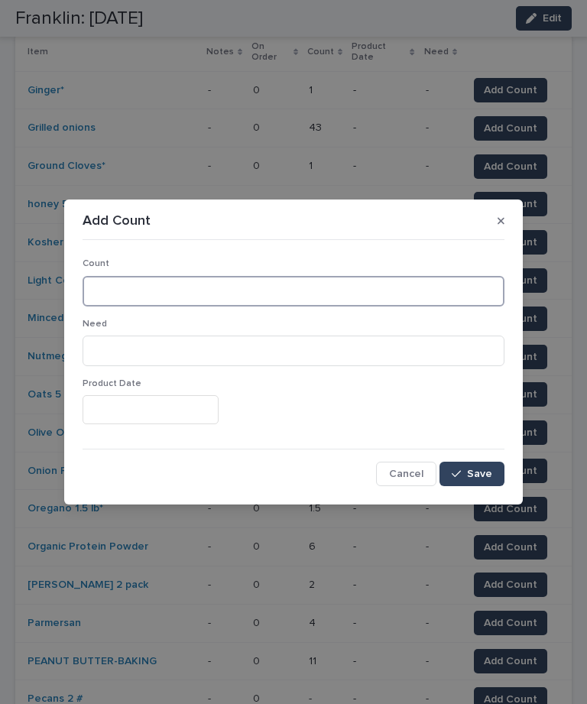
click at [193, 281] on input at bounding box center [294, 291] width 422 height 31
type input "**"
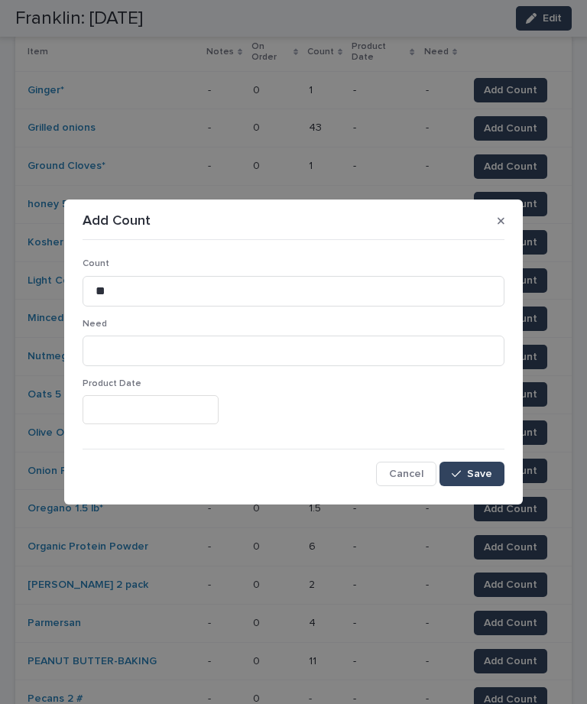
click at [488, 472] on span "Save" at bounding box center [479, 473] width 25 height 11
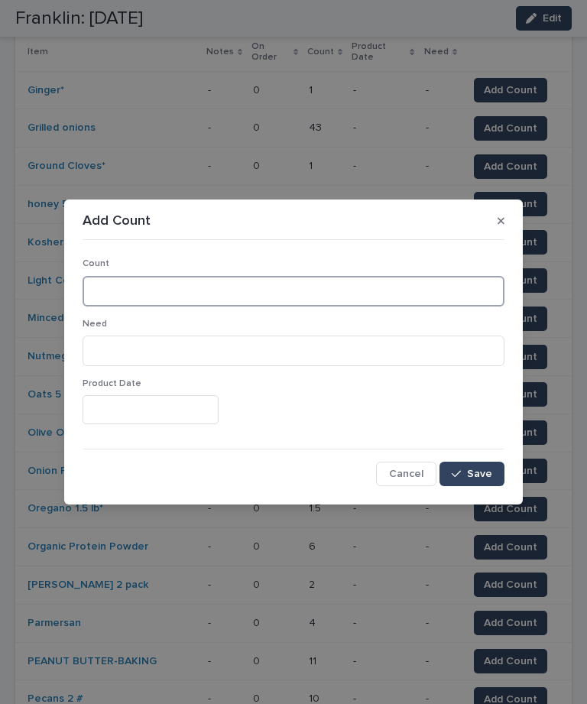
click at [220, 280] on input at bounding box center [294, 291] width 422 height 31
type input "*"
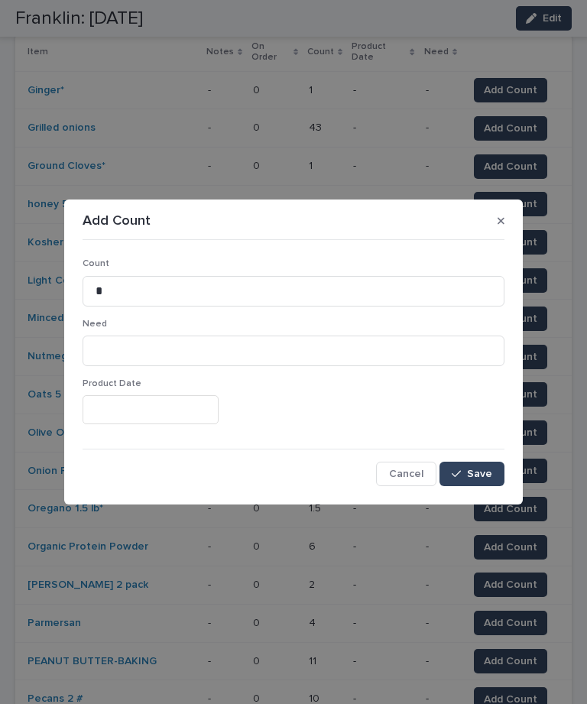
click at [483, 472] on span "Save" at bounding box center [479, 473] width 25 height 11
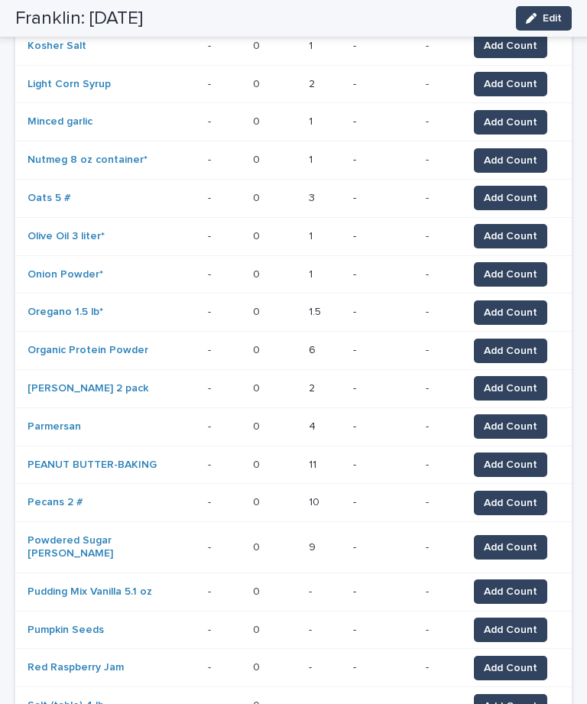
scroll to position [468, 0]
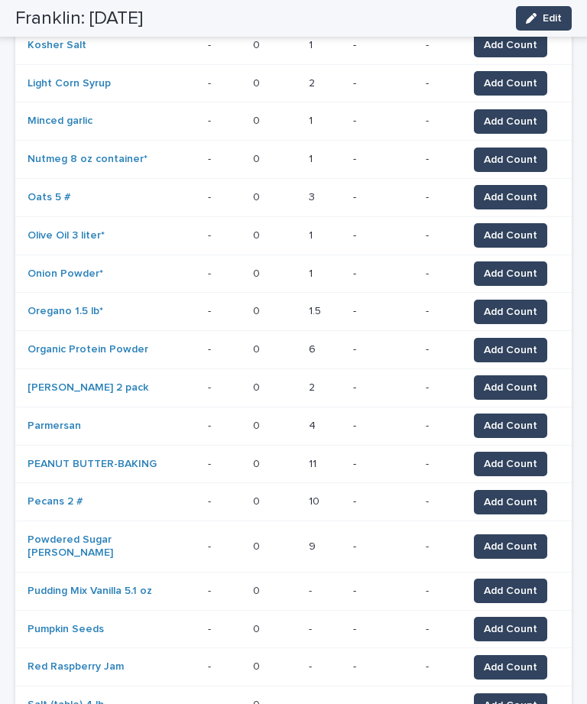
click at [516, 583] on span "Add Count" at bounding box center [510, 590] width 53 height 15
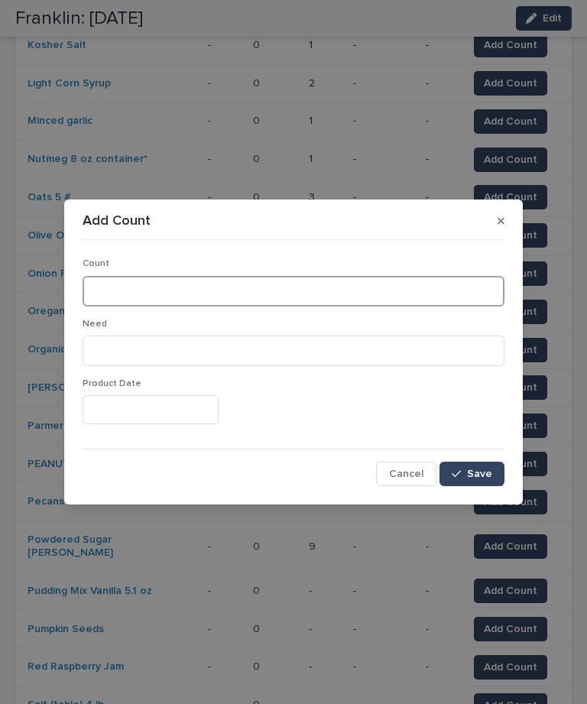
click at [174, 297] on input at bounding box center [294, 291] width 422 height 31
type input "**"
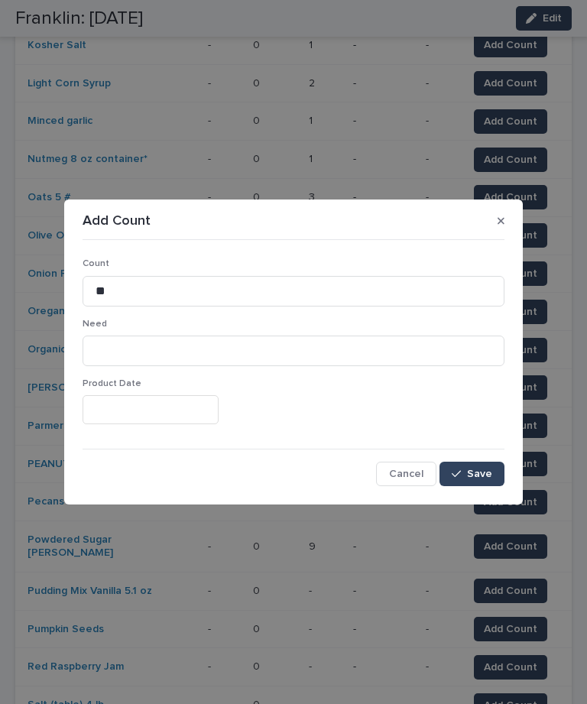
click at [478, 476] on span "Save" at bounding box center [479, 473] width 25 height 11
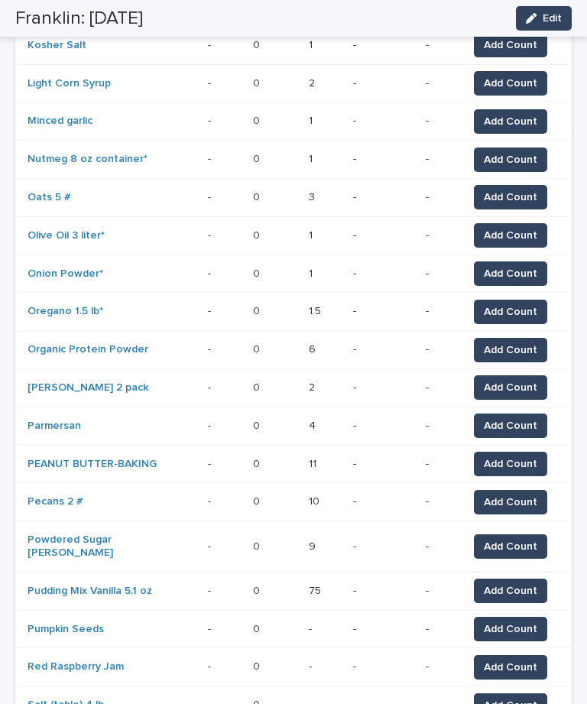
click at [521, 621] on span "Add Count" at bounding box center [510, 628] width 53 height 15
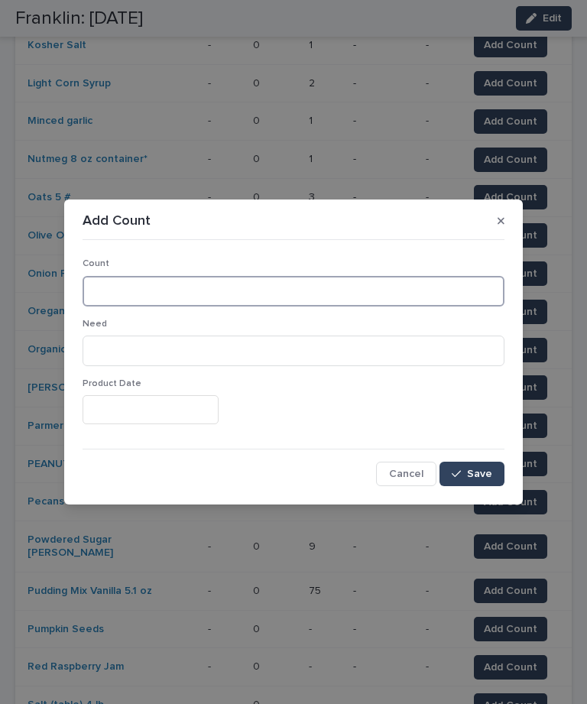
click at [373, 292] on input at bounding box center [294, 291] width 422 height 31
type input "**"
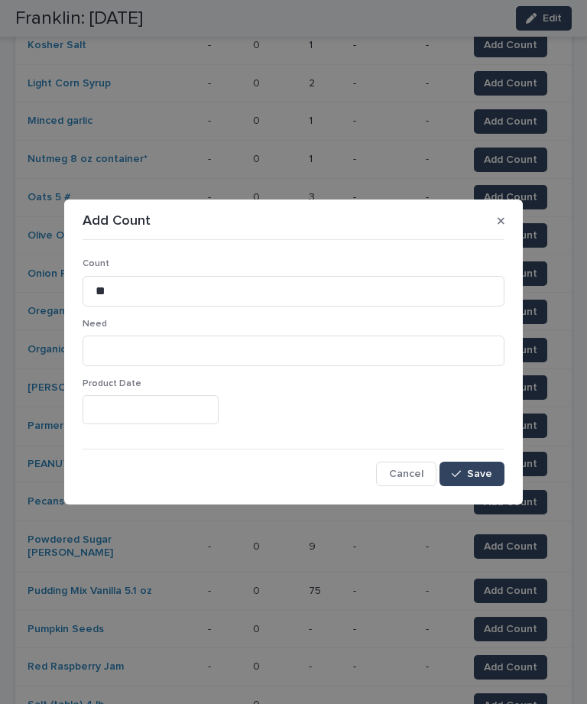
click at [481, 476] on span "Save" at bounding box center [479, 473] width 25 height 11
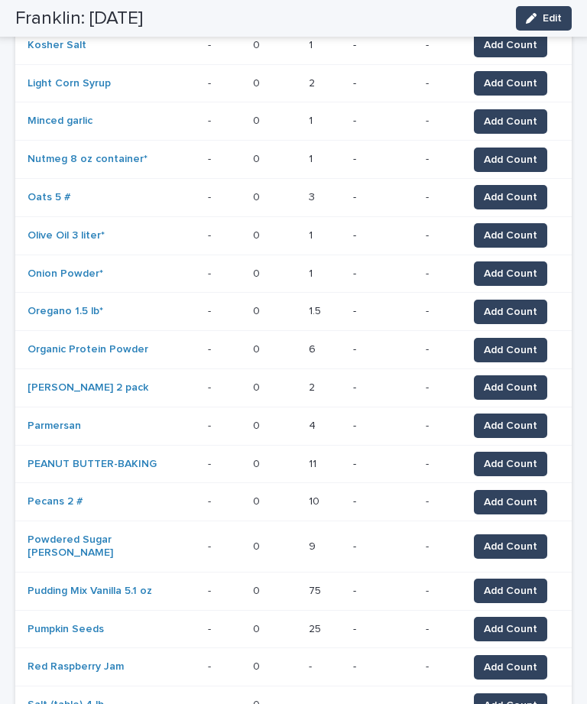
click at [523, 660] on span "Add Count" at bounding box center [510, 667] width 53 height 15
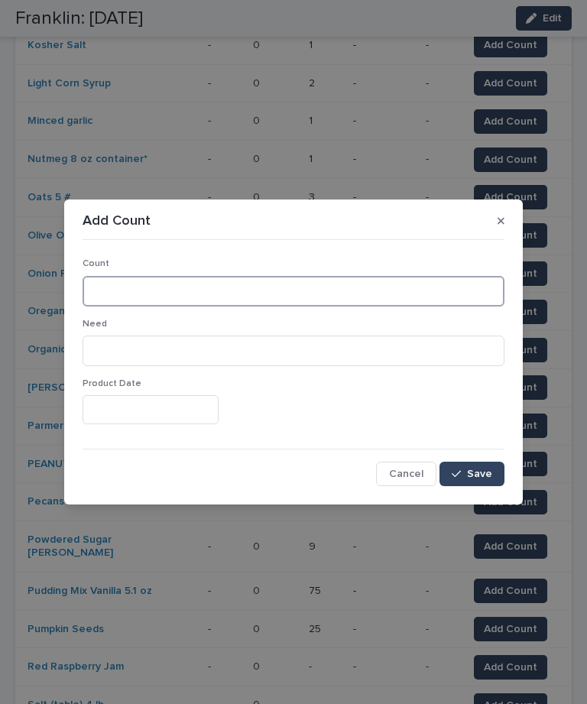
click at [197, 286] on input at bounding box center [294, 291] width 422 height 31
click at [181, 285] on input at bounding box center [294, 291] width 422 height 31
type input "*"
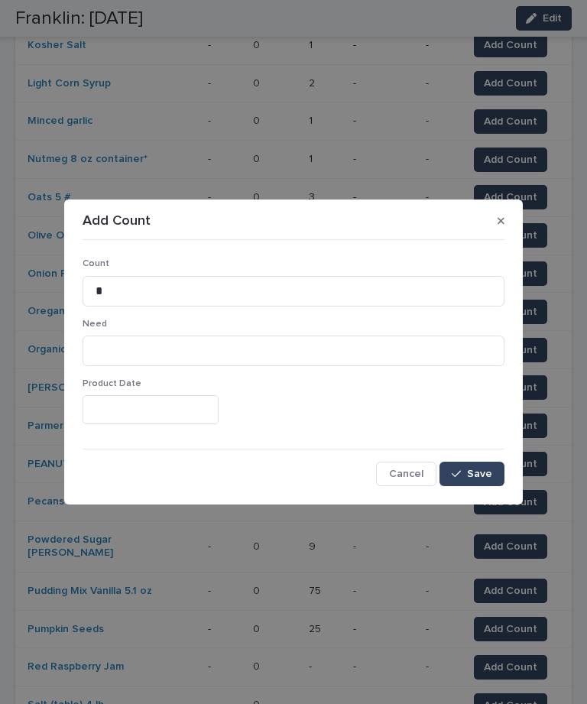
click at [490, 476] on span "Save" at bounding box center [479, 473] width 25 height 11
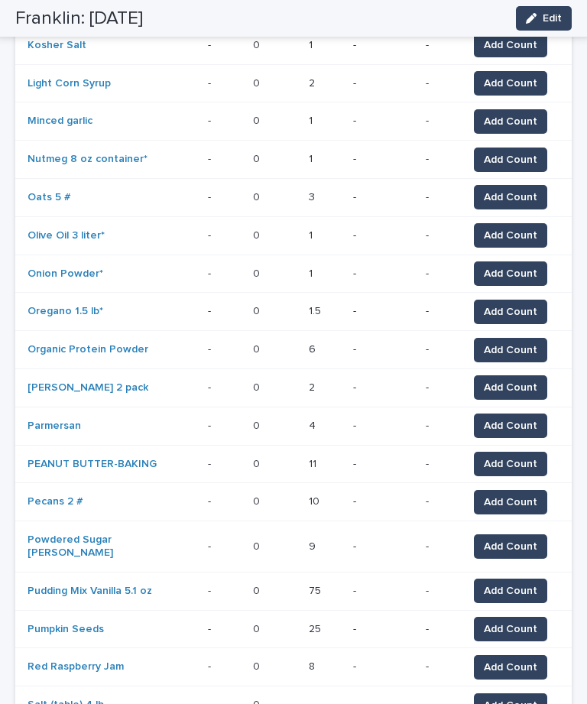
click at [519, 698] on span "Add Count" at bounding box center [510, 705] width 53 height 15
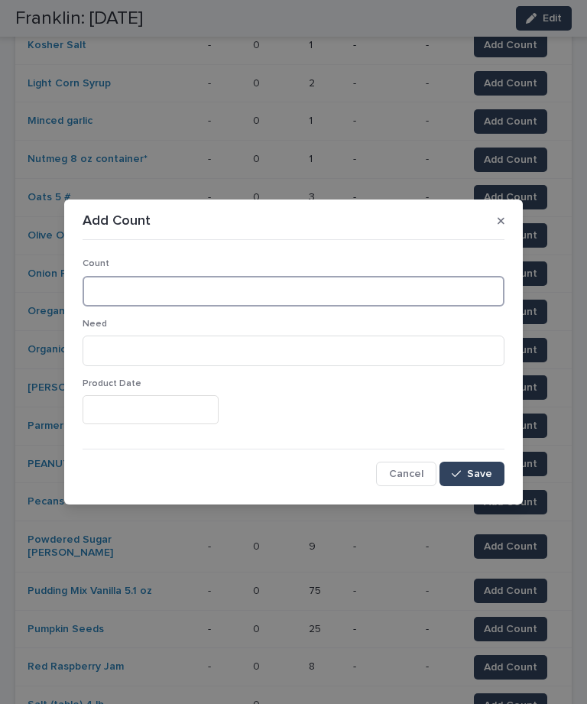
click at [209, 290] on input at bounding box center [294, 291] width 422 height 31
type input "*"
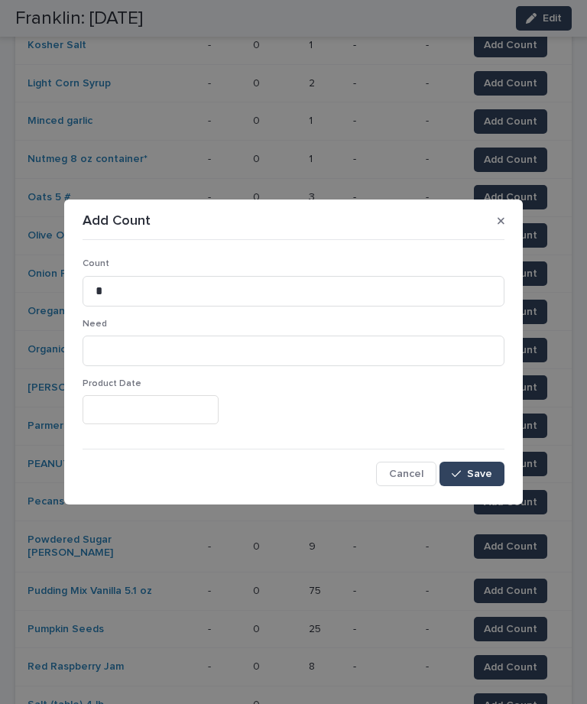
click at [474, 468] on span "Save" at bounding box center [479, 473] width 25 height 11
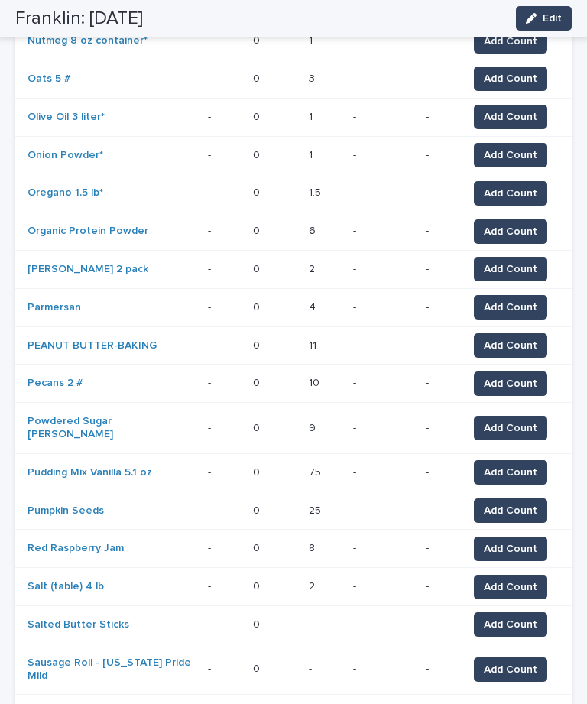
scroll to position [590, 0]
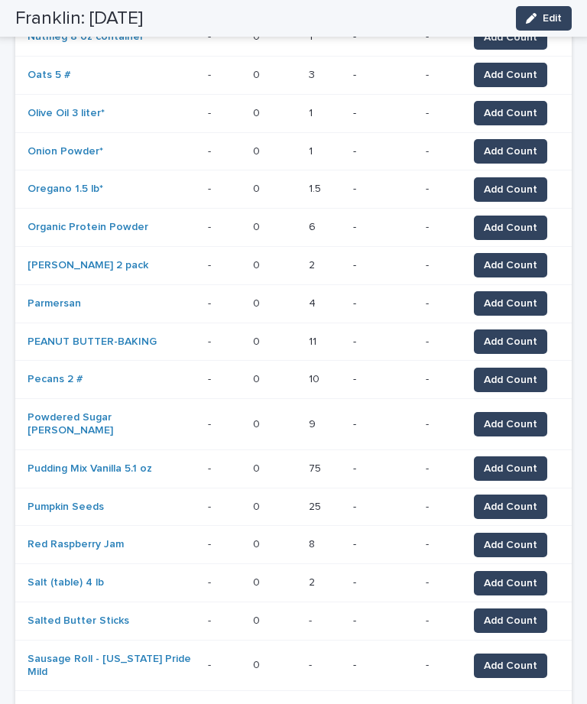
click at [526, 653] on button "Add Count" at bounding box center [510, 665] width 73 height 24
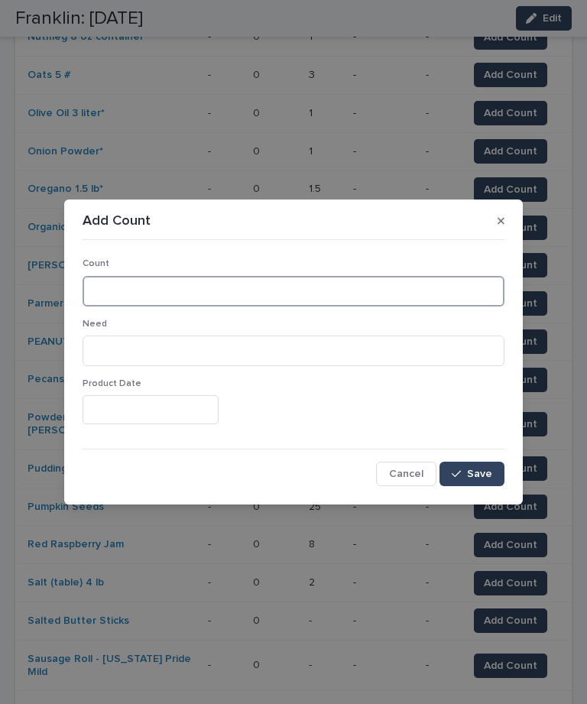
click at [211, 280] on input at bounding box center [294, 291] width 422 height 31
type input "**"
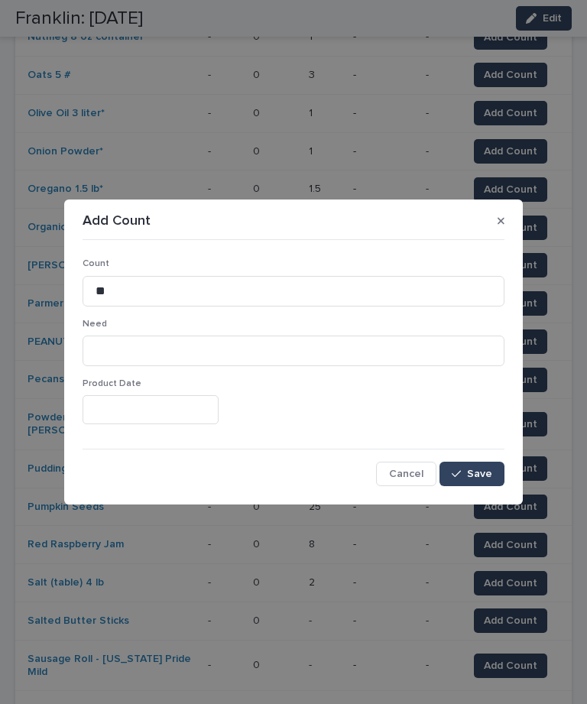
click at [482, 473] on span "Save" at bounding box center [479, 473] width 25 height 11
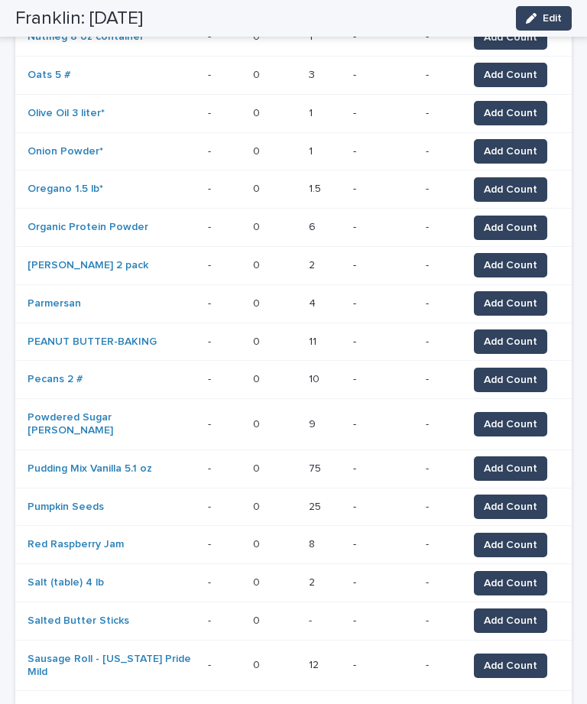
click at [516, 613] on span "Add Count" at bounding box center [510, 620] width 53 height 15
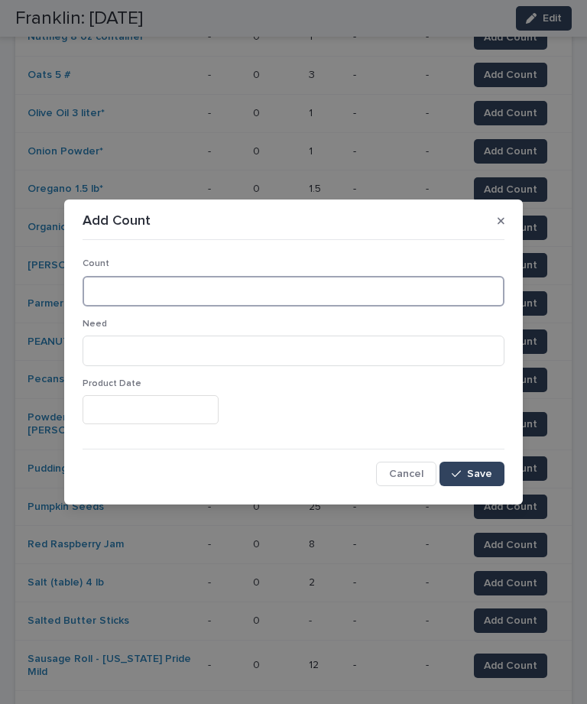
click at [297, 297] on input at bounding box center [294, 291] width 422 height 31
type input "*"
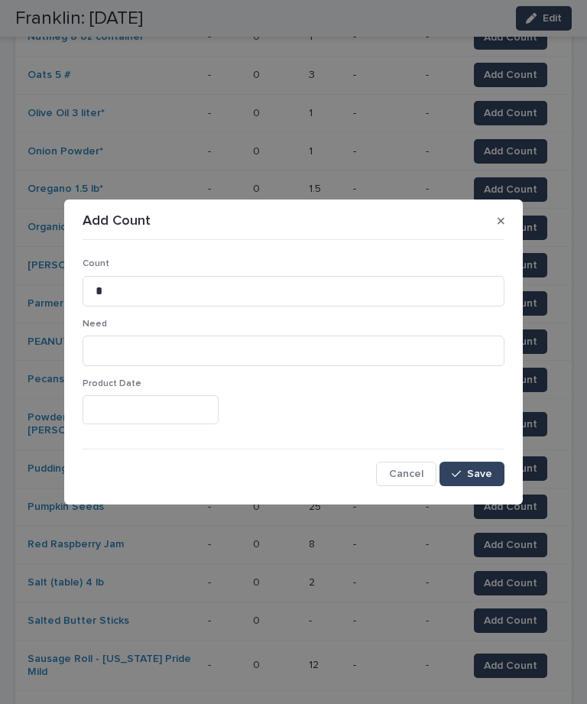
click at [488, 470] on span "Save" at bounding box center [479, 473] width 25 height 11
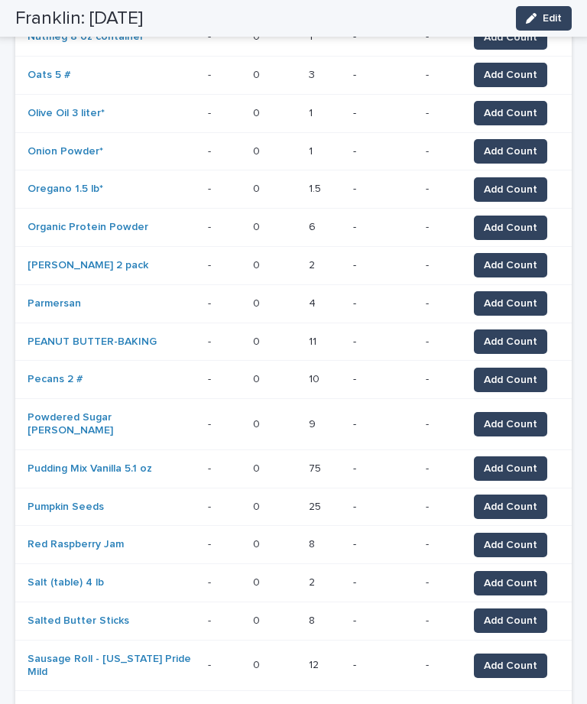
click at [524, 703] on span "Add Count" at bounding box center [510, 715] width 53 height 15
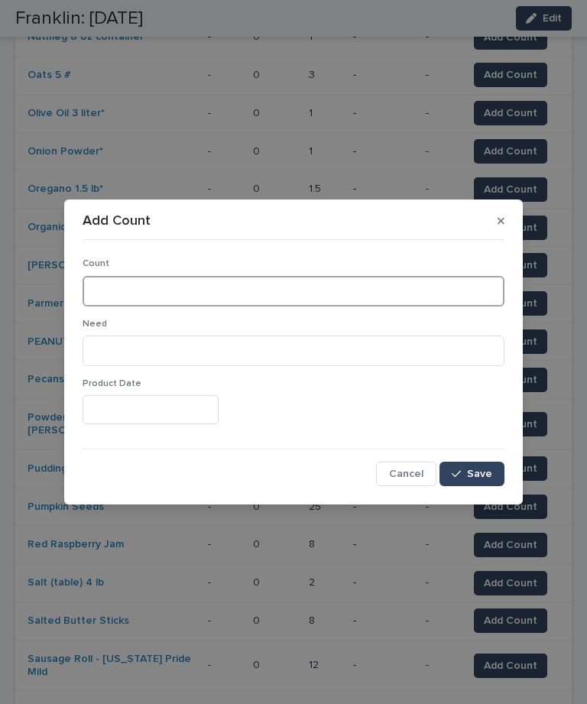
click at [290, 295] on input at bounding box center [294, 291] width 422 height 31
type input "*"
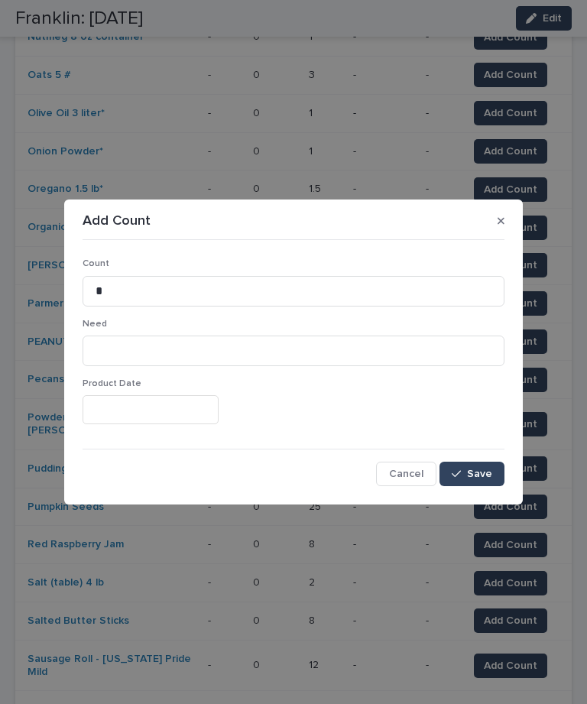
click at [478, 478] on span "Save" at bounding box center [479, 473] width 25 height 11
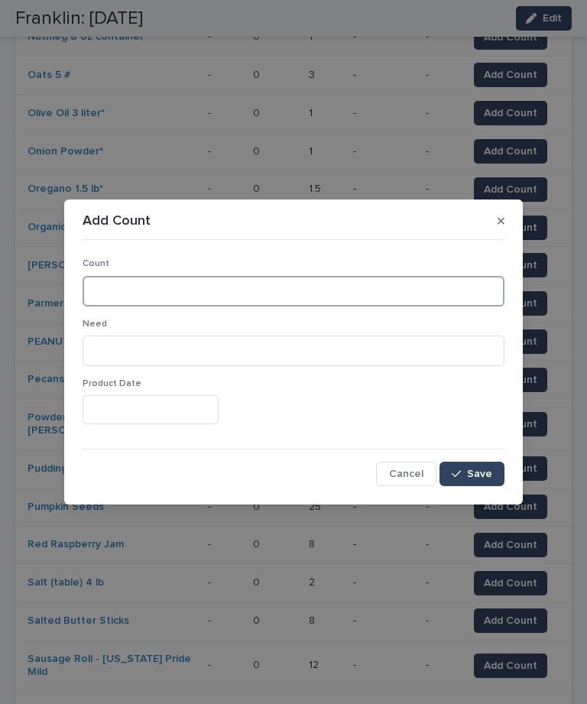
click at [137, 287] on input at bounding box center [294, 291] width 422 height 31
type input "**"
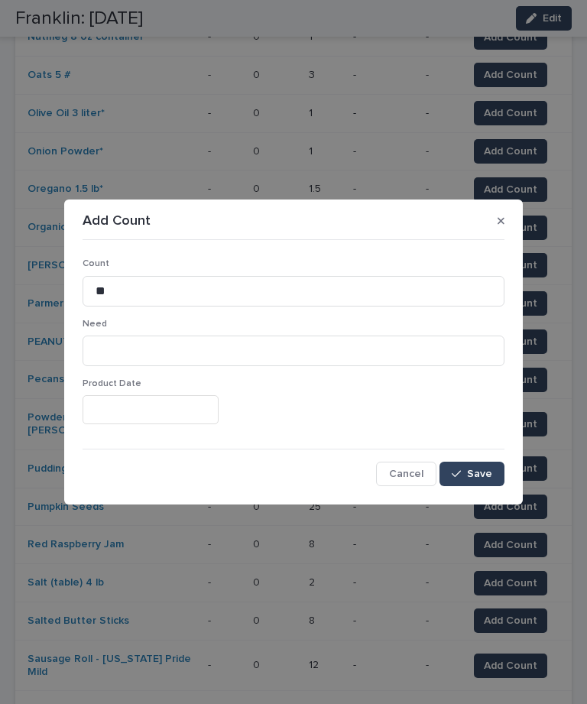
click at [490, 476] on span "Save" at bounding box center [479, 473] width 25 height 11
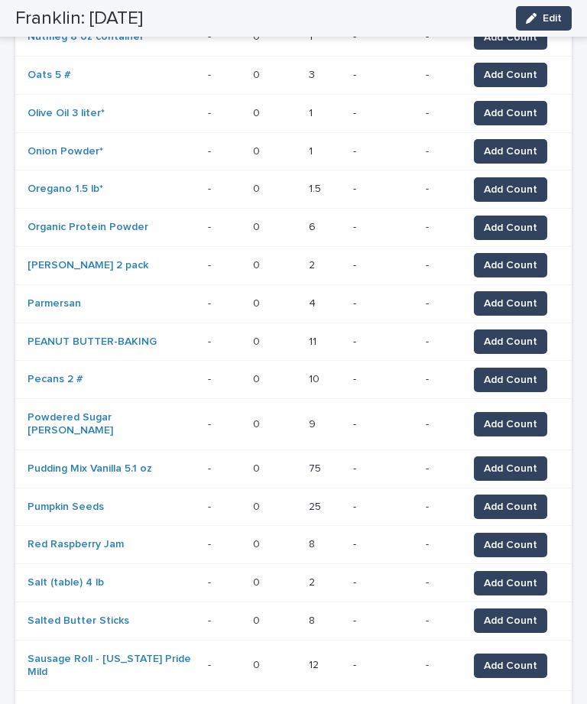
scroll to position [655, 0]
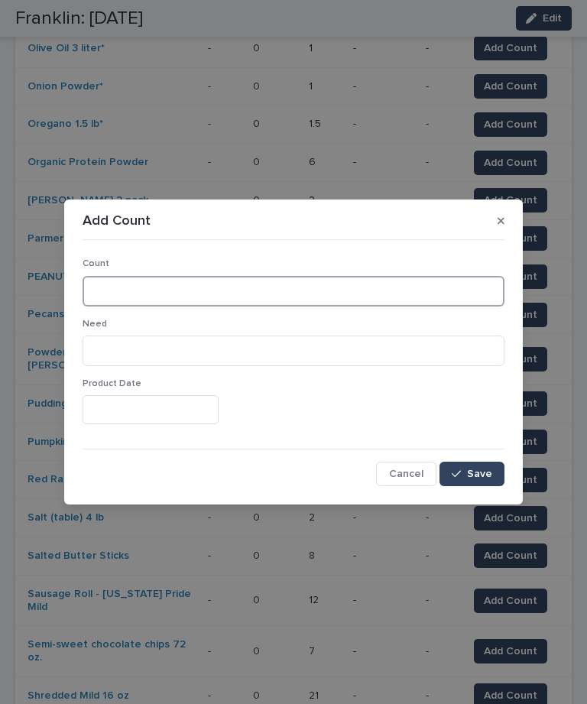
click at [193, 293] on input at bounding box center [294, 291] width 422 height 31
type input "*"
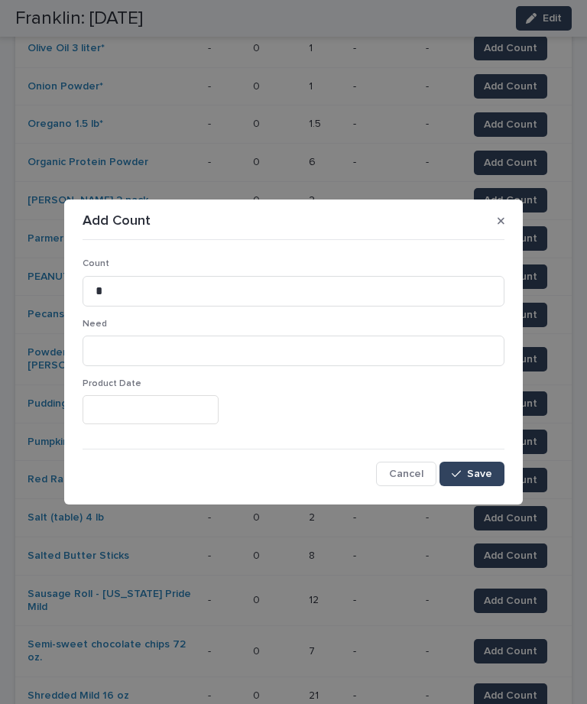
click at [491, 473] on span "Save" at bounding box center [479, 473] width 25 height 11
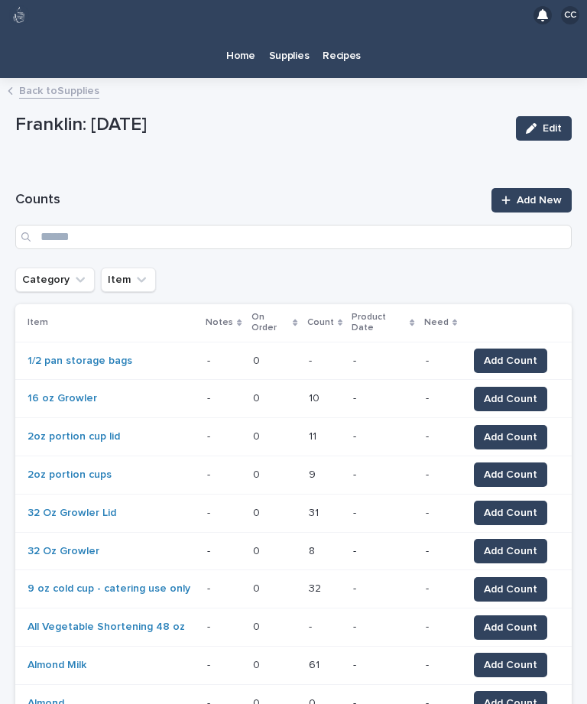
click at [85, 267] on button "Category" at bounding box center [54, 279] width 79 height 24
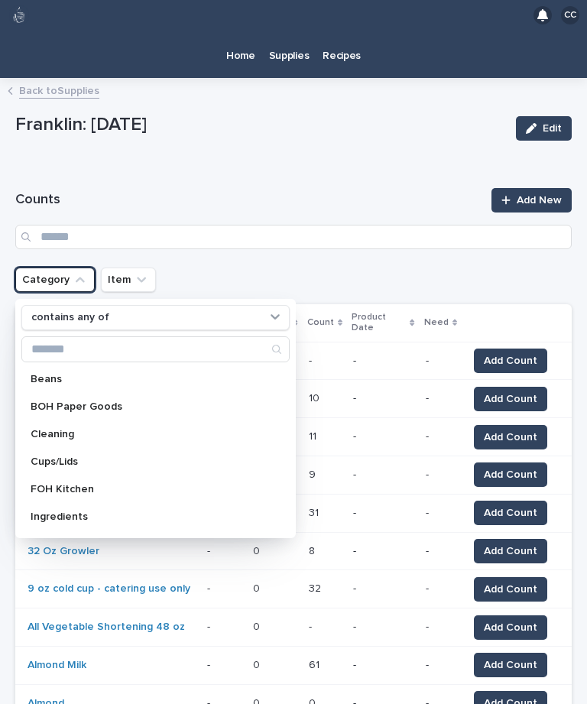
click at [75, 272] on icon "Category" at bounding box center [80, 279] width 15 height 15
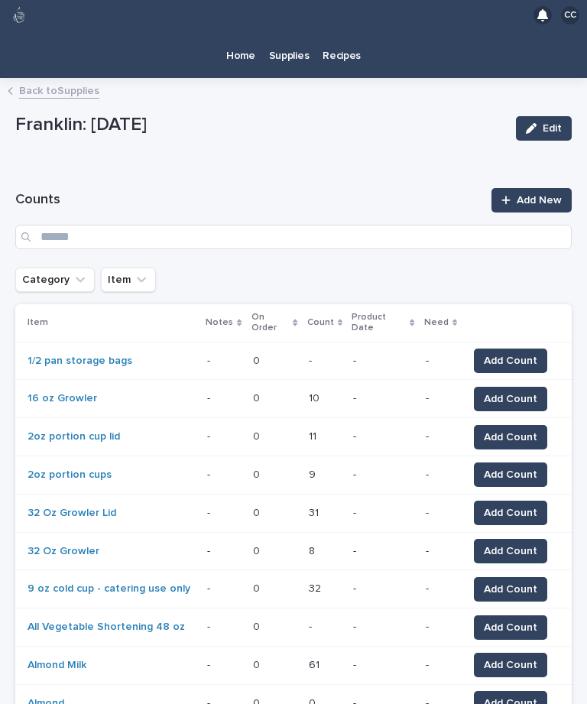
click at [79, 272] on icon "Category" at bounding box center [80, 279] width 15 height 15
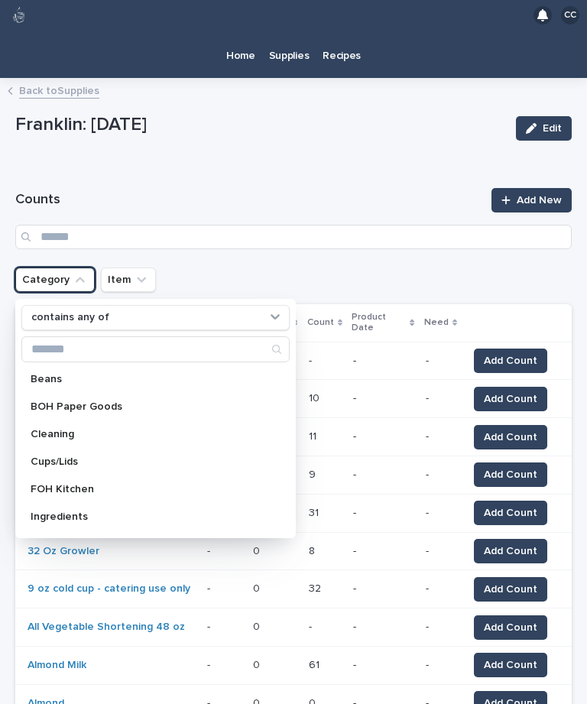
click at [78, 511] on p "Ingredients" at bounding box center [148, 516] width 235 height 11
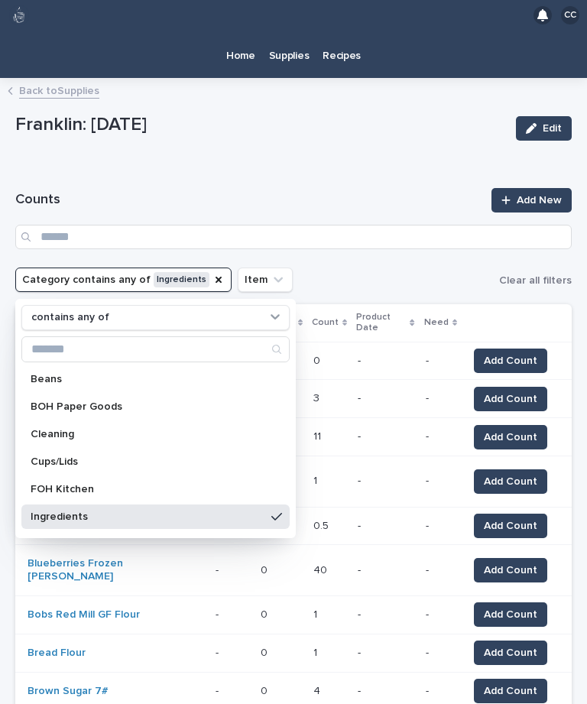
click at [413, 115] on div "Franklin: 9-16-25 Edit" at bounding box center [293, 128] width 556 height 46
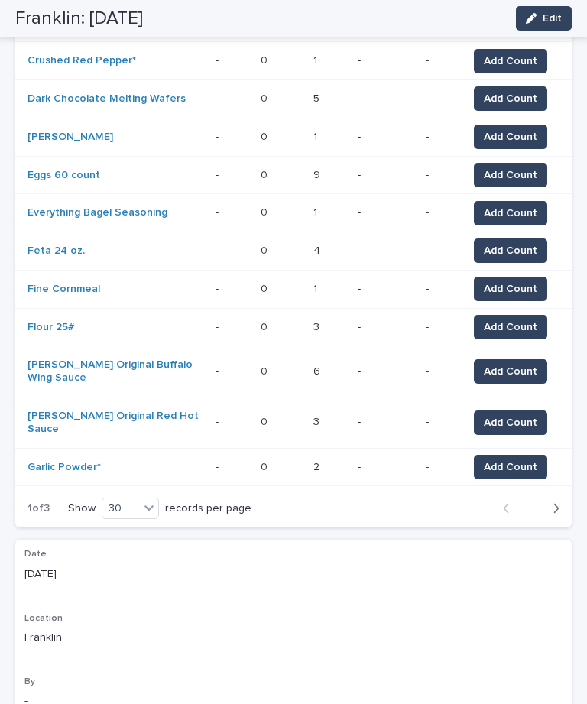
scroll to position [1055, 0]
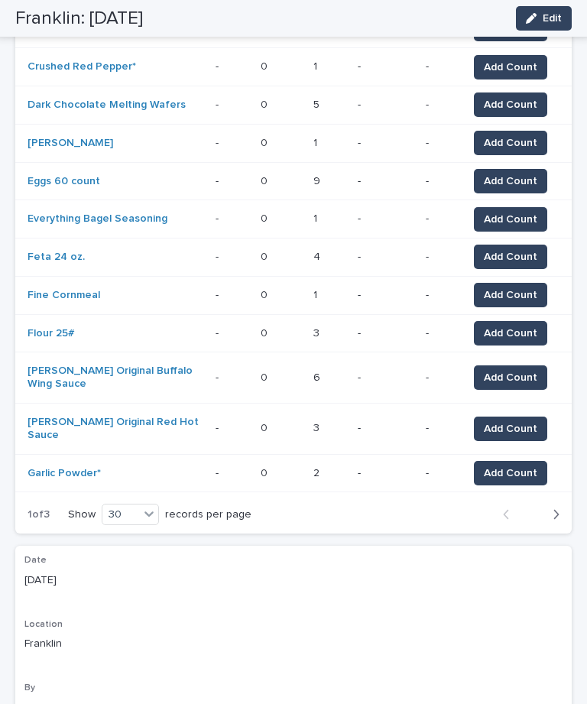
click at [556, 507] on icon "button" at bounding box center [556, 514] width 7 height 14
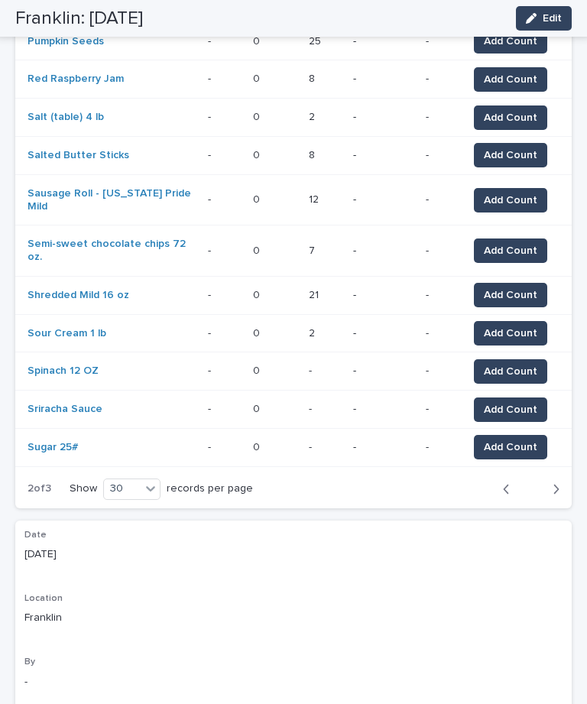
click at [504, 364] on span "Add Count" at bounding box center [510, 371] width 53 height 15
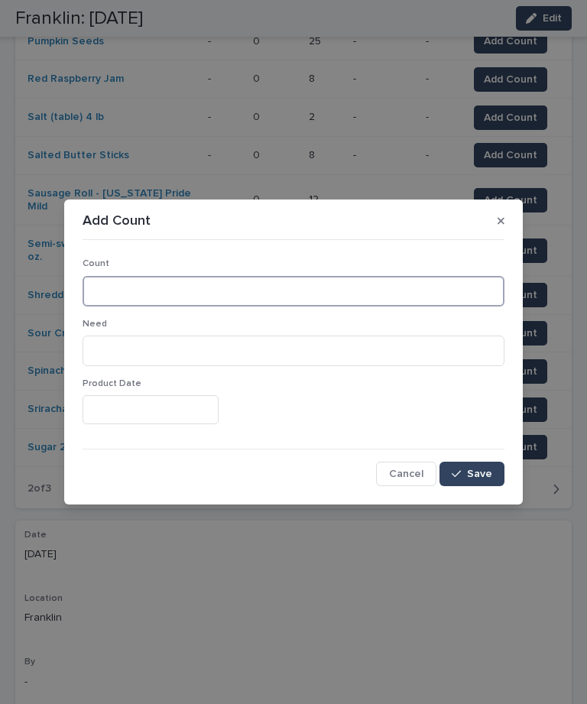
click at [183, 291] on input at bounding box center [294, 291] width 422 height 31
type input "**"
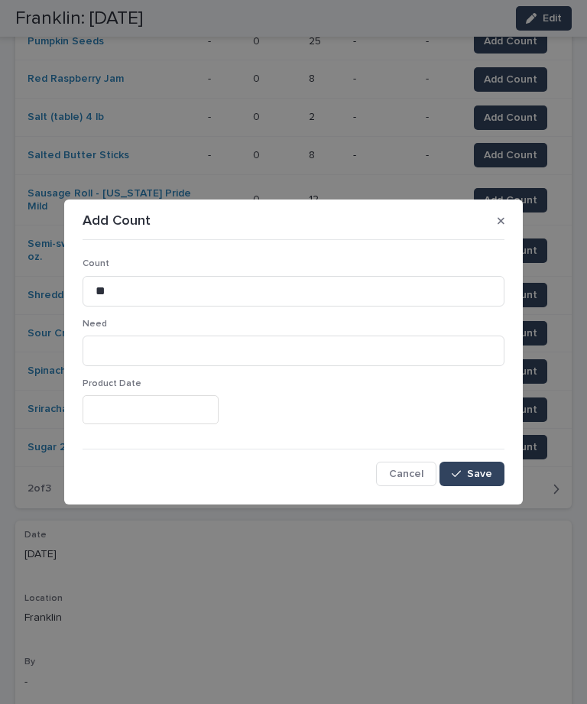
click at [482, 468] on span "Save" at bounding box center [479, 473] width 25 height 11
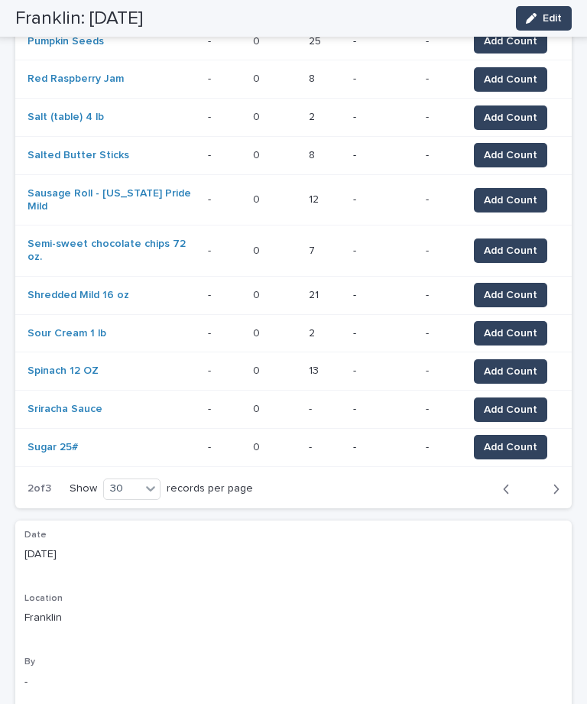
click at [520, 402] on span "Add Count" at bounding box center [510, 409] width 53 height 15
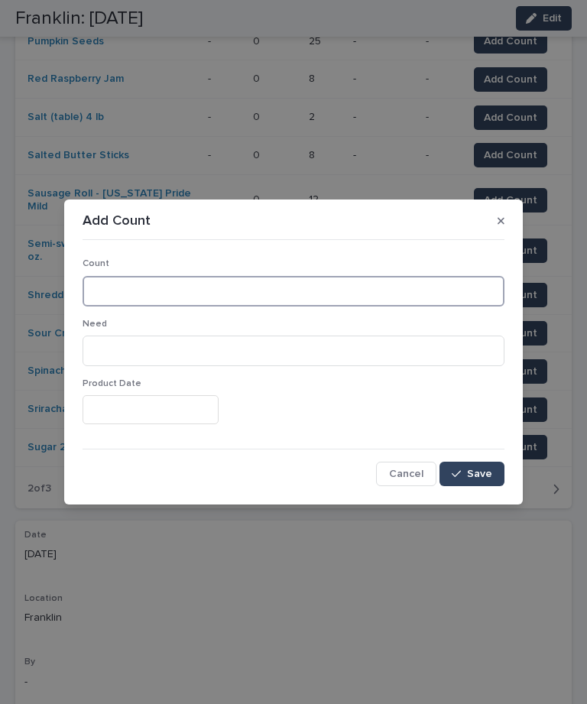
click at [374, 289] on input at bounding box center [294, 291] width 422 height 31
type input "*"
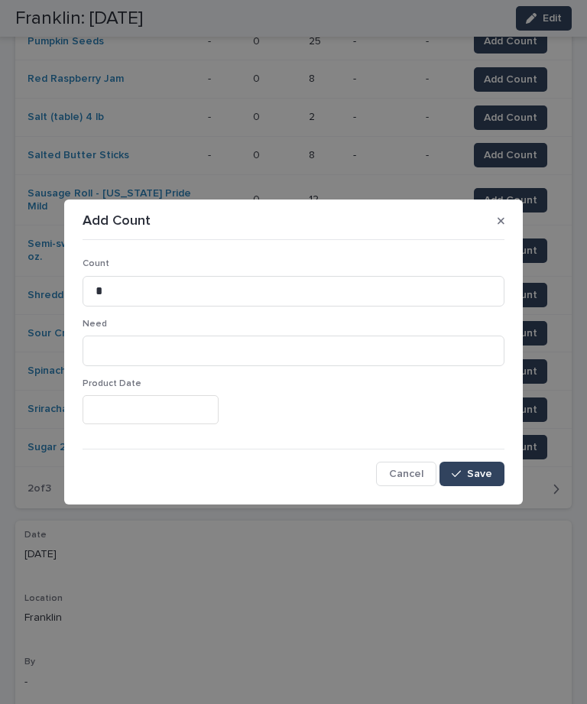
click at [479, 477] on span "Save" at bounding box center [479, 473] width 25 height 11
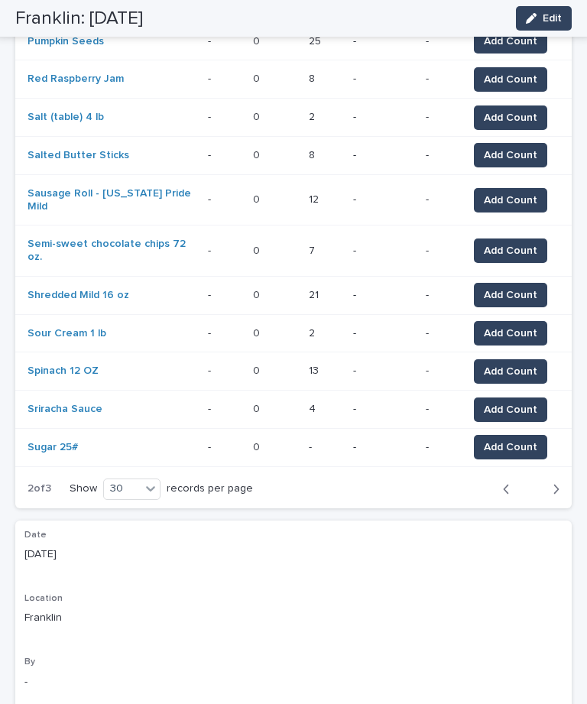
click at [510, 439] on span "Add Count" at bounding box center [510, 446] width 53 height 15
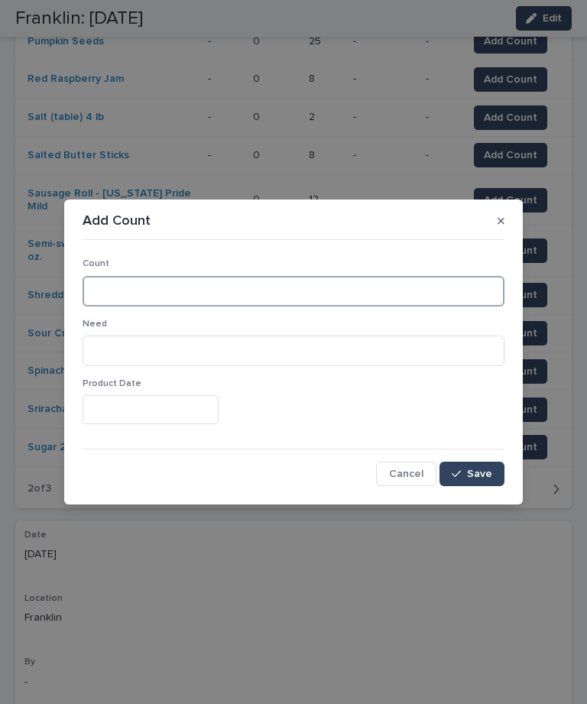
click at [174, 290] on input at bounding box center [294, 291] width 422 height 31
type input "*"
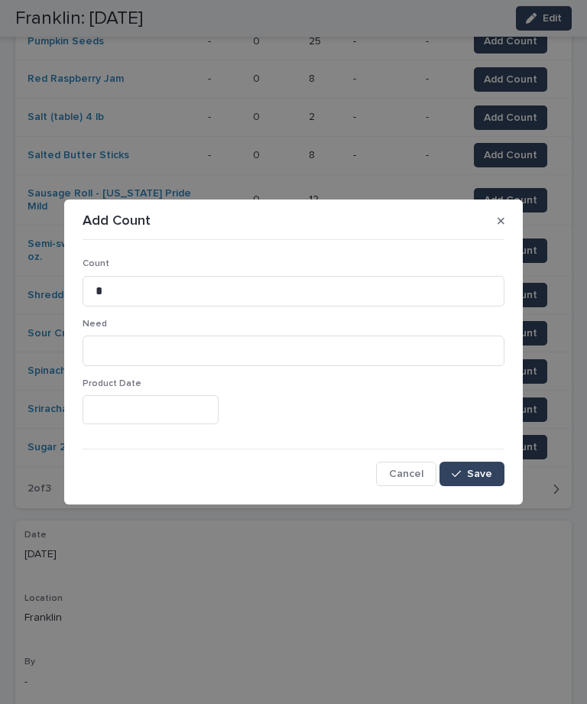
click at [477, 468] on span "Save" at bounding box center [479, 473] width 25 height 11
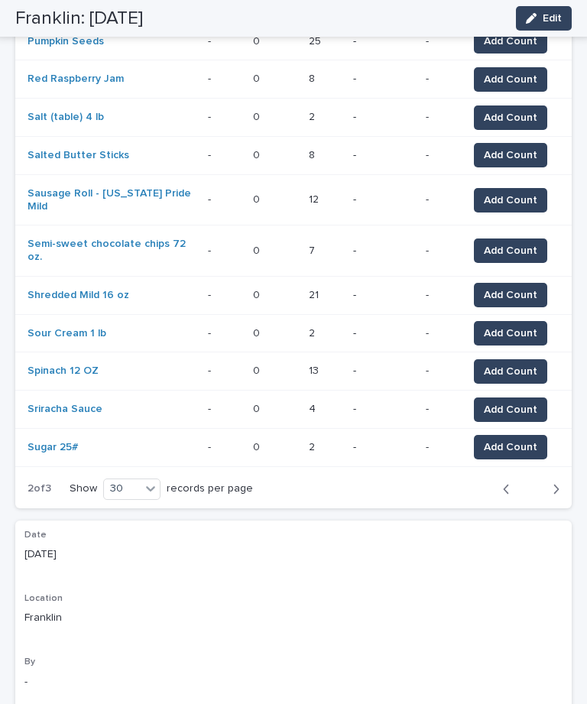
click at [553, 482] on icon "button" at bounding box center [556, 489] width 7 height 14
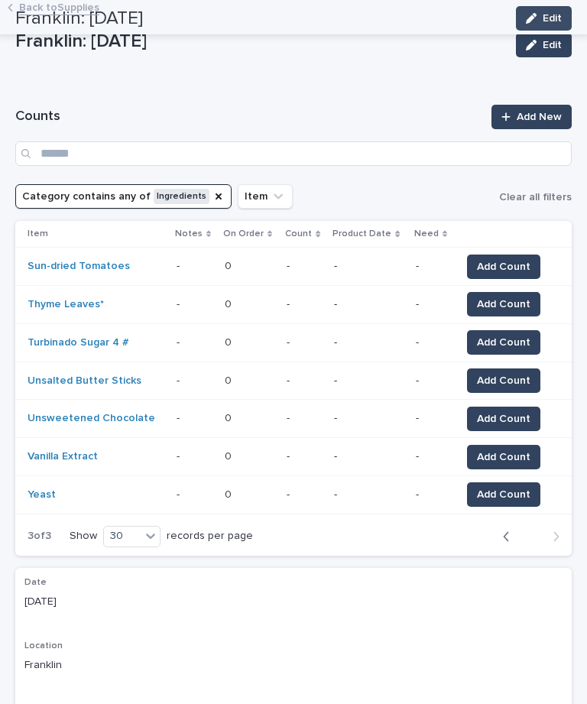
scroll to position [70, 0]
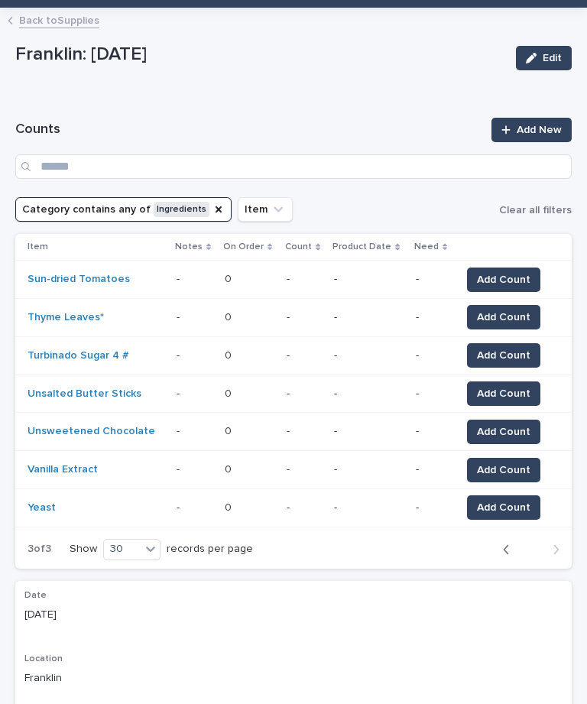
click at [504, 267] on button "Add Count" at bounding box center [503, 279] width 73 height 24
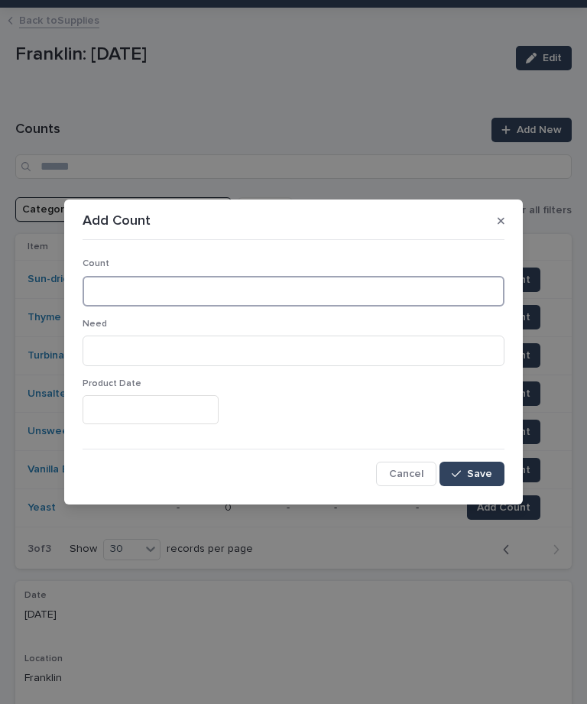
click at [174, 286] on input at bounding box center [294, 291] width 422 height 31
type input "*"
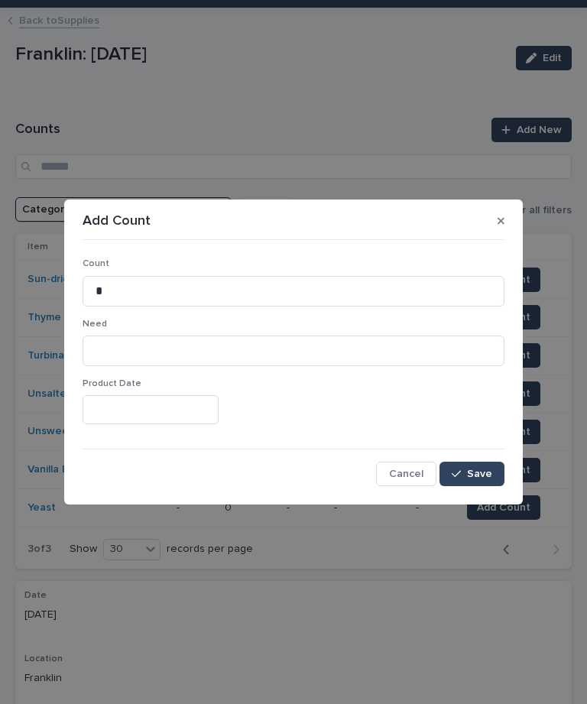
click at [491, 465] on button "Save" at bounding box center [471, 474] width 65 height 24
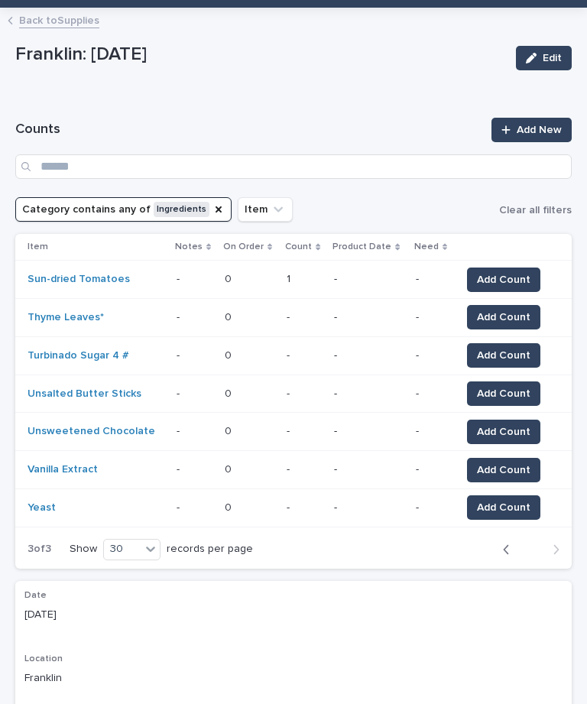
click at [498, 310] on span "Add Count" at bounding box center [503, 317] width 53 height 15
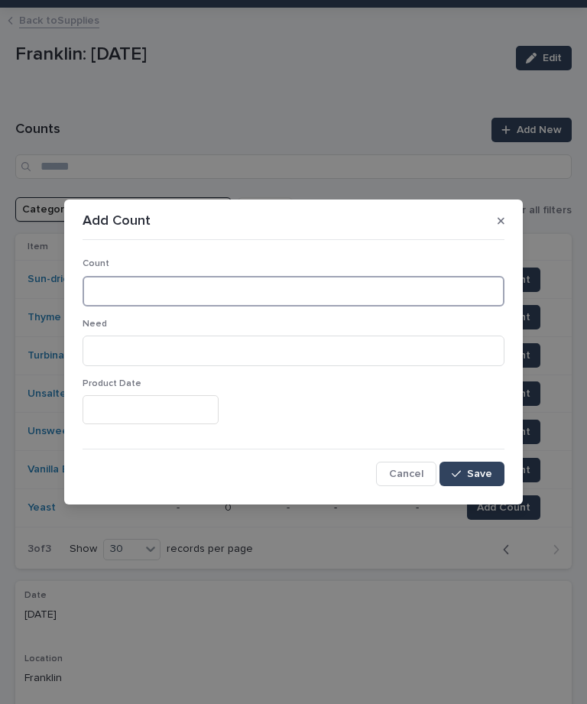
click at [177, 293] on input at bounding box center [294, 291] width 422 height 31
type input "**"
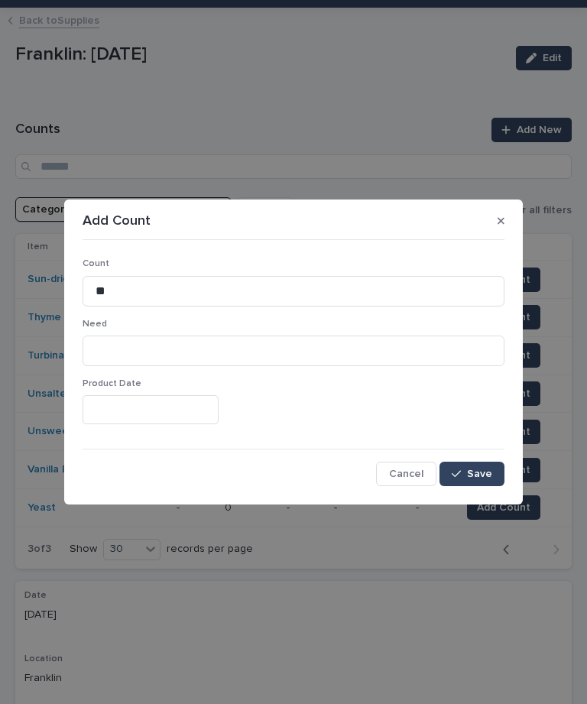
click at [492, 472] on button "Save" at bounding box center [471, 474] width 65 height 24
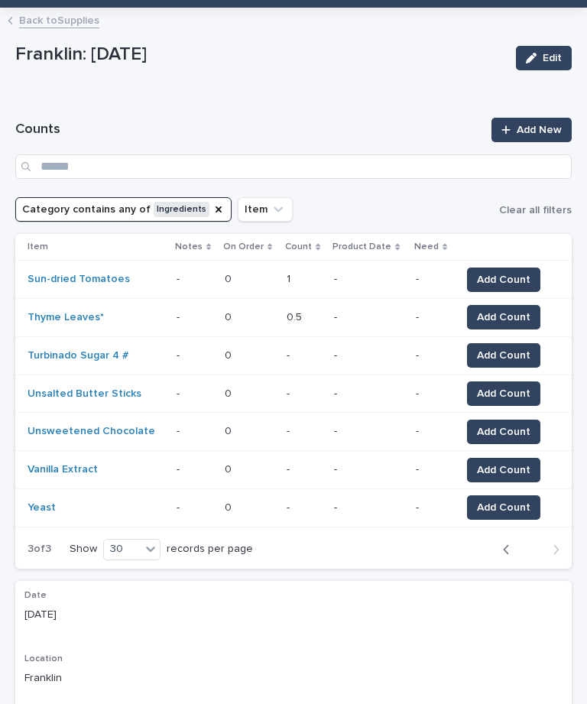
click at [497, 348] on span "Add Count" at bounding box center [503, 355] width 53 height 15
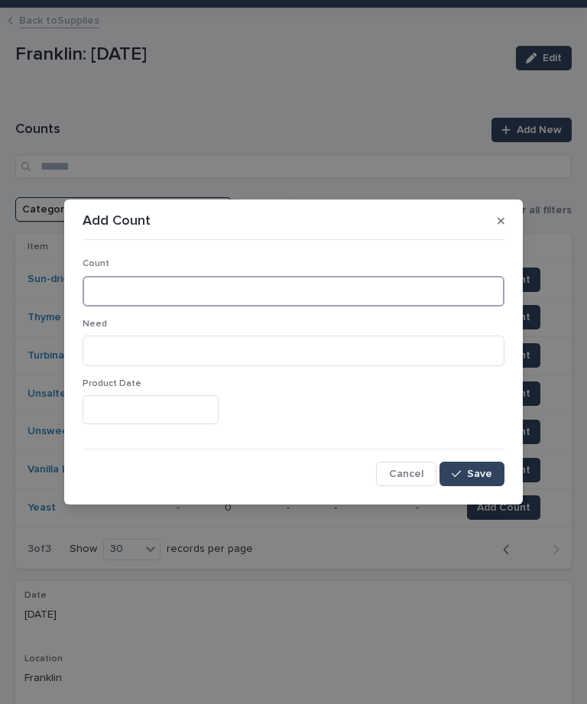
click at [185, 287] on input at bounding box center [294, 291] width 422 height 31
type input "*"
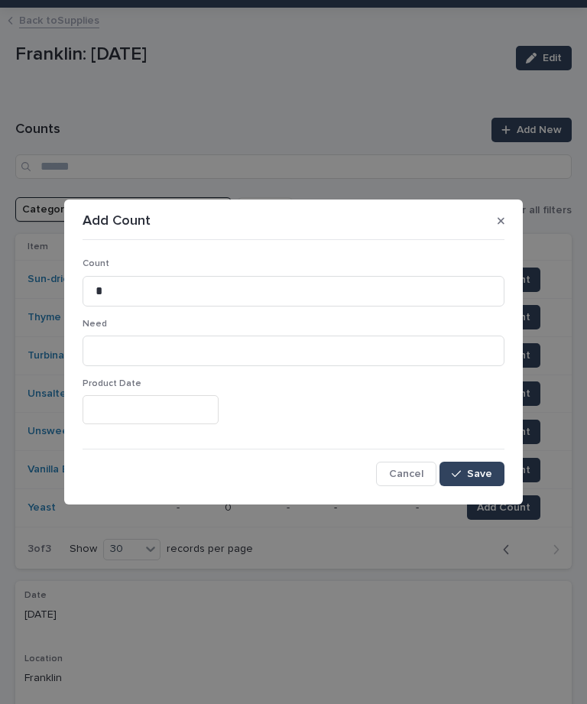
click at [480, 474] on span "Save" at bounding box center [479, 473] width 25 height 11
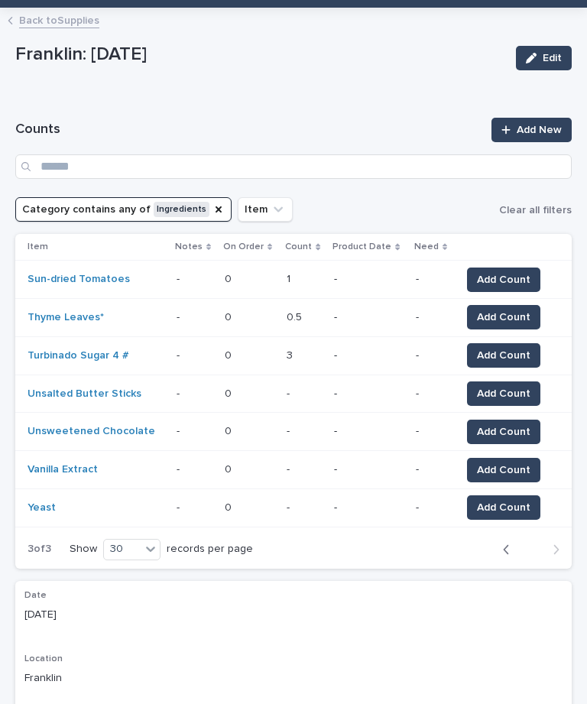
click at [502, 386] on span "Add Count" at bounding box center [503, 393] width 53 height 15
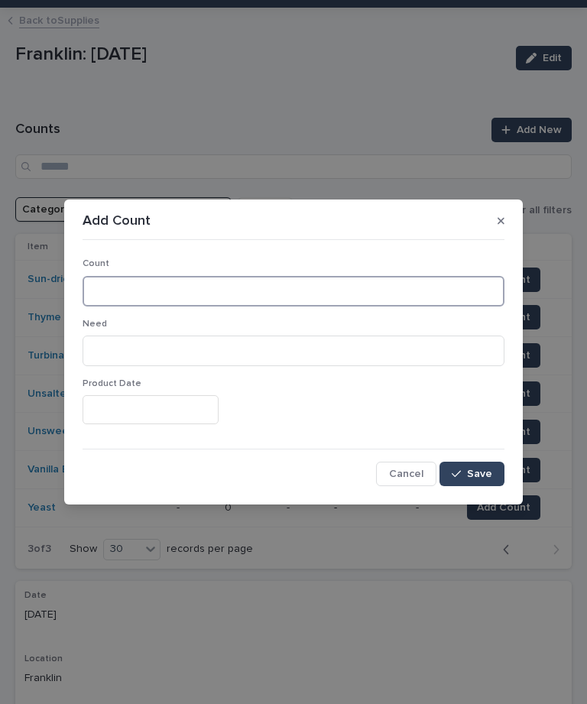
click at [131, 293] on input at bounding box center [294, 291] width 422 height 31
type input "**"
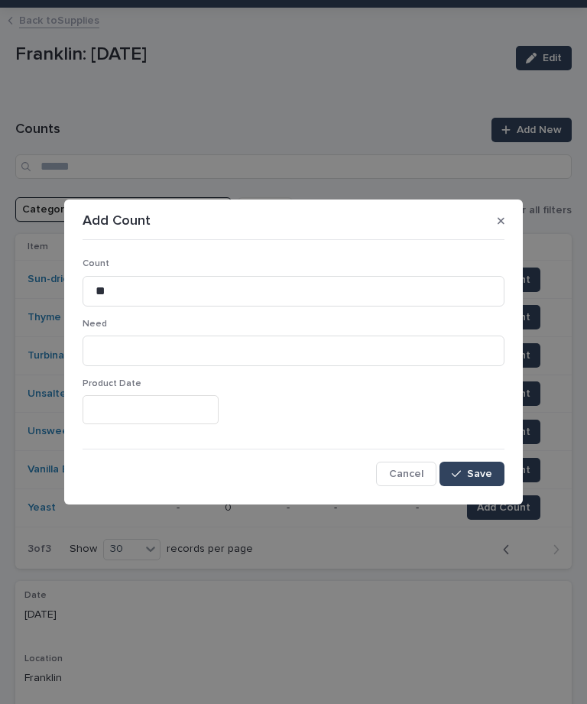
click at [478, 475] on span "Save" at bounding box center [479, 473] width 25 height 11
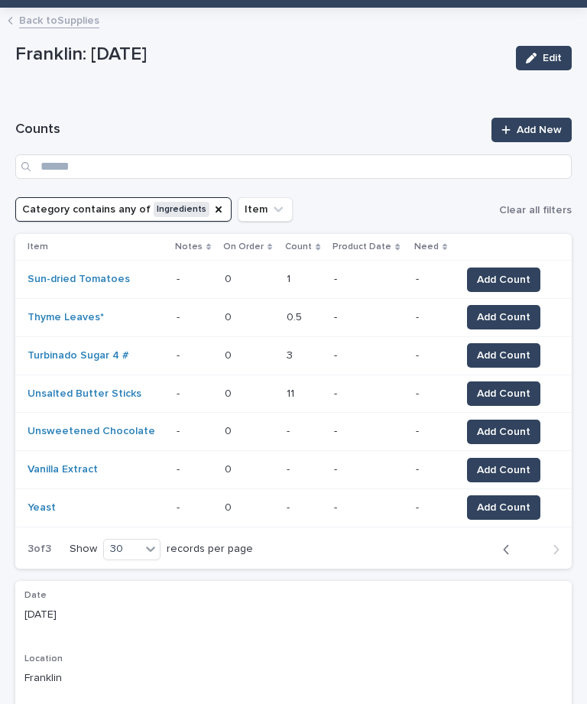
click at [498, 424] on span "Add Count" at bounding box center [503, 431] width 53 height 15
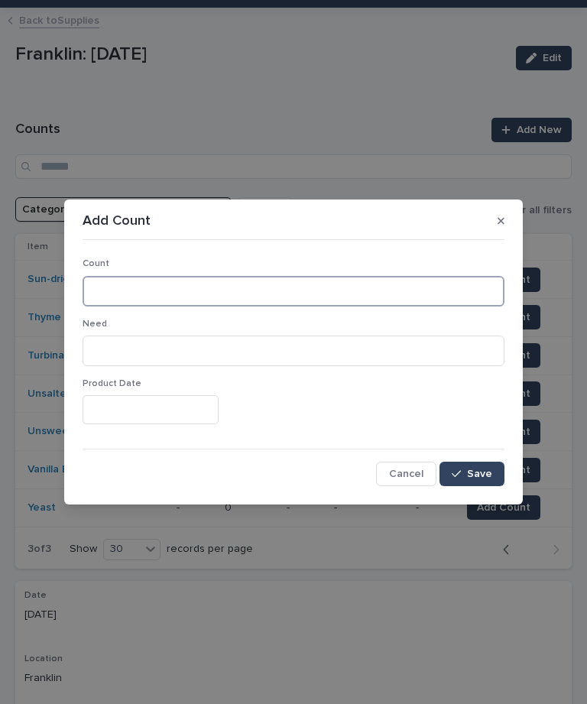
click at [175, 284] on input at bounding box center [294, 291] width 422 height 31
type input "*"
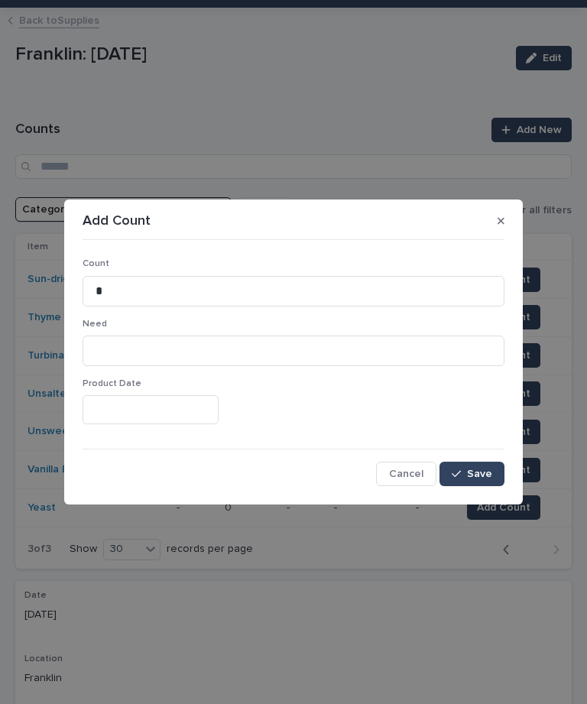
click at [482, 474] on span "Save" at bounding box center [479, 473] width 25 height 11
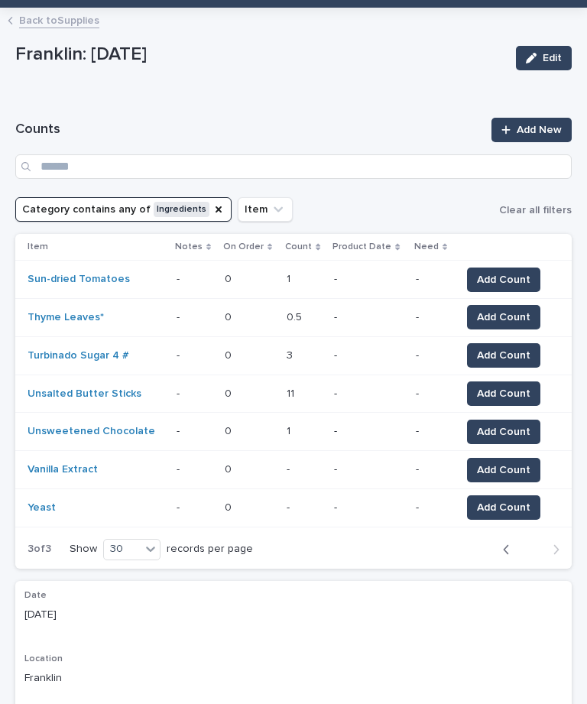
click at [501, 462] on span "Add Count" at bounding box center [503, 469] width 53 height 15
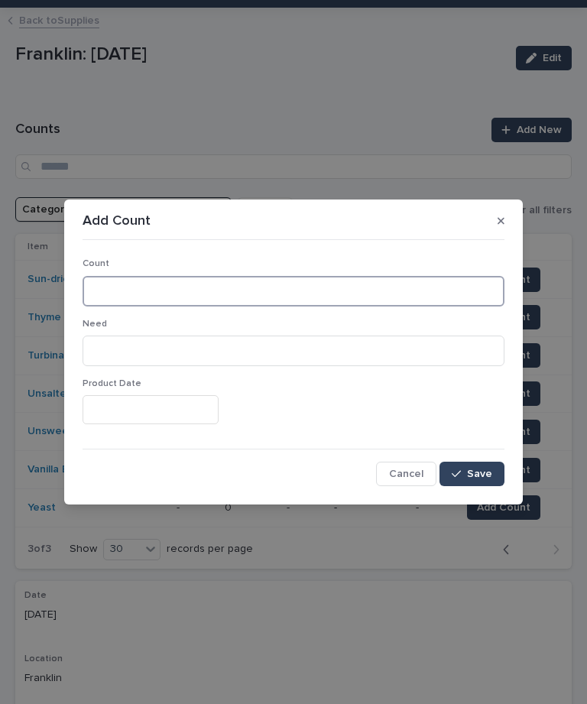
click at [187, 290] on input at bounding box center [294, 291] width 422 height 31
type input "**"
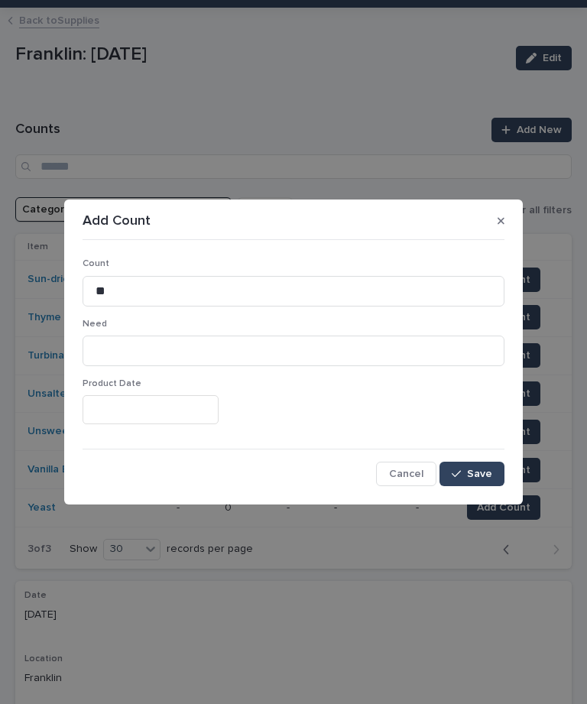
click at [484, 476] on span "Save" at bounding box center [479, 473] width 25 height 11
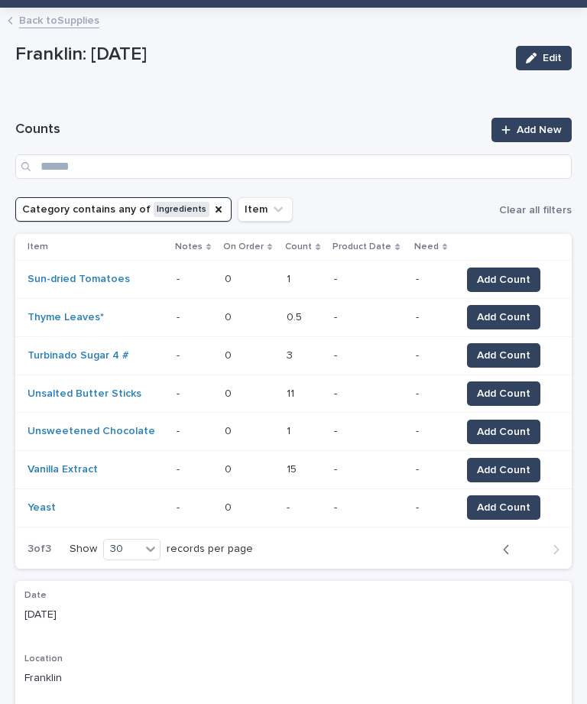
click at [504, 500] on span "Add Count" at bounding box center [503, 507] width 53 height 15
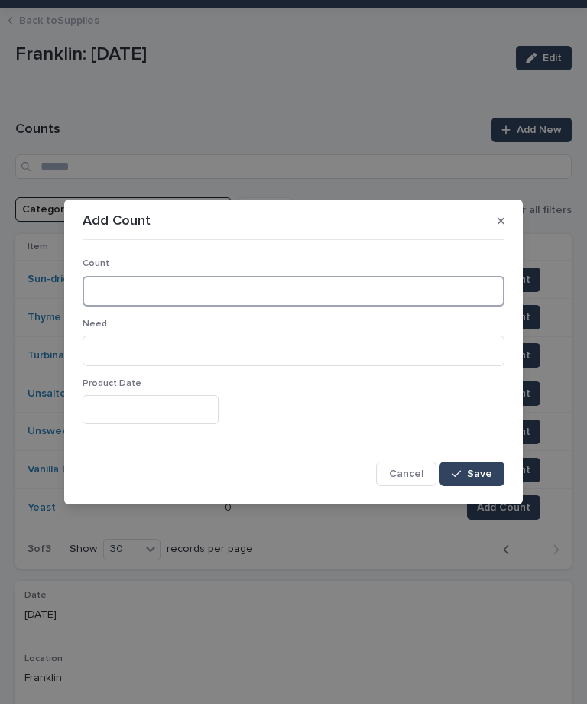
click at [157, 295] on input at bounding box center [294, 291] width 422 height 31
type input "**"
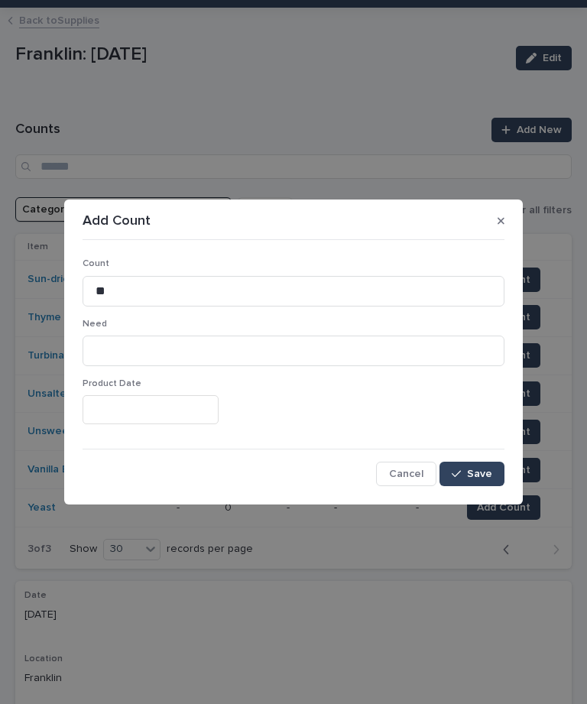
click at [483, 471] on span "Save" at bounding box center [479, 473] width 25 height 11
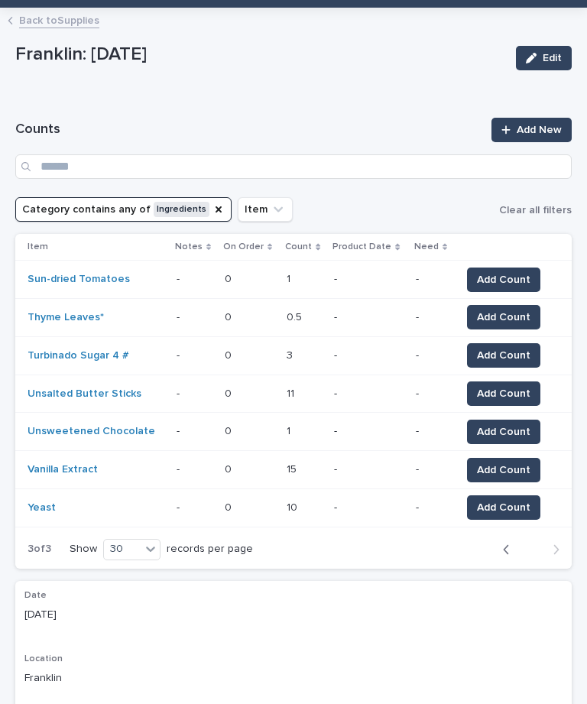
click at [212, 203] on icon "Category" at bounding box center [218, 209] width 12 height 12
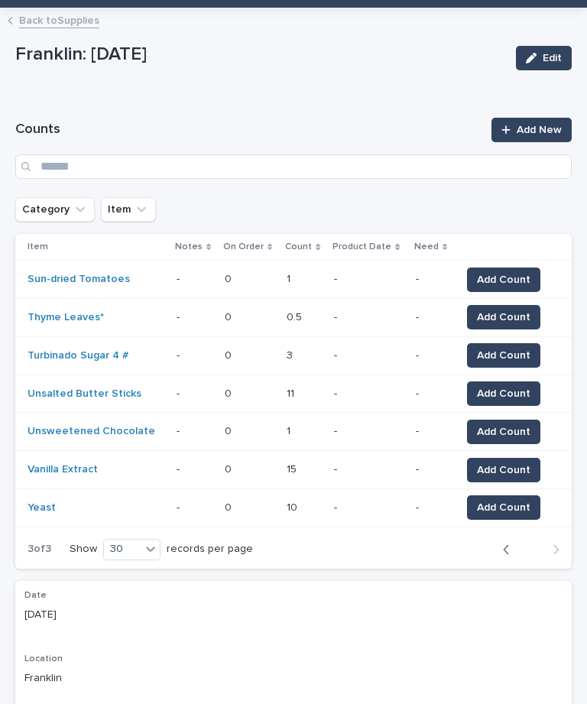
click at [66, 197] on button "Category" at bounding box center [54, 209] width 79 height 24
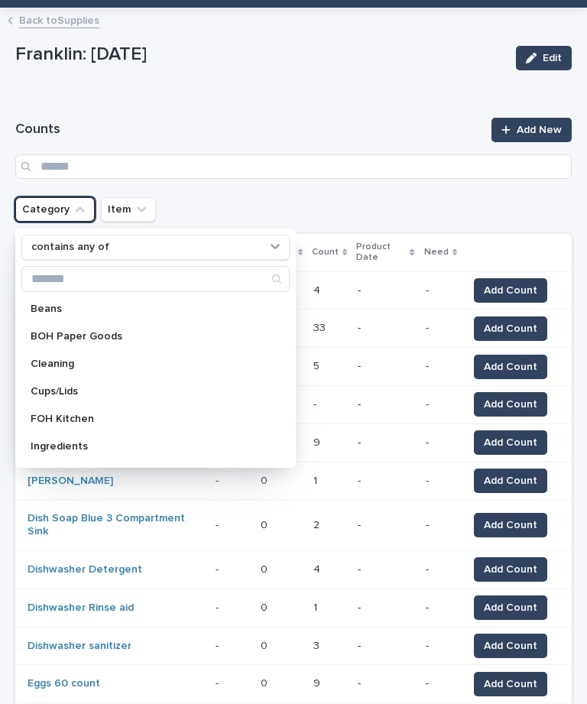
click at [115, 331] on p "BOH Paper Goods" at bounding box center [148, 336] width 235 height 11
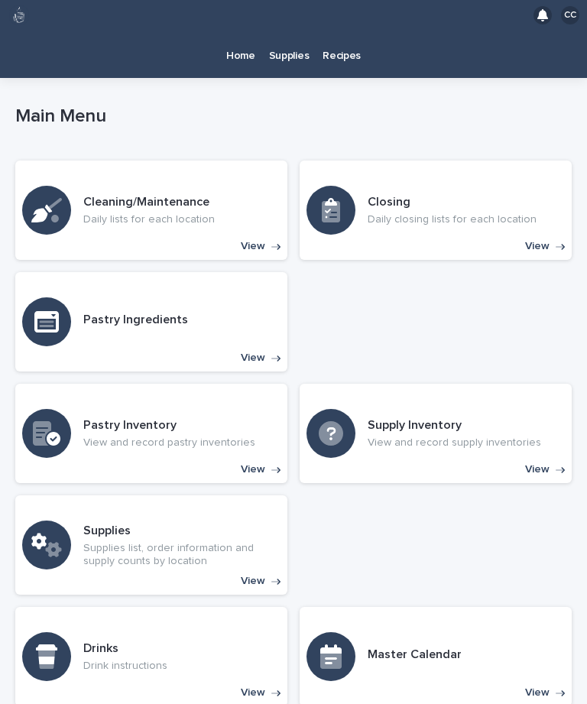
click at [294, 63] on link "Supplies" at bounding box center [289, 54] width 54 height 47
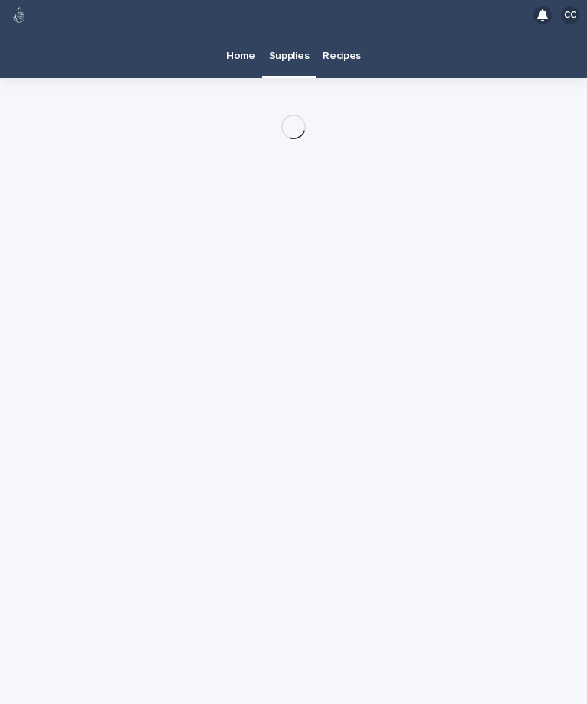
scroll to position [31, 0]
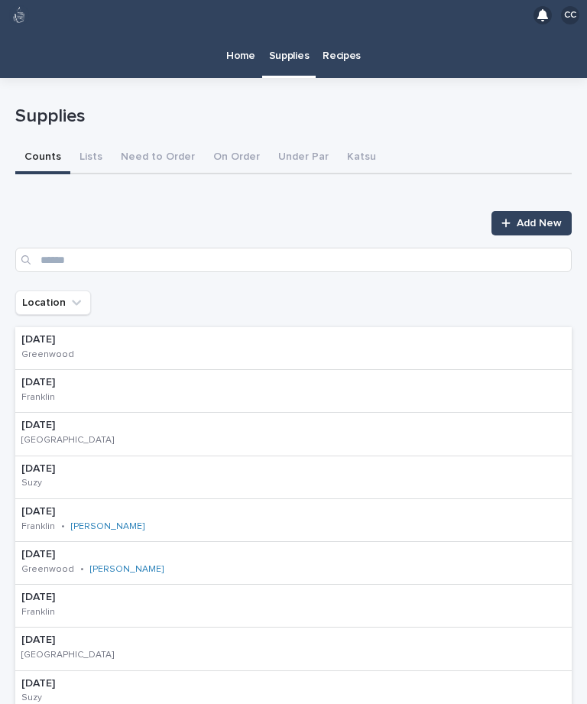
click at [73, 370] on div "[DATE] [PERSON_NAME]" at bounding box center [54, 391] width 79 height 42
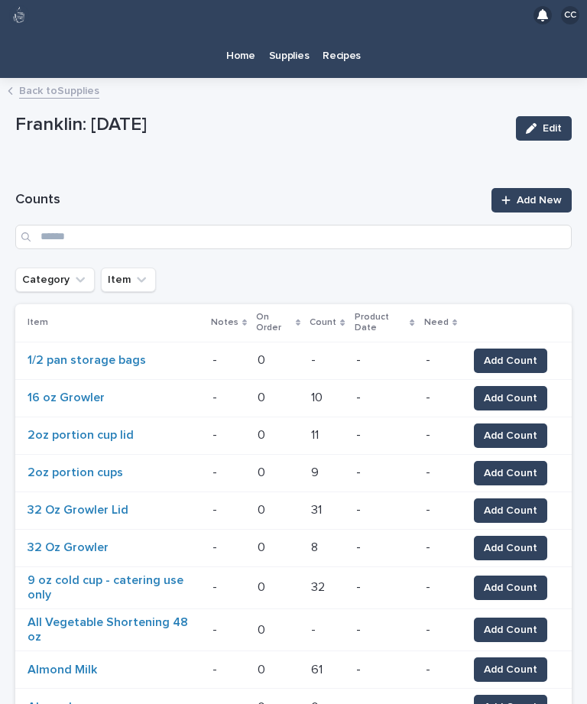
click at [73, 272] on icon "Category" at bounding box center [80, 279] width 15 height 15
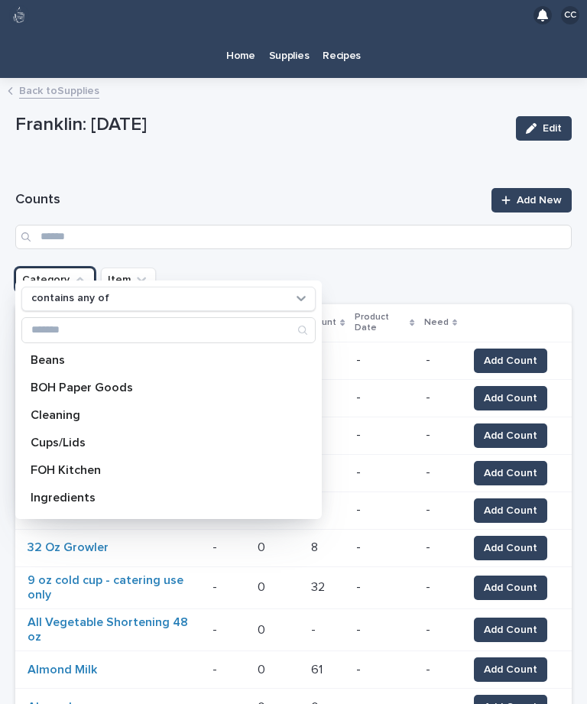
click at [107, 381] on p "BOH Paper Goods" at bounding box center [161, 387] width 261 height 12
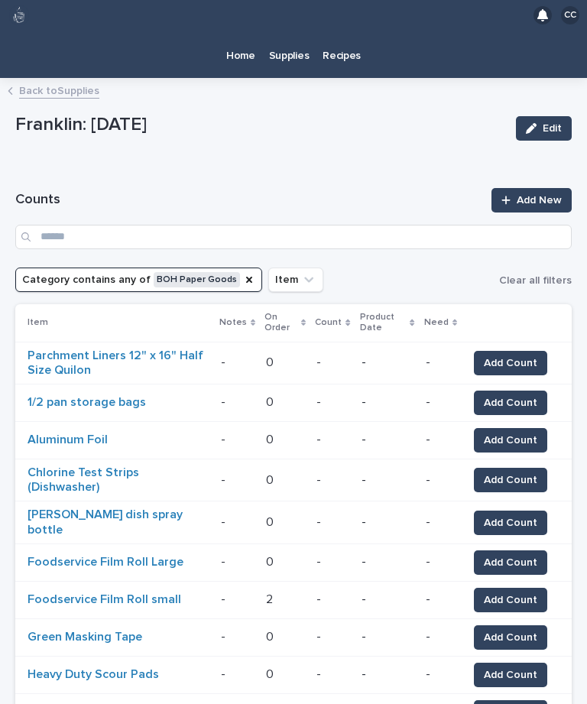
click at [514, 355] on span "Add Count" at bounding box center [510, 362] width 53 height 15
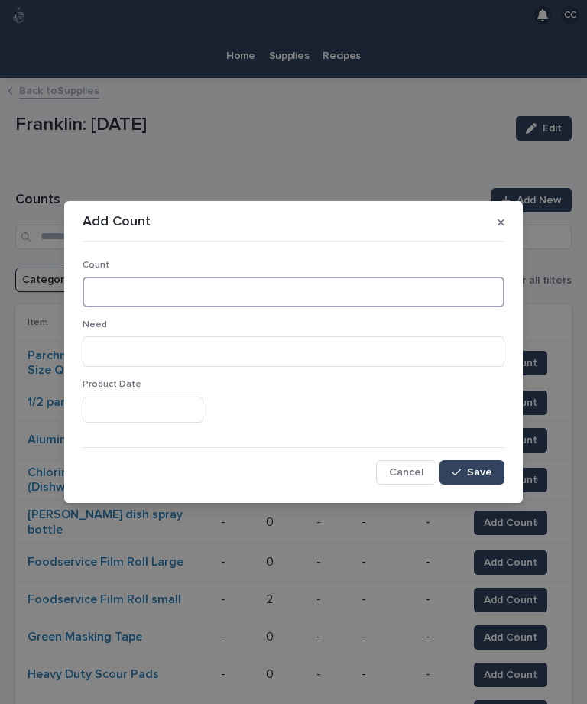
click at [190, 292] on input at bounding box center [294, 292] width 422 height 31
type input "*"
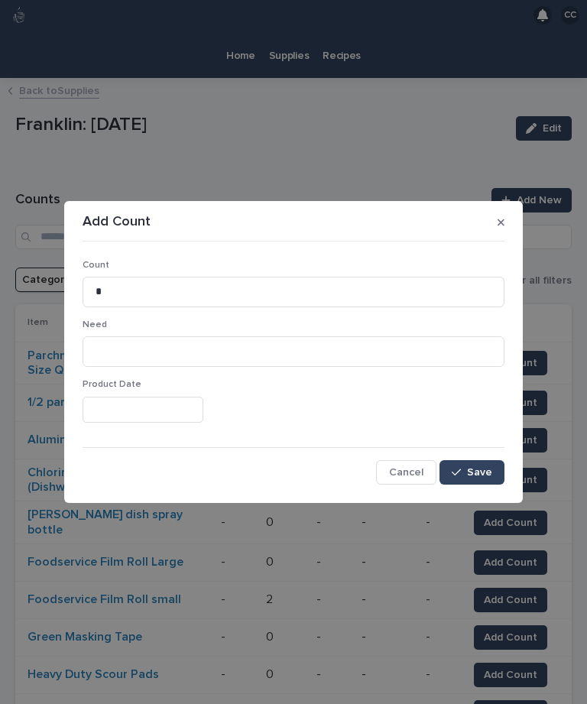
click at [492, 484] on button "Save" at bounding box center [471, 472] width 65 height 24
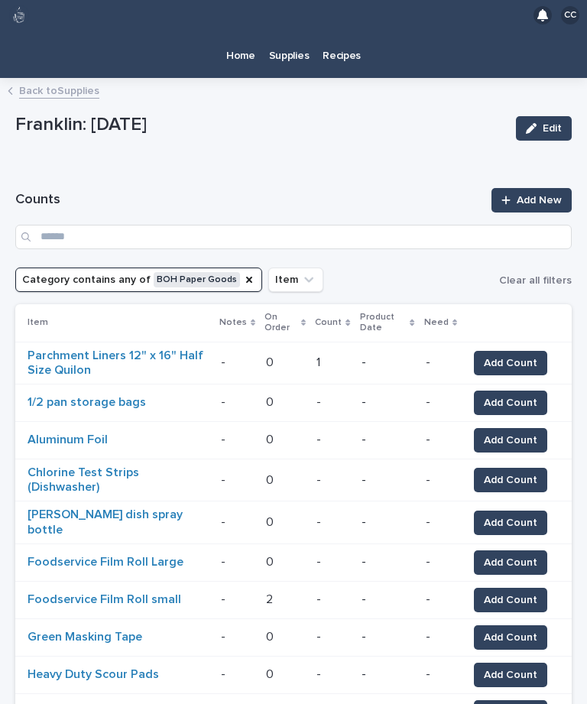
click at [520, 395] on span "Add Count" at bounding box center [510, 402] width 53 height 15
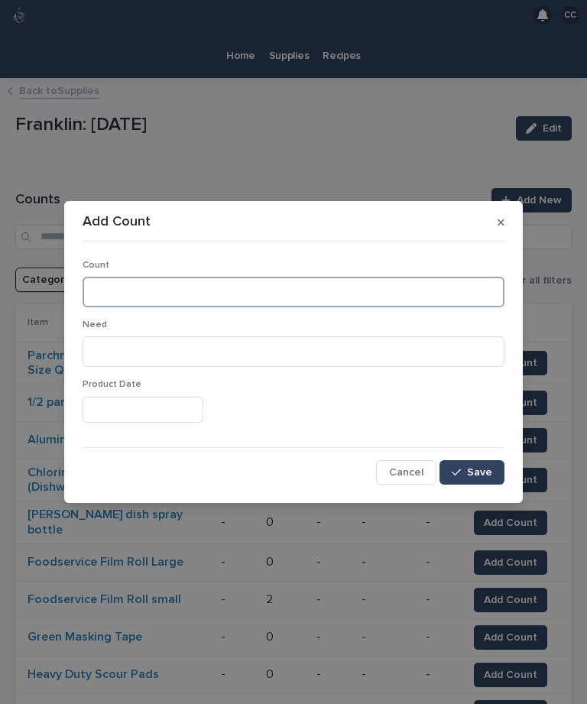
click at [176, 284] on input at bounding box center [294, 292] width 422 height 31
type input "*"
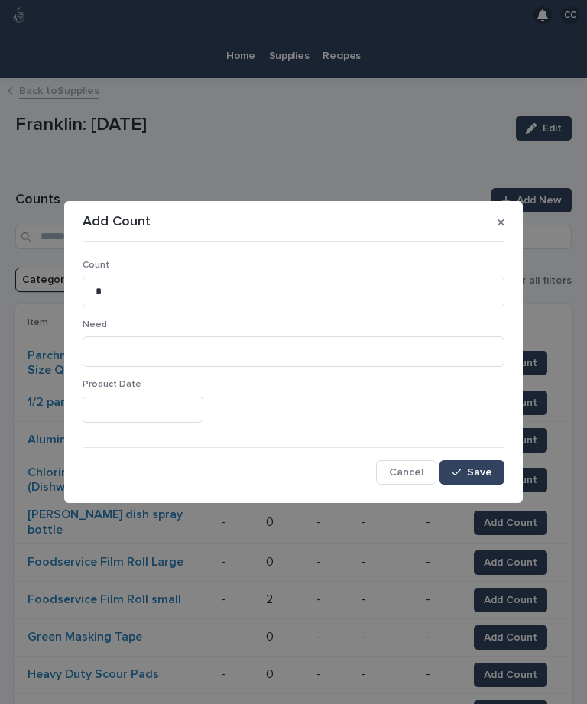
click at [485, 468] on span "Save" at bounding box center [479, 472] width 25 height 11
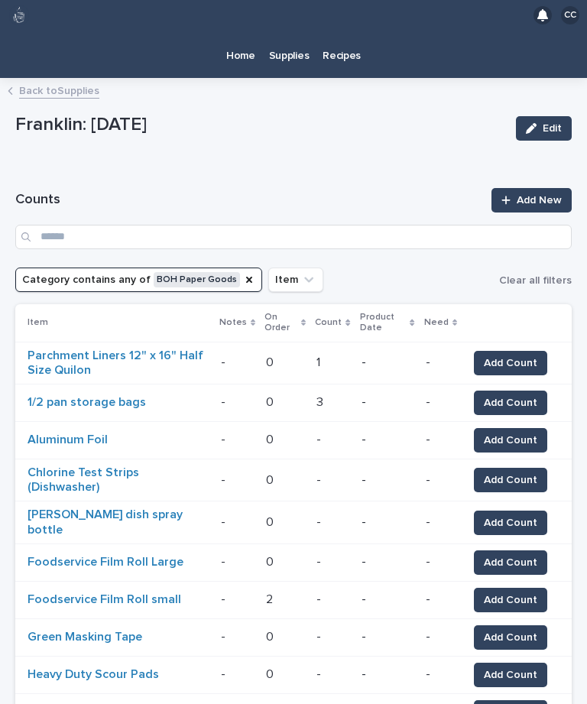
click at [515, 433] on span "Add Count" at bounding box center [510, 440] width 53 height 15
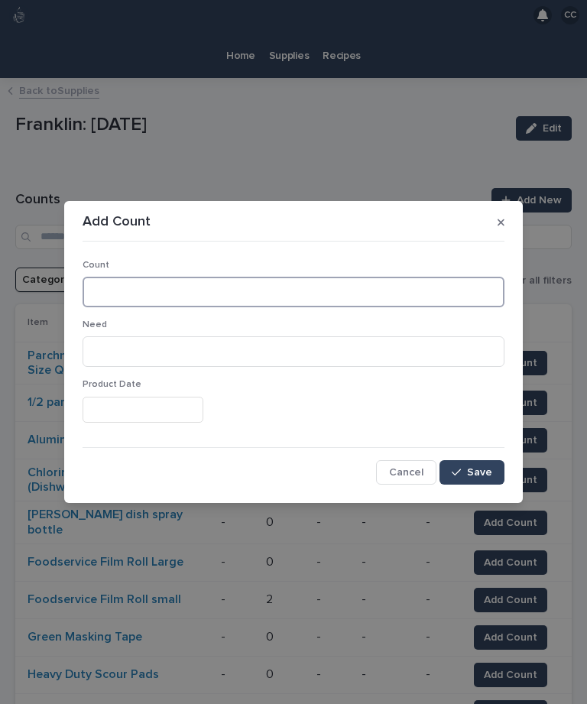
click at [162, 288] on input at bounding box center [294, 292] width 422 height 31
type input "*"
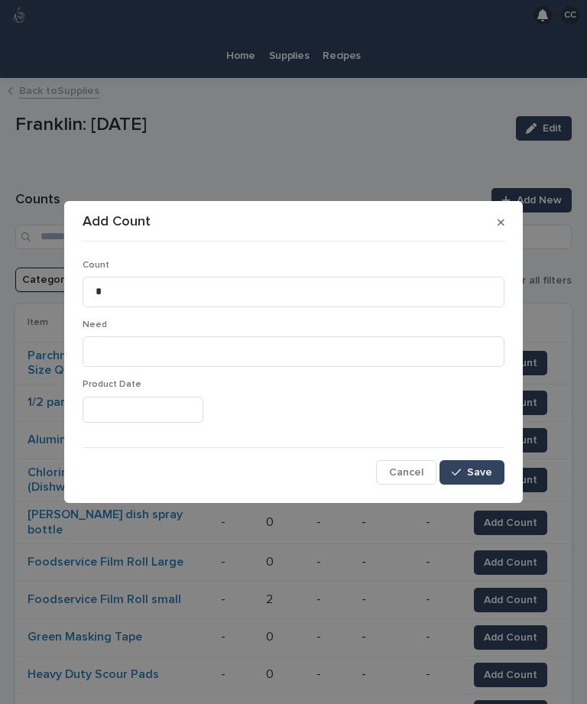
click at [486, 471] on span "Save" at bounding box center [479, 472] width 25 height 11
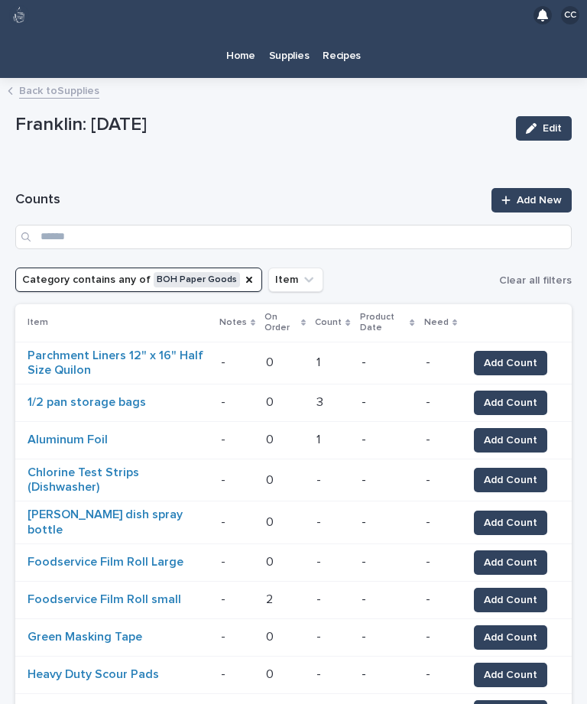
click at [519, 472] on span "Add Count" at bounding box center [510, 479] width 53 height 15
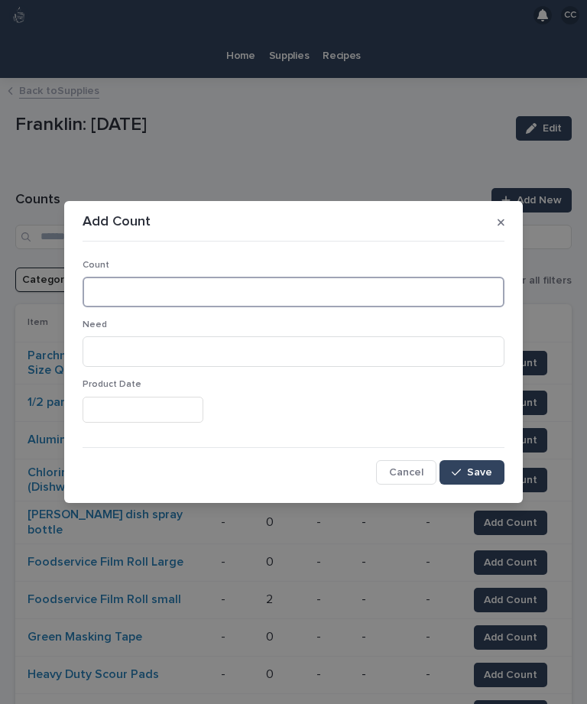
click at [181, 302] on input at bounding box center [294, 292] width 422 height 31
type input "*"
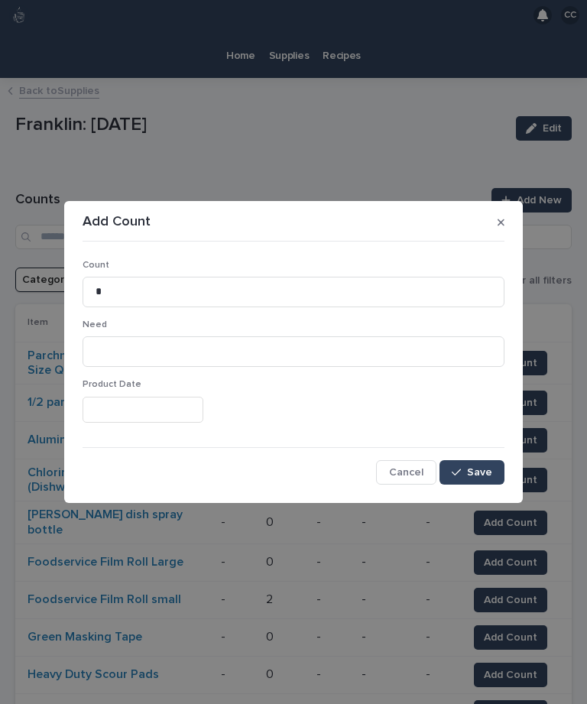
click at [482, 468] on span "Save" at bounding box center [479, 472] width 25 height 11
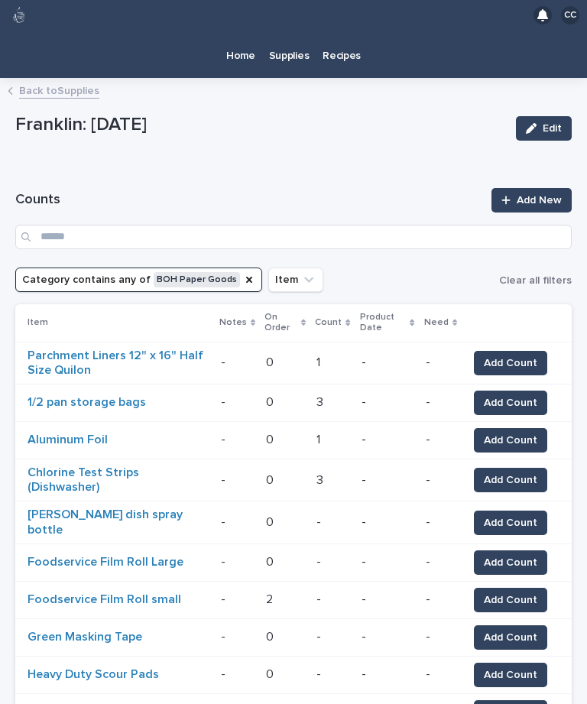
click at [522, 515] on span "Add Count" at bounding box center [510, 522] width 53 height 15
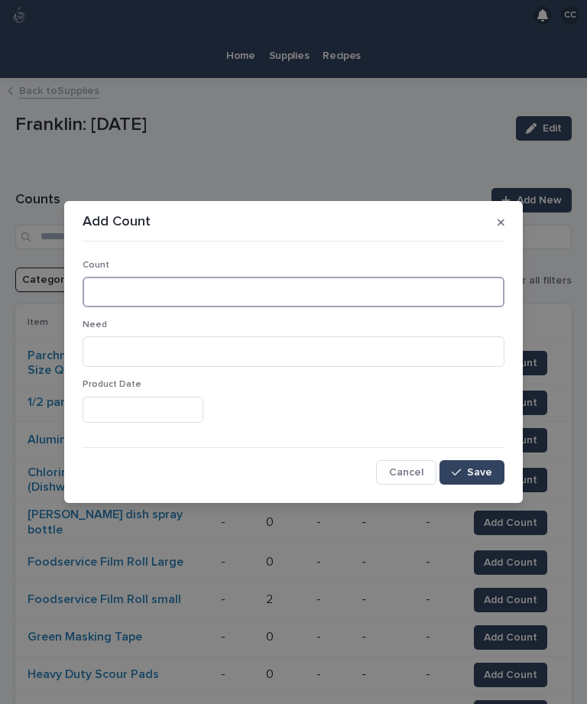
click at [163, 287] on input at bounding box center [294, 292] width 422 height 31
type input "*"
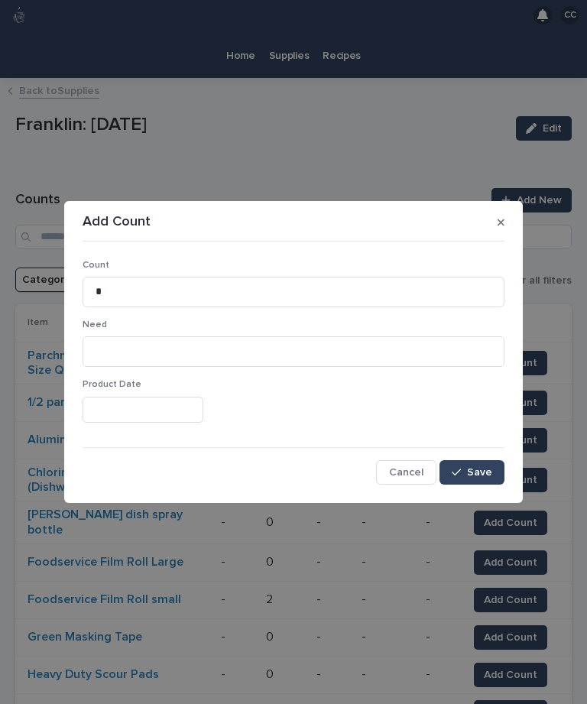
click at [484, 464] on button "Save" at bounding box center [471, 472] width 65 height 24
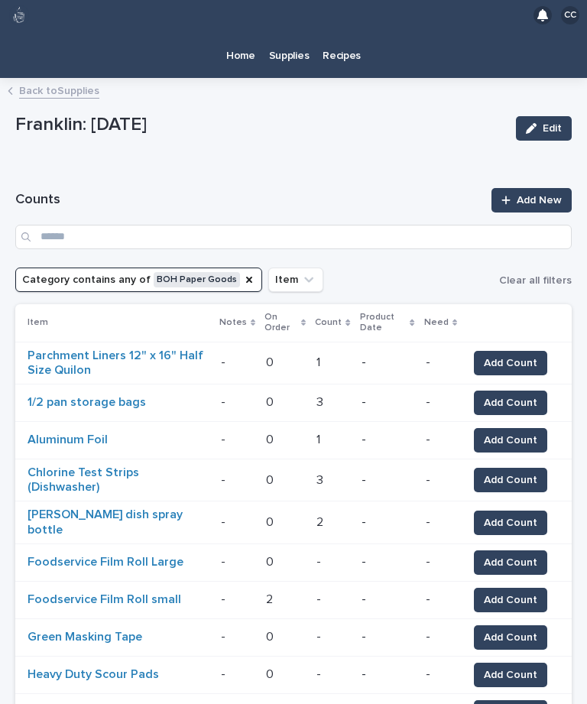
click at [505, 555] on span "Add Count" at bounding box center [510, 562] width 53 height 15
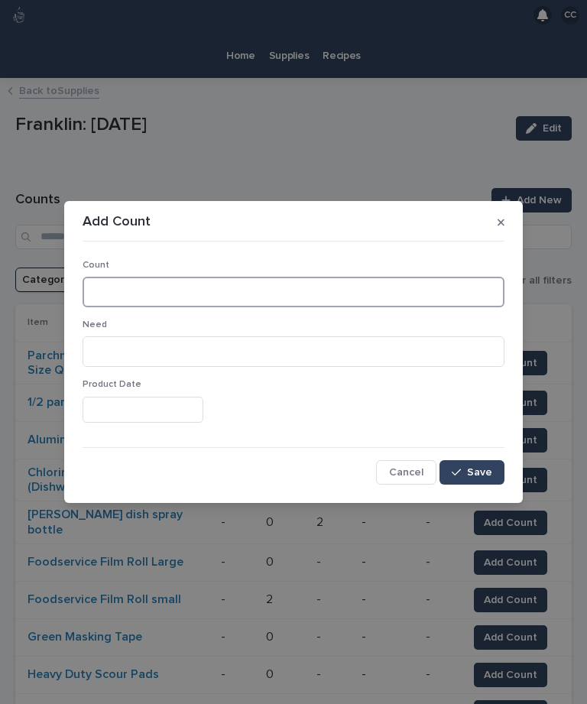
click at [331, 295] on input at bounding box center [294, 292] width 422 height 31
click at [151, 287] on input at bounding box center [294, 292] width 422 height 31
type input "*"
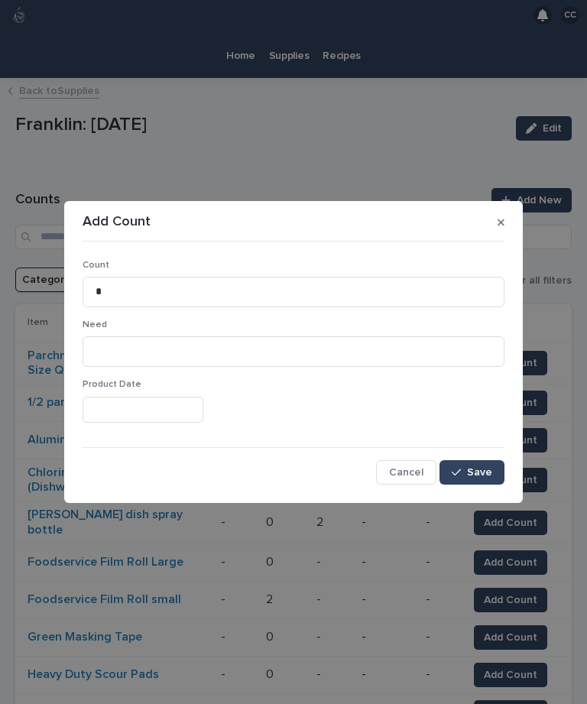
click at [481, 475] on span "Save" at bounding box center [479, 472] width 25 height 11
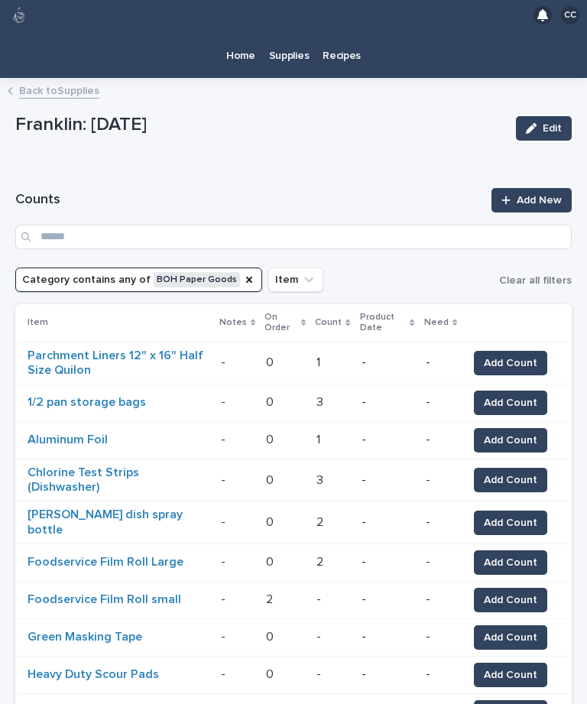
click at [515, 592] on span "Add Count" at bounding box center [510, 599] width 53 height 15
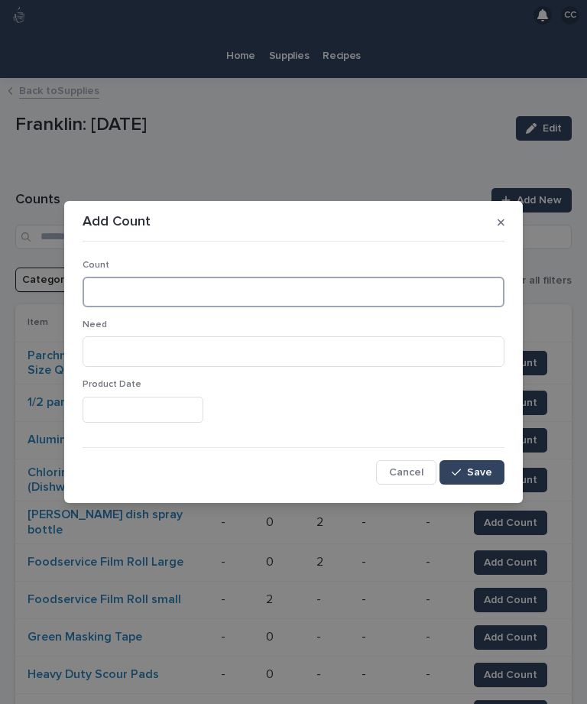
click at [178, 292] on input at bounding box center [294, 292] width 422 height 31
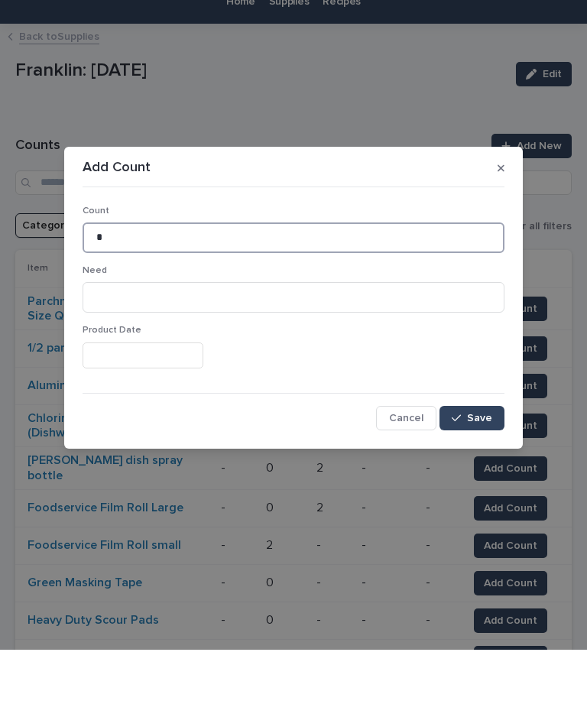
type input "*"
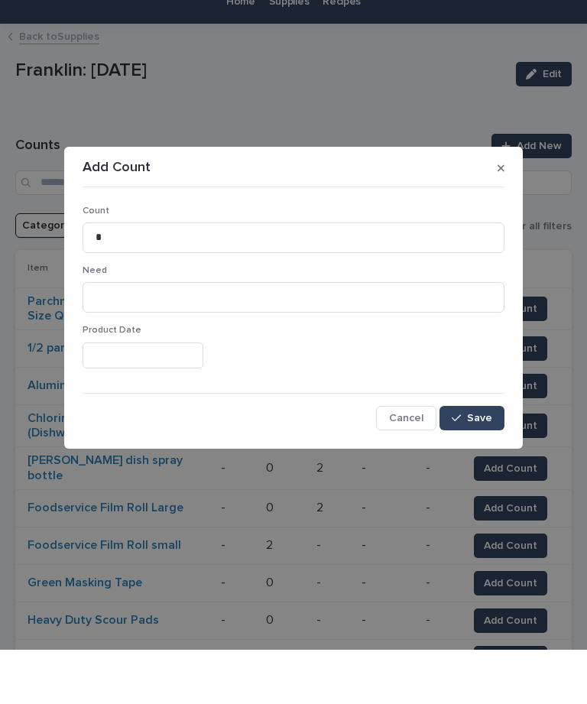
click at [484, 460] on button "Save" at bounding box center [471, 472] width 65 height 24
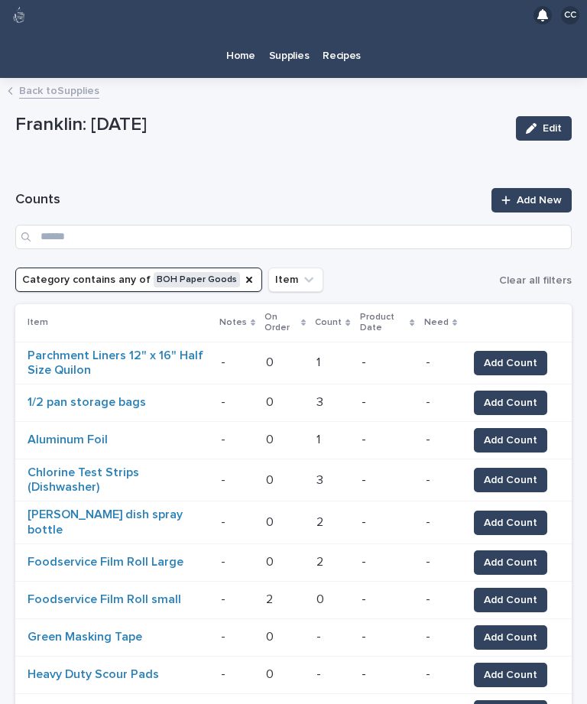
click at [523, 630] on span "Add Count" at bounding box center [510, 637] width 53 height 15
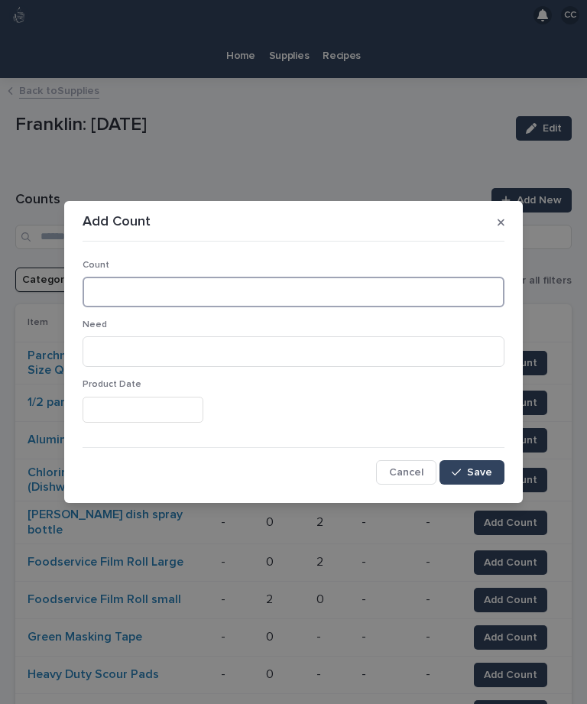
click at [202, 291] on input at bounding box center [294, 292] width 422 height 31
type input "**"
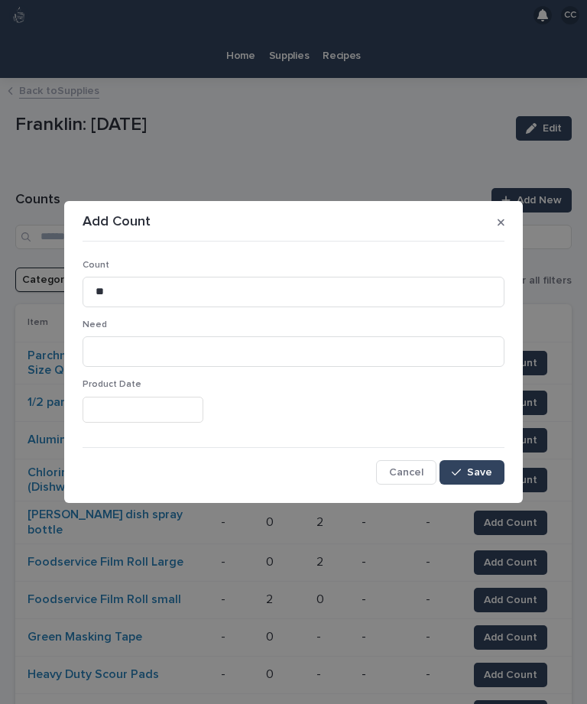
click at [484, 469] on span "Save" at bounding box center [479, 472] width 25 height 11
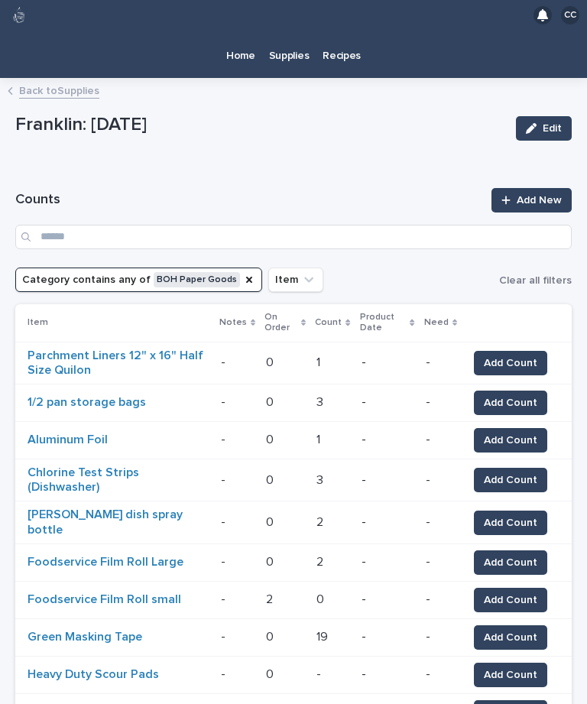
click at [515, 667] on span "Add Count" at bounding box center [510, 674] width 53 height 15
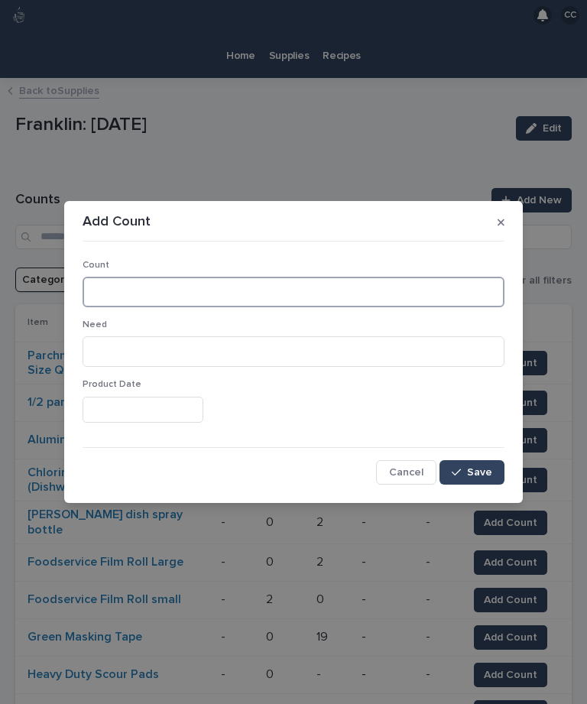
click at [176, 295] on input at bounding box center [294, 292] width 422 height 31
type input "*"
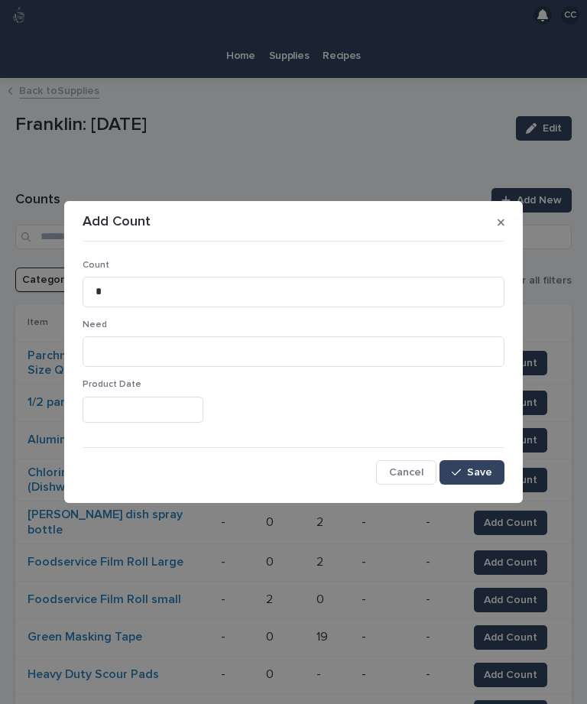
click at [478, 465] on button "Save" at bounding box center [471, 472] width 65 height 24
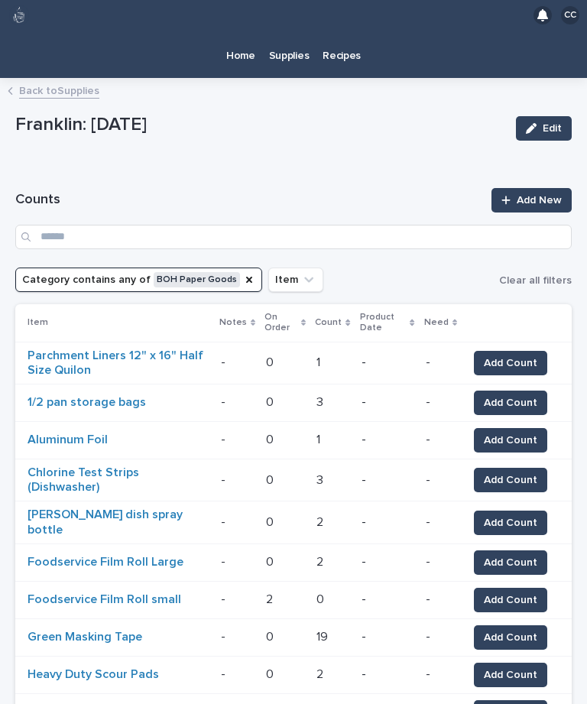
click at [529, 700] on button "Add Count" at bounding box center [510, 712] width 73 height 24
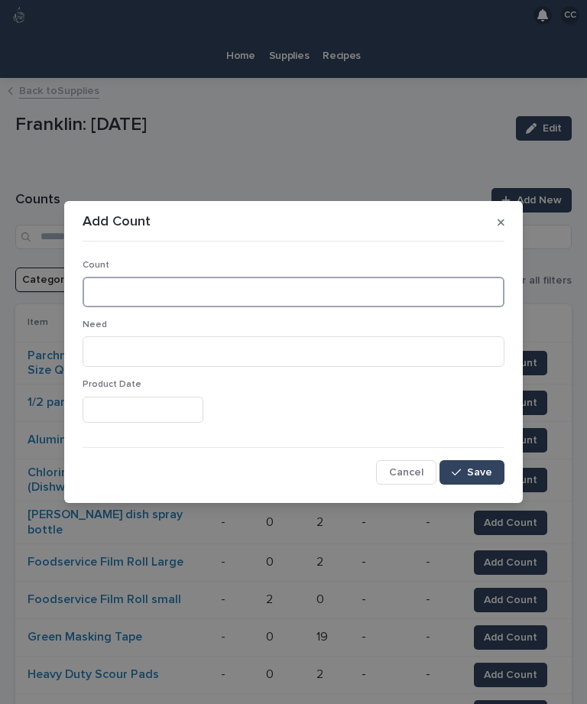
click at [167, 279] on input at bounding box center [294, 292] width 422 height 31
type input "**"
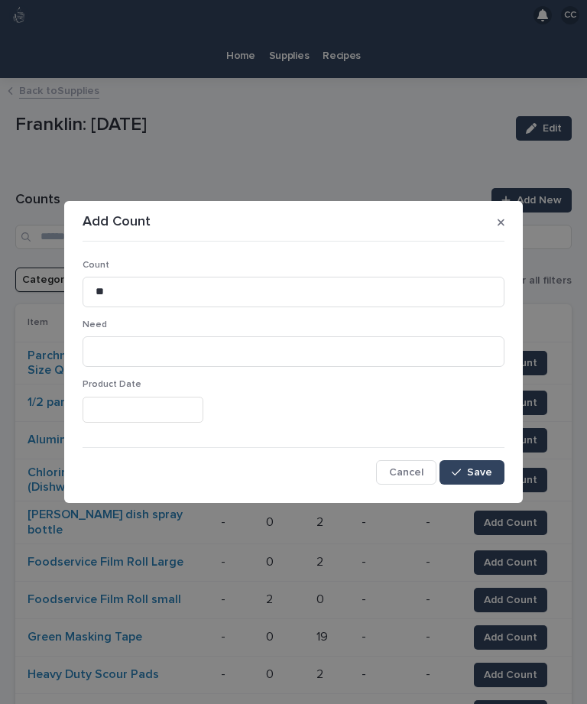
click at [489, 464] on button "Save" at bounding box center [471, 472] width 65 height 24
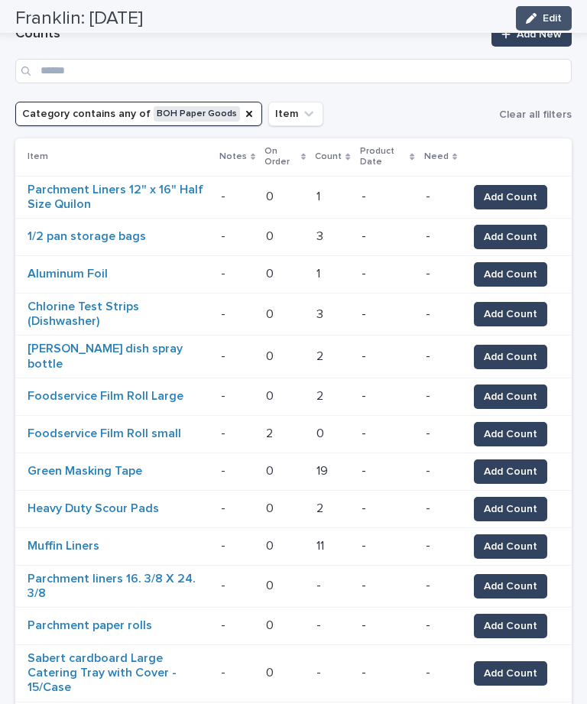
scroll to position [168, 0]
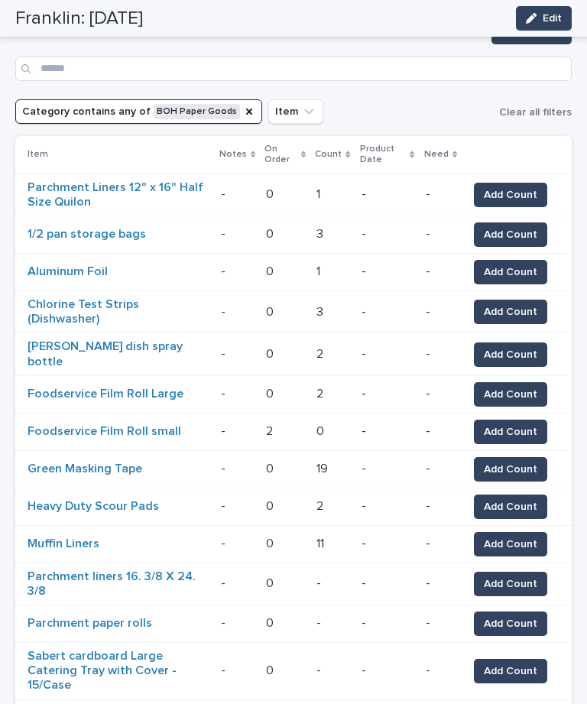
click at [511, 572] on button "Add Count" at bounding box center [510, 584] width 73 height 24
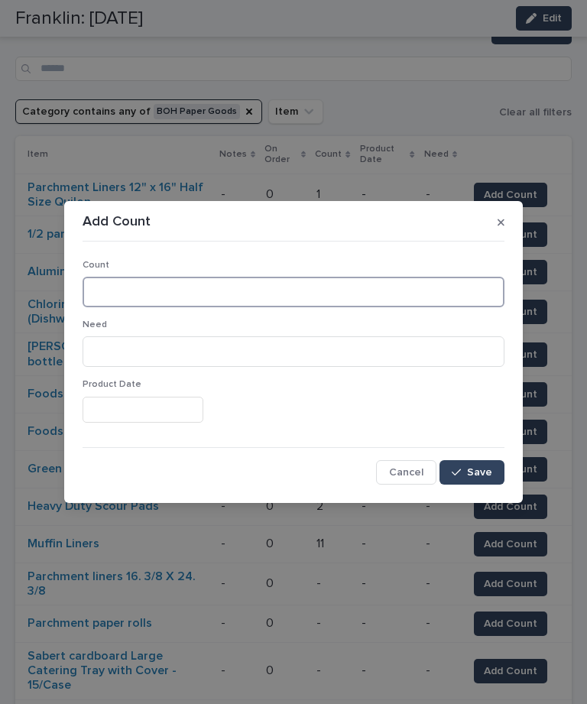
click at [173, 277] on input at bounding box center [294, 292] width 422 height 31
type input "*"
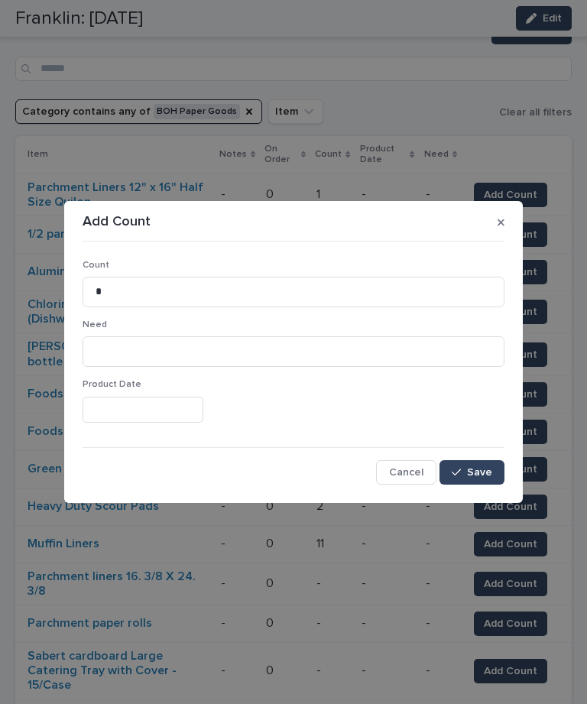
click at [470, 465] on button "Save" at bounding box center [471, 472] width 65 height 24
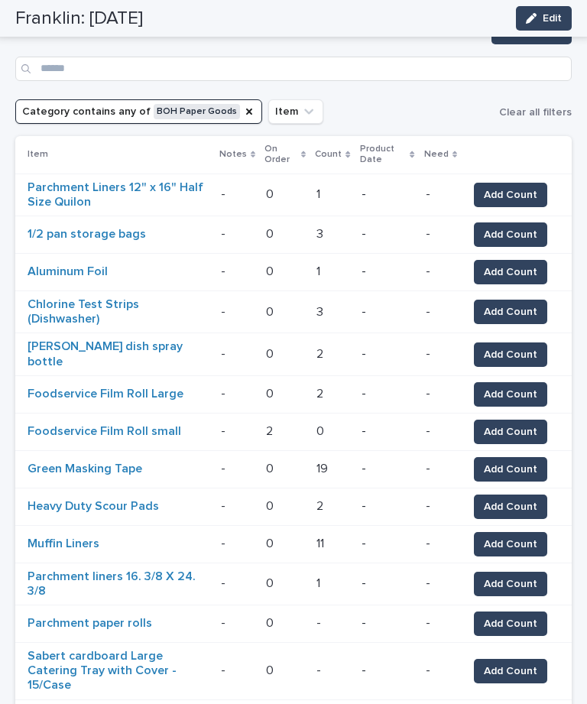
click at [527, 616] on span "Add Count" at bounding box center [510, 623] width 53 height 15
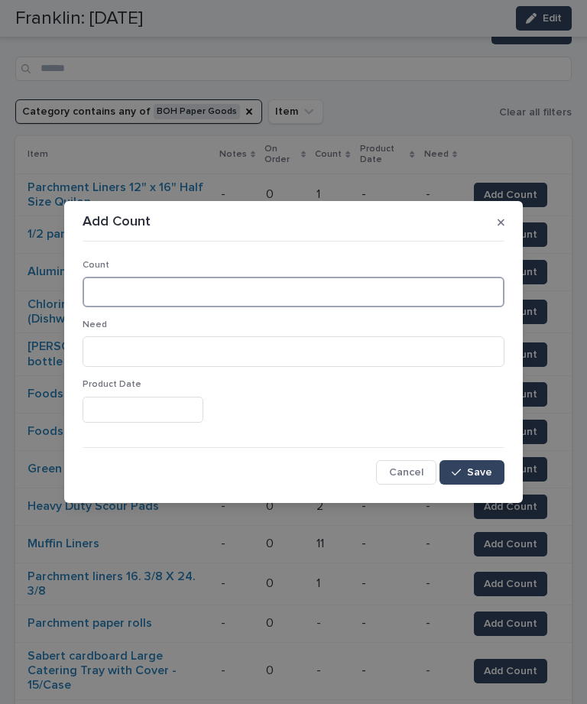
click at [221, 297] on input at bounding box center [294, 292] width 422 height 31
type input "*"
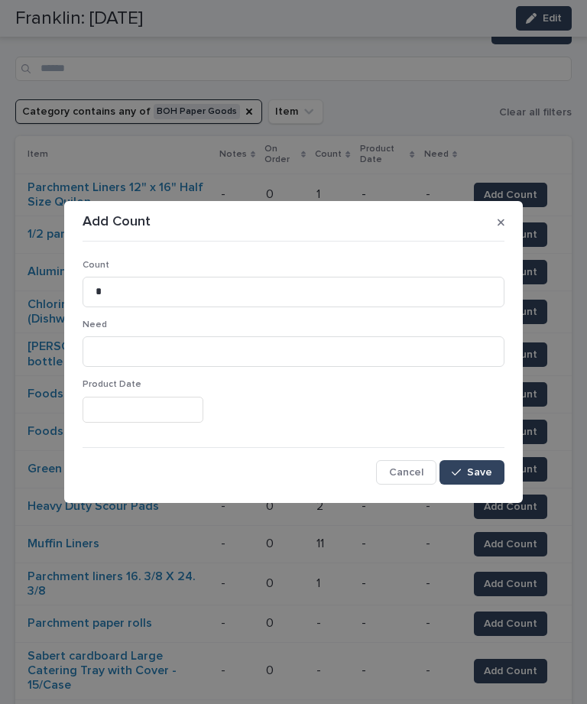
click at [494, 475] on button "Save" at bounding box center [471, 472] width 65 height 24
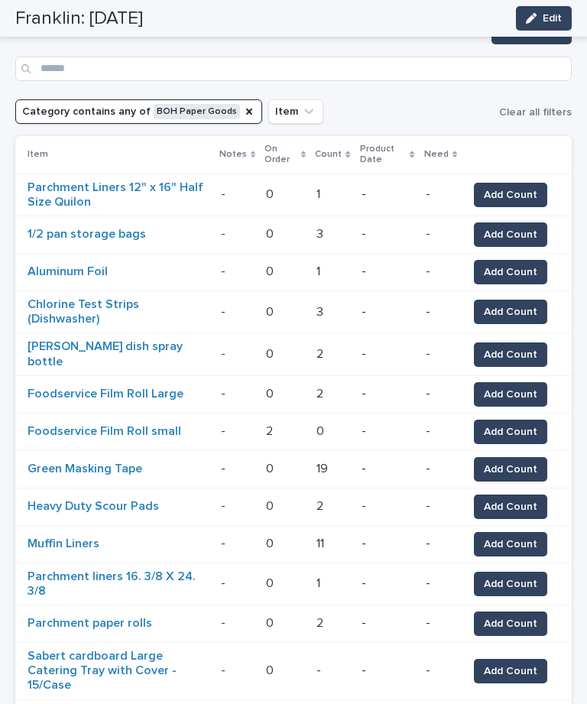
click at [517, 663] on span "Add Count" at bounding box center [510, 670] width 53 height 15
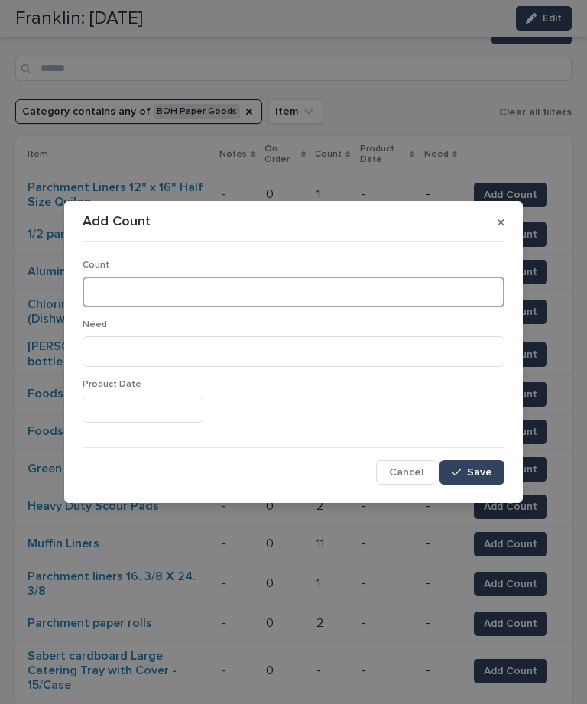
click at [353, 293] on input at bounding box center [294, 292] width 422 height 31
type input "**"
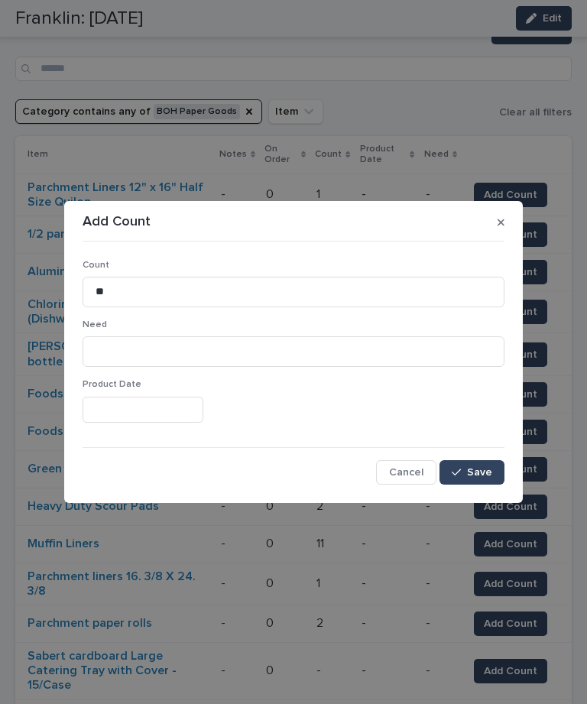
click at [481, 466] on button "Save" at bounding box center [471, 472] width 65 height 24
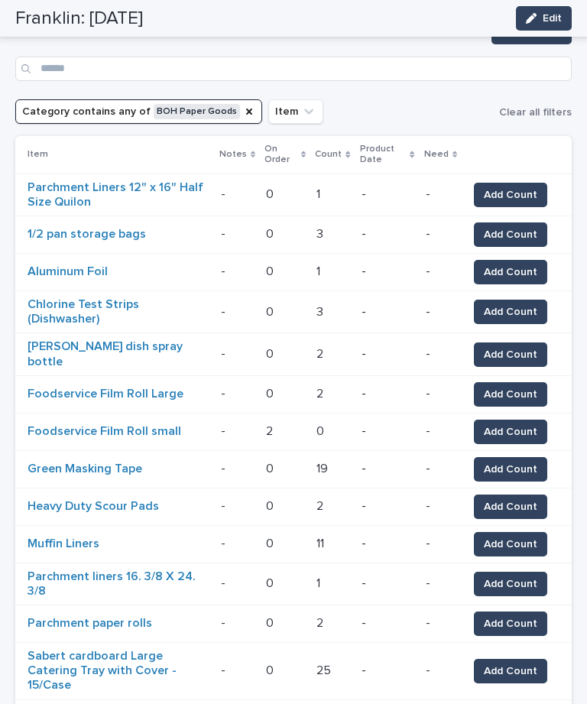
click at [521, 703] on span "Add Count" at bounding box center [510, 718] width 53 height 15
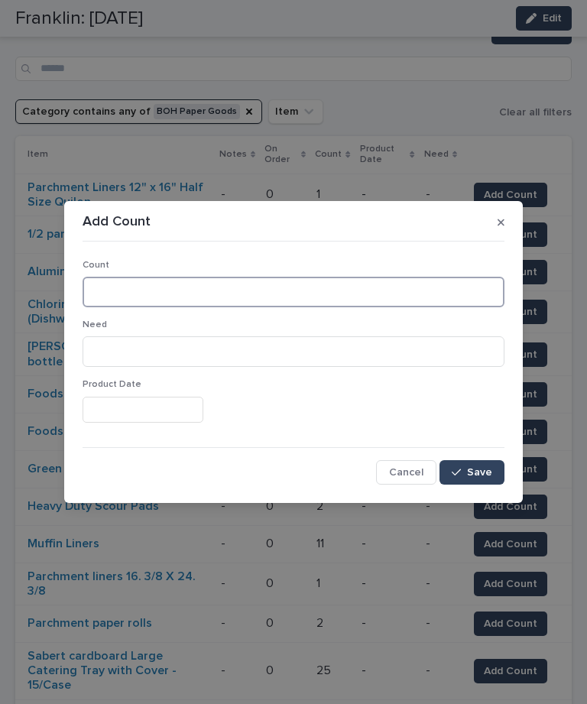
click at [227, 291] on input at bounding box center [294, 292] width 422 height 31
type input "*"
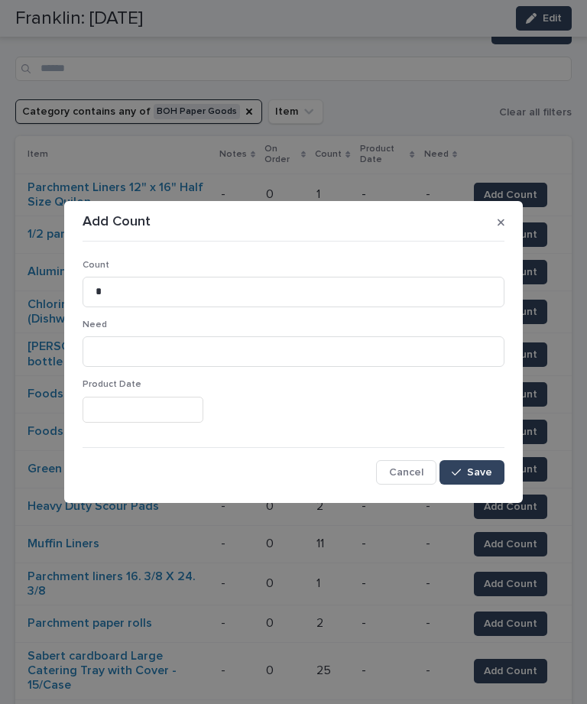
click at [486, 481] on button "Save" at bounding box center [471, 472] width 65 height 24
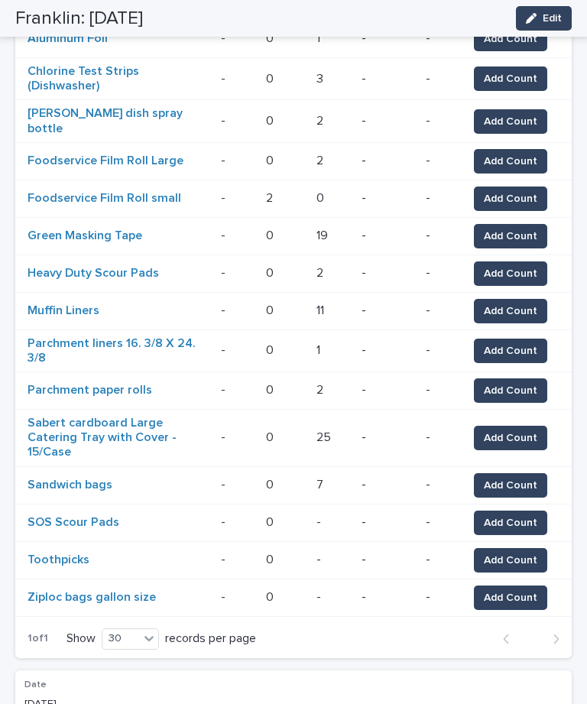
scroll to position [405, 0]
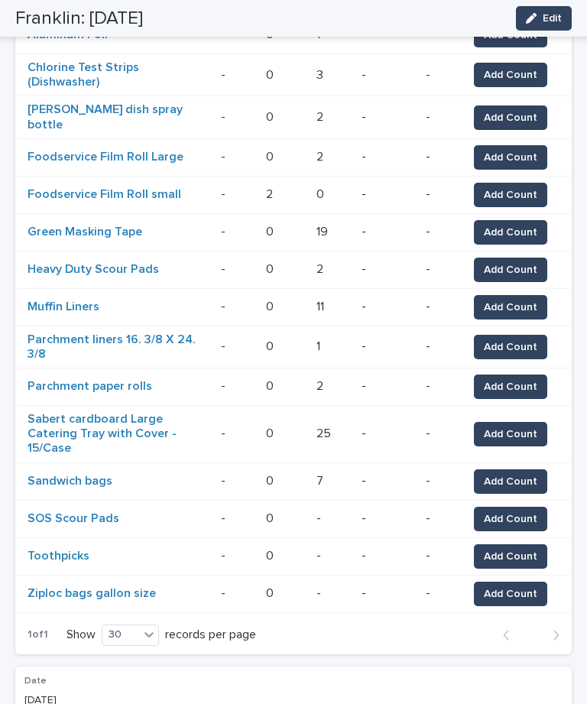
click at [511, 511] on span "Add Count" at bounding box center [510, 518] width 53 height 15
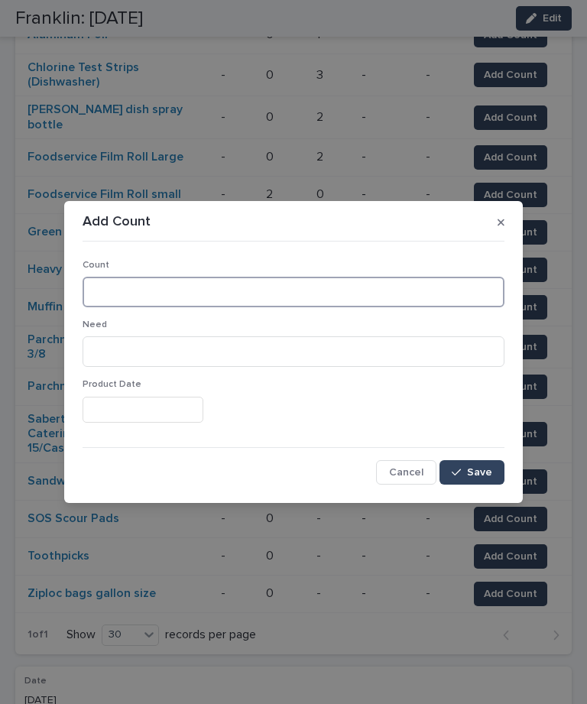
click at [194, 300] on input at bounding box center [294, 292] width 422 height 31
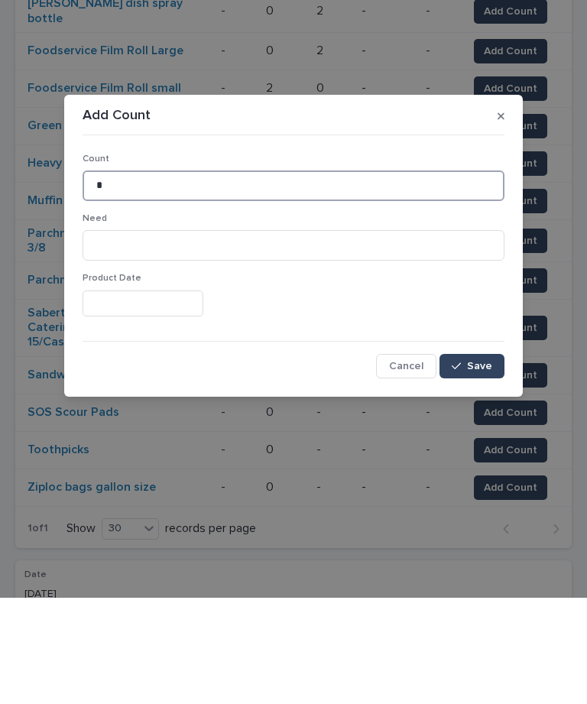
type input "*"
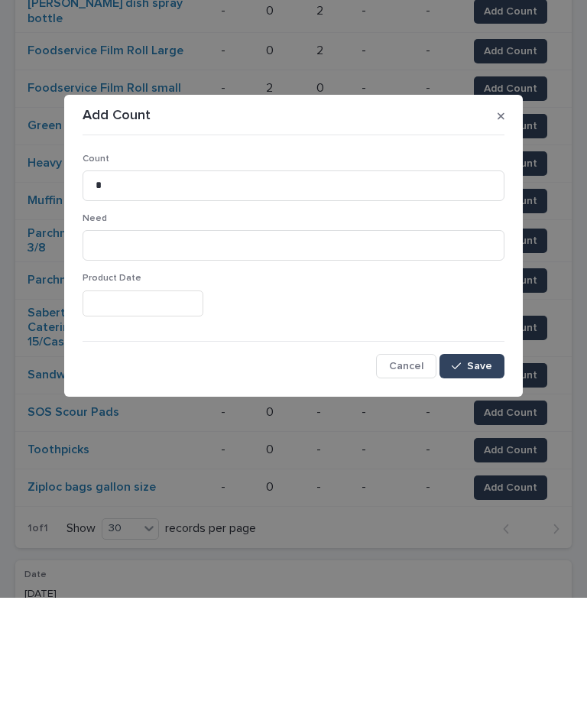
click at [484, 460] on button "Save" at bounding box center [471, 472] width 65 height 24
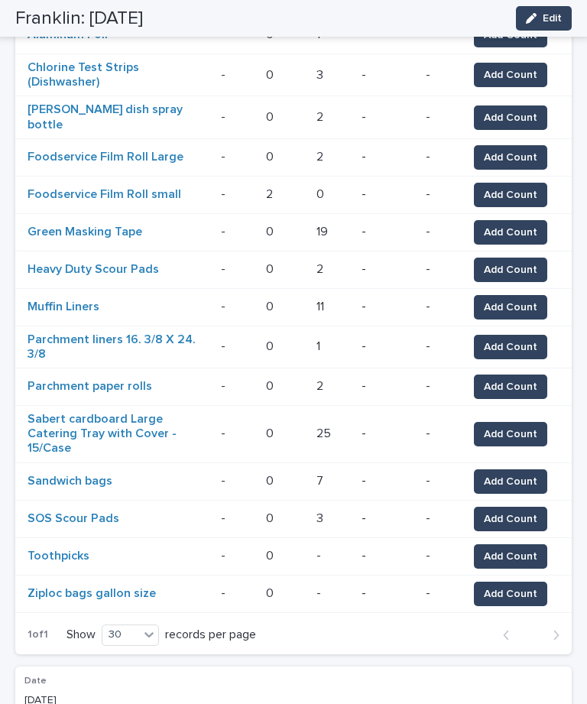
click at [522, 544] on button "Add Count" at bounding box center [510, 556] width 73 height 24
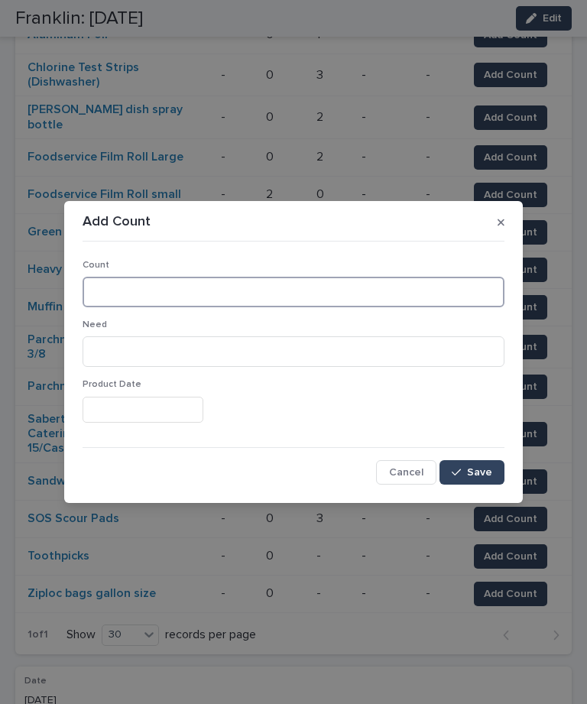
click at [186, 297] on input at bounding box center [294, 292] width 422 height 31
type input "*"
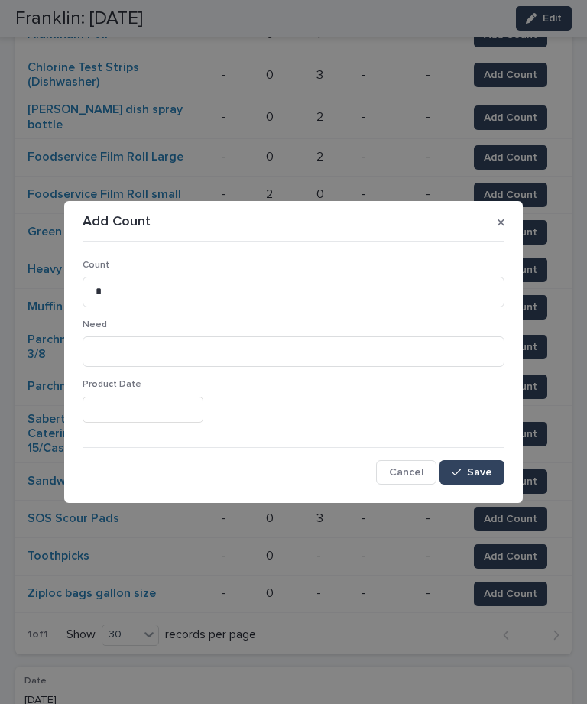
click at [469, 484] on button "Save" at bounding box center [471, 472] width 65 height 24
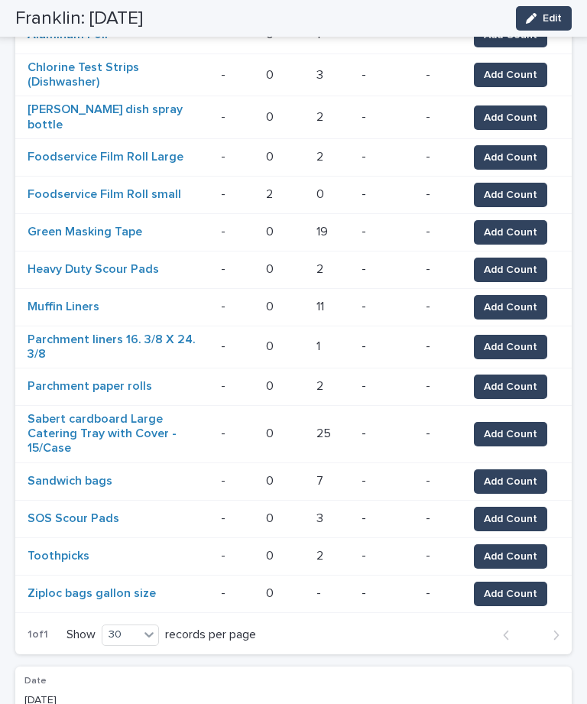
click at [516, 586] on span "Add Count" at bounding box center [510, 593] width 53 height 15
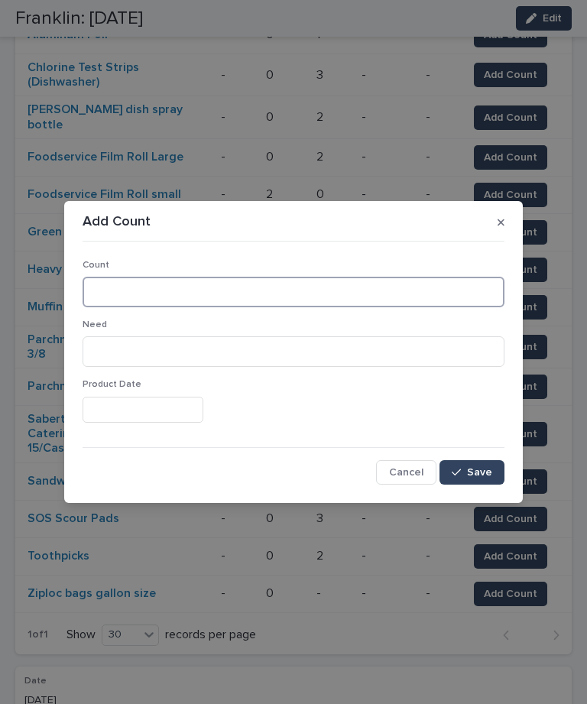
click at [158, 305] on input at bounding box center [294, 292] width 422 height 31
type input "*"
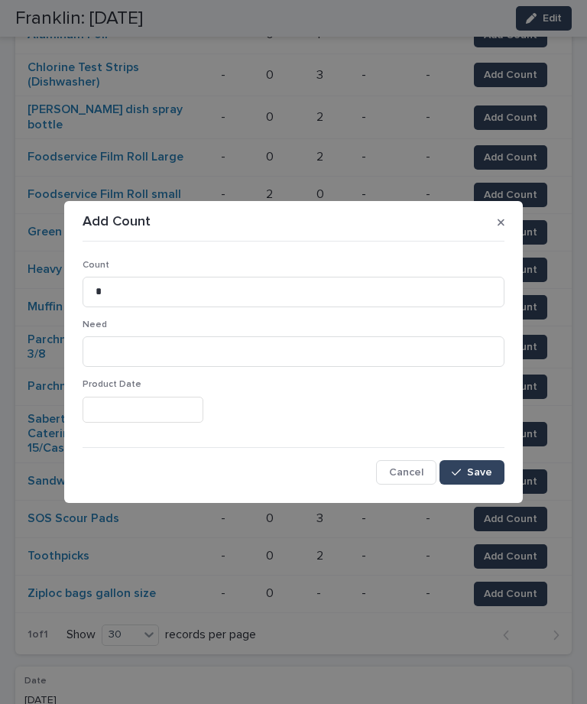
click at [488, 472] on span "Save" at bounding box center [479, 472] width 25 height 11
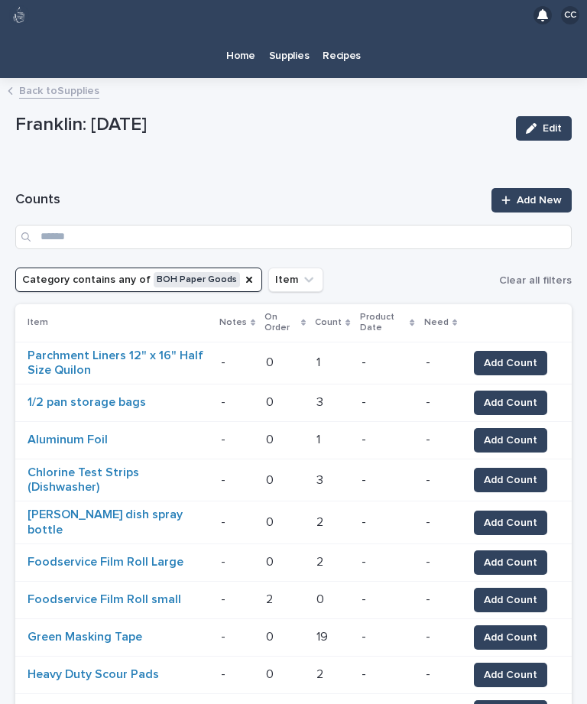
scroll to position [0, 0]
click at [240, 267] on button "Category contains any of BOH Paper Goods" at bounding box center [138, 279] width 247 height 24
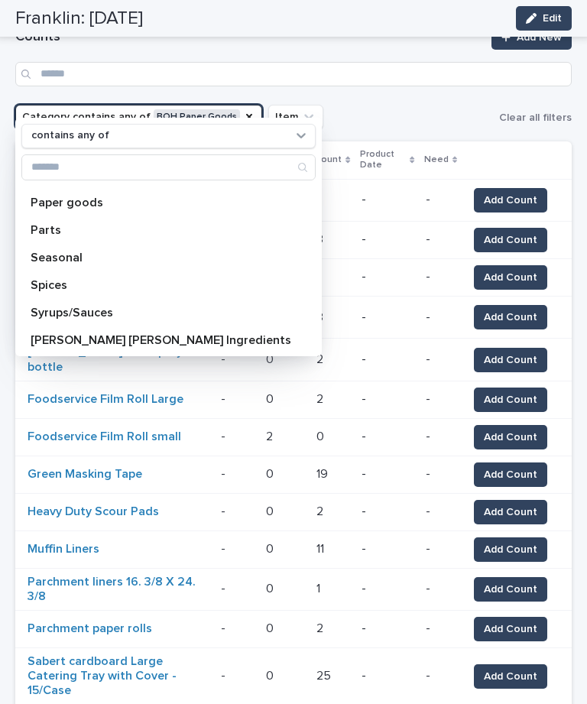
scroll to position [209, 0]
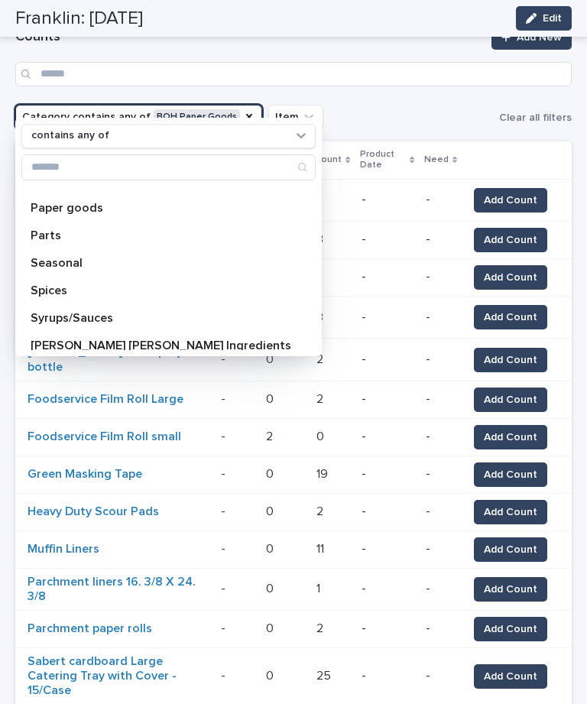
click at [73, 256] on div "Seasonal" at bounding box center [168, 263] width 294 height 24
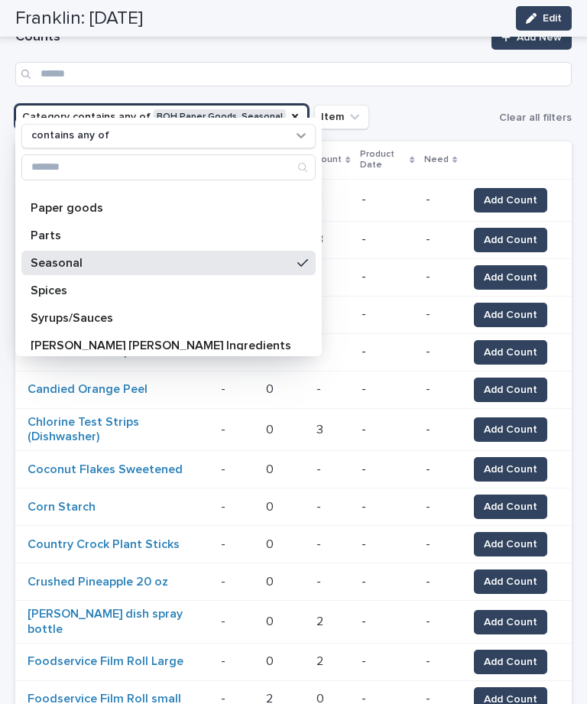
click at [159, 257] on p "Seasonal" at bounding box center [161, 263] width 261 height 12
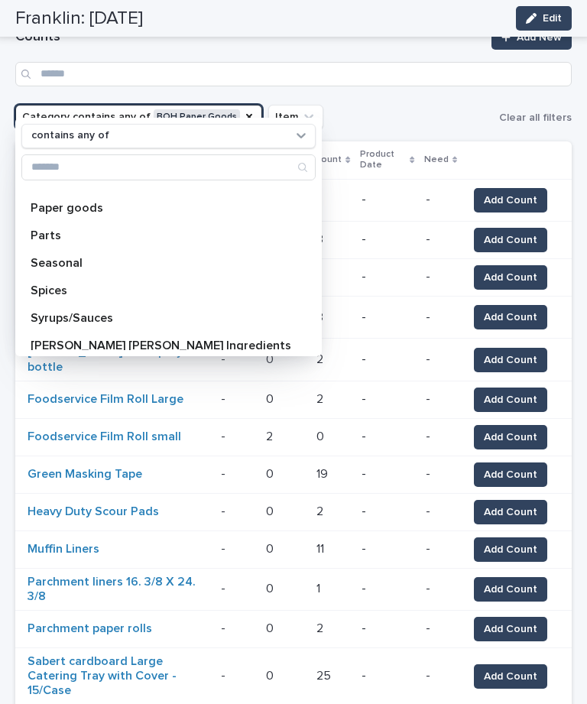
click at [102, 258] on div "Seasonal" at bounding box center [168, 263] width 294 height 24
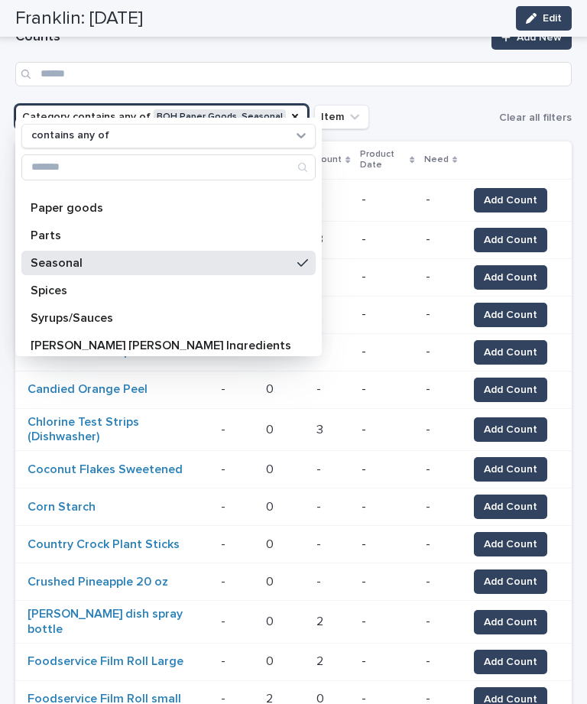
click at [203, 105] on button "Category contains any of BOH Paper Goods, Seasonal" at bounding box center [161, 117] width 293 height 24
click at [292, 114] on icon "Category" at bounding box center [295, 117] width 6 height 6
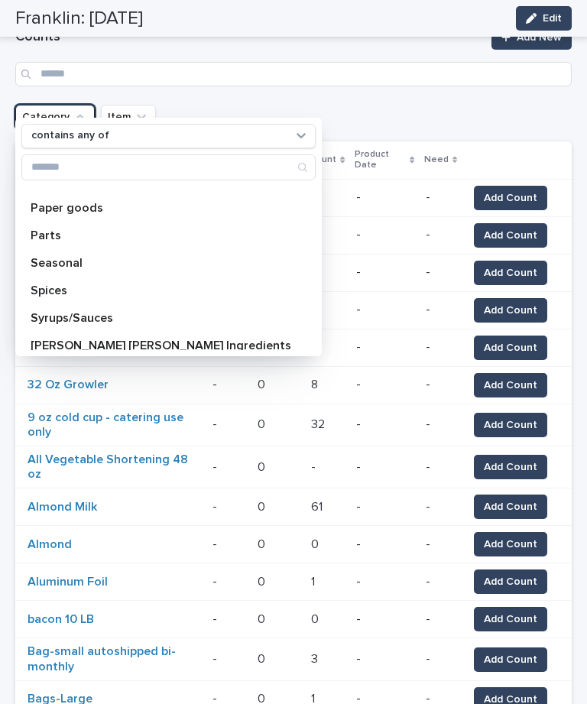
click at [81, 258] on div "Seasonal" at bounding box center [168, 263] width 294 height 24
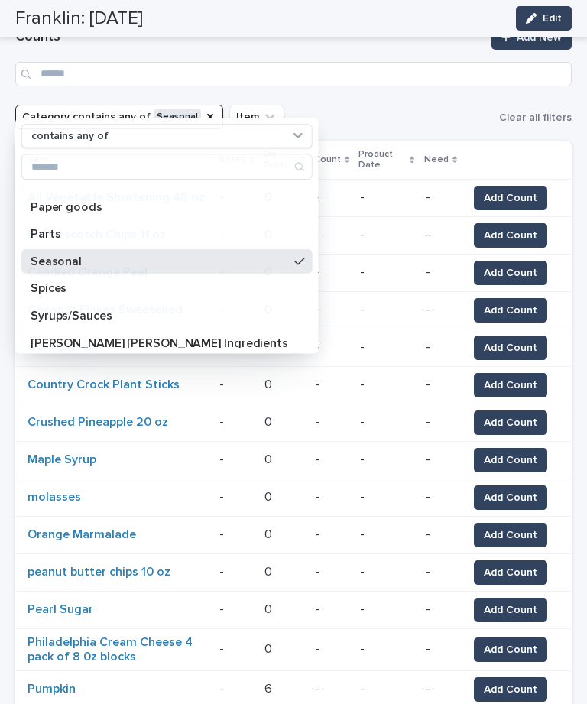
click at [404, 105] on div "Category contains any of Seasonal contains any of Beans BOH Paper Goods Cleanin…" at bounding box center [293, 117] width 556 height 24
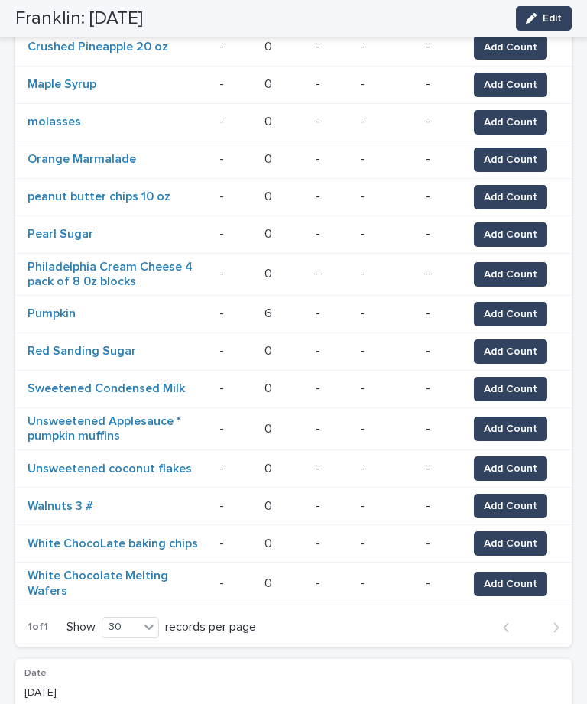
scroll to position [538, 0]
